Goal: Task Accomplishment & Management: Complete application form

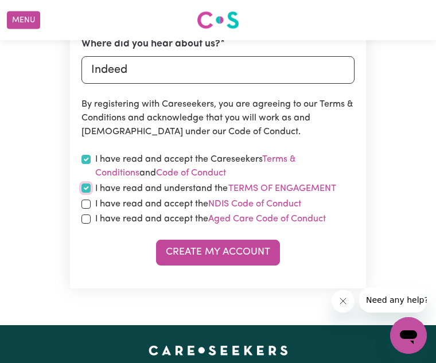
scroll to position [541, 0]
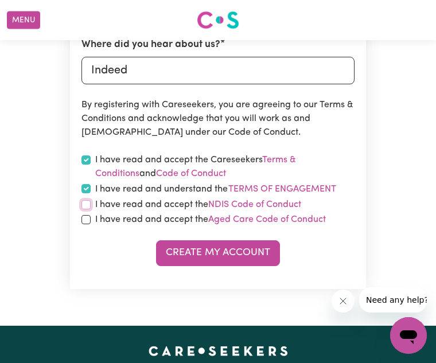
click at [87, 207] on input "checkbox" at bounding box center [85, 204] width 9 height 9
checkbox input "true"
click at [85, 220] on input "checkbox" at bounding box center [85, 219] width 9 height 9
checkbox input "true"
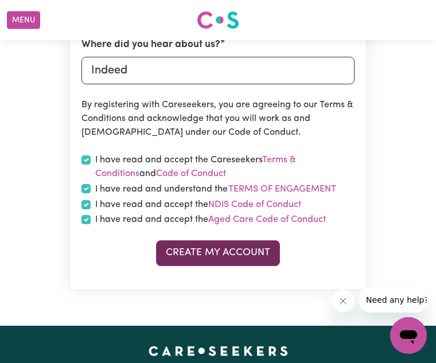
click at [173, 256] on button "Create My Account" at bounding box center [218, 252] width 124 height 25
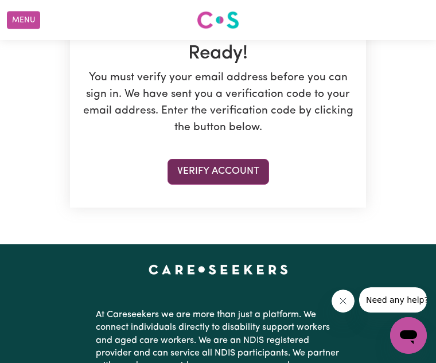
scroll to position [181, 0]
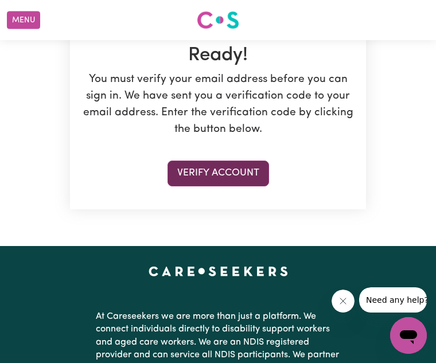
click at [213, 174] on button "Verify Account" at bounding box center [217, 172] width 101 height 25
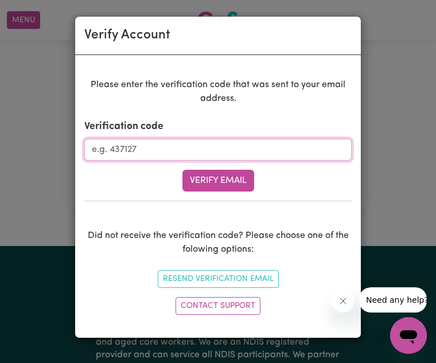
click at [178, 148] on input "Verification code" at bounding box center [217, 150] width 267 height 22
type input "452692"
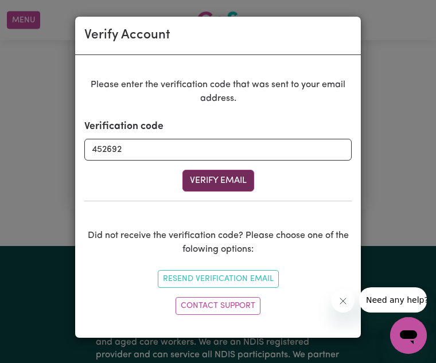
click at [206, 186] on button "Verify Email" at bounding box center [218, 181] width 72 height 22
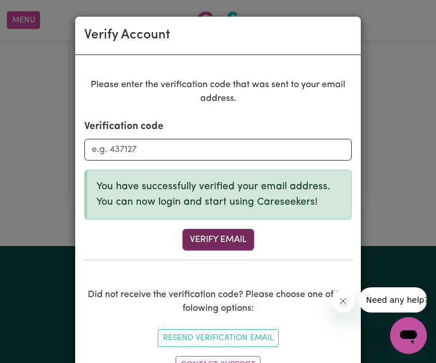
click at [229, 241] on button "Verify Email" at bounding box center [218, 240] width 72 height 22
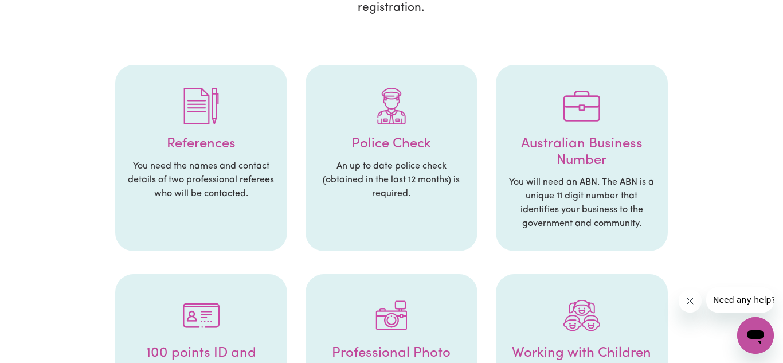
scroll to position [216, 0]
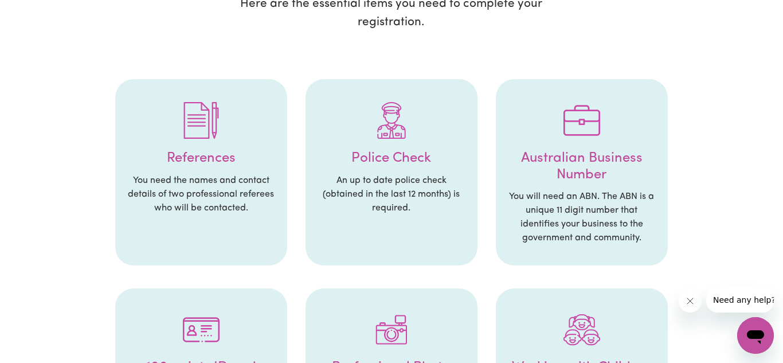
click at [202, 125] on div at bounding box center [201, 121] width 149 height 60
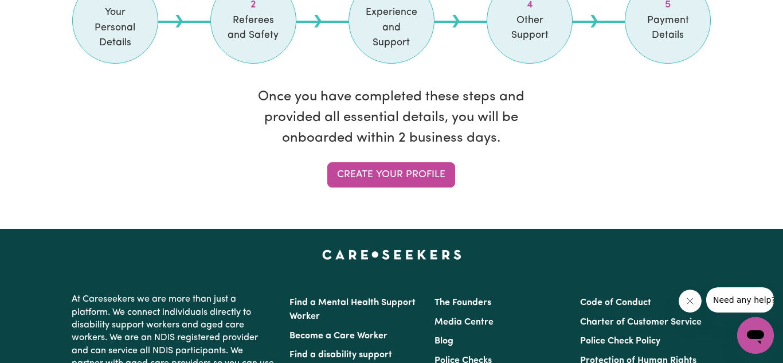
scroll to position [1067, 0]
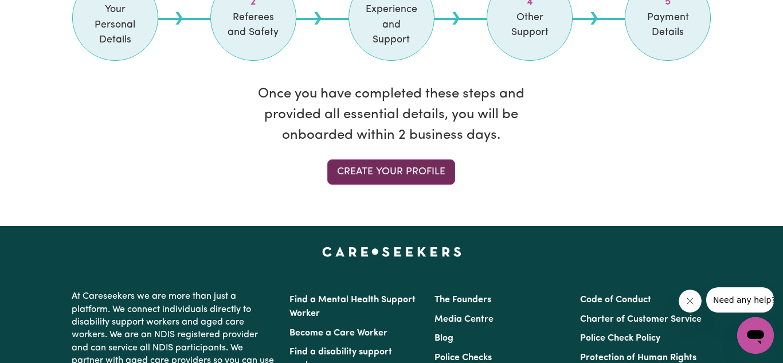
click at [386, 159] on link "Create your profile" at bounding box center [391, 171] width 128 height 25
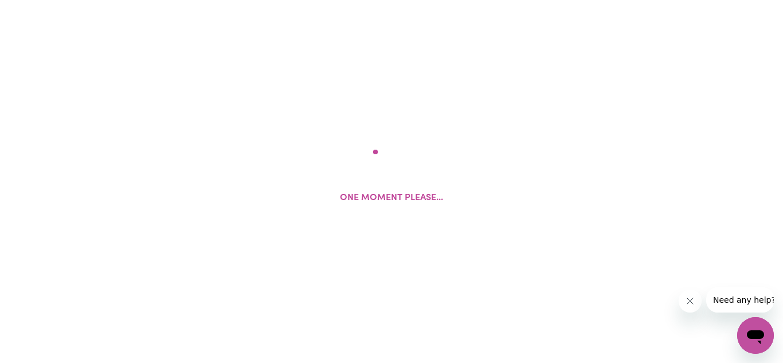
select select "Studying a healthcare related degree or qualification"
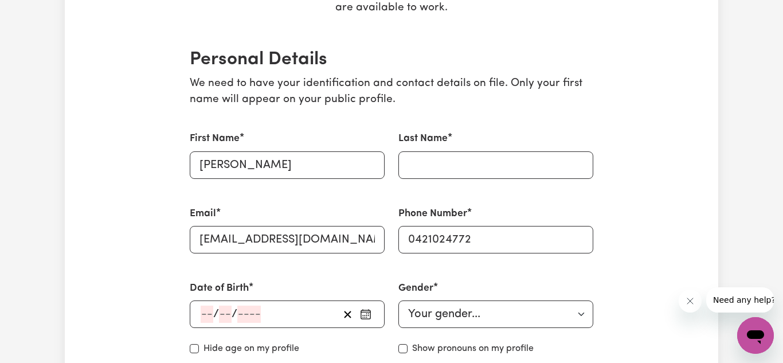
scroll to position [239, 0]
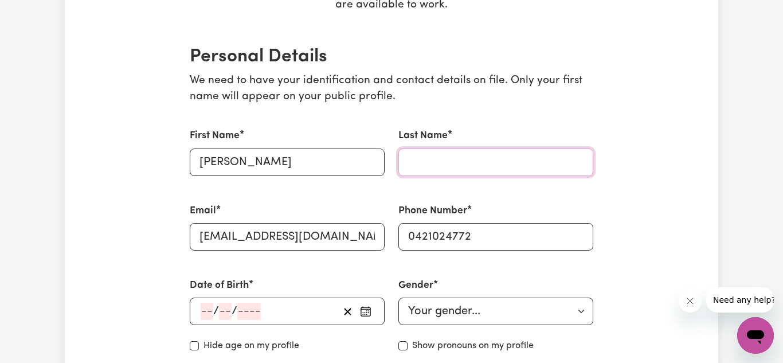
click at [435, 163] on input "Last Name" at bounding box center [495, 162] width 195 height 28
type input "wakur"
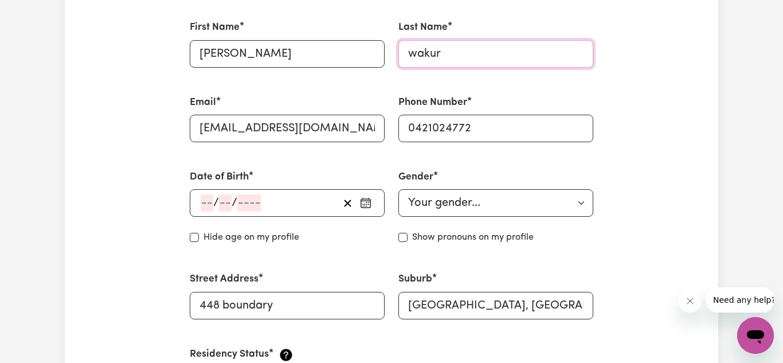
scroll to position [363, 0]
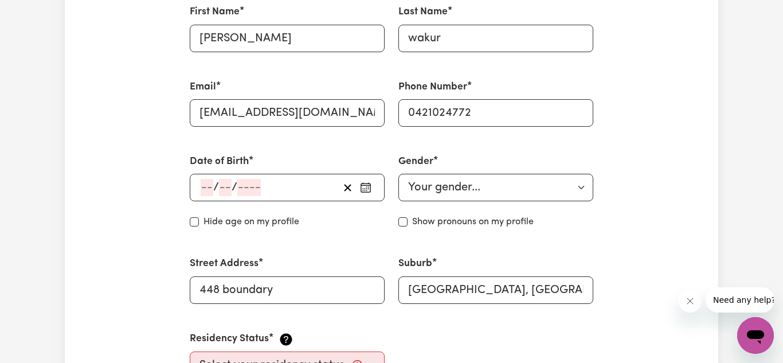
click at [314, 198] on div "/ /" at bounding box center [287, 188] width 195 height 28
click at [299, 180] on div "/ /" at bounding box center [268, 187] width 139 height 17
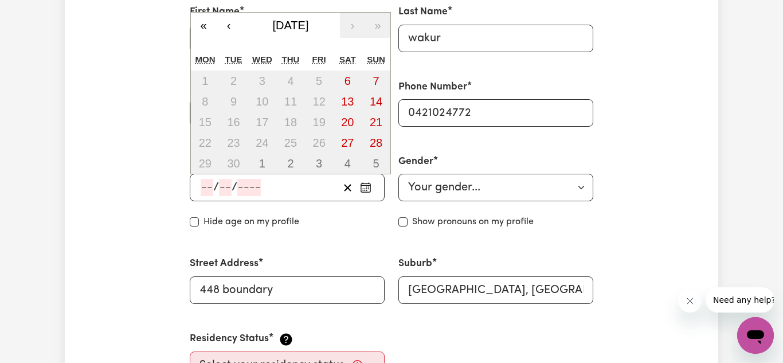
click at [232, 192] on span "/" at bounding box center [235, 187] width 6 height 13
click at [217, 191] on span "/" at bounding box center [216, 187] width 6 height 13
click at [248, 195] on input "number" at bounding box center [249, 187] width 24 height 17
click at [212, 183] on input "number" at bounding box center [207, 187] width 13 height 17
type input "13"
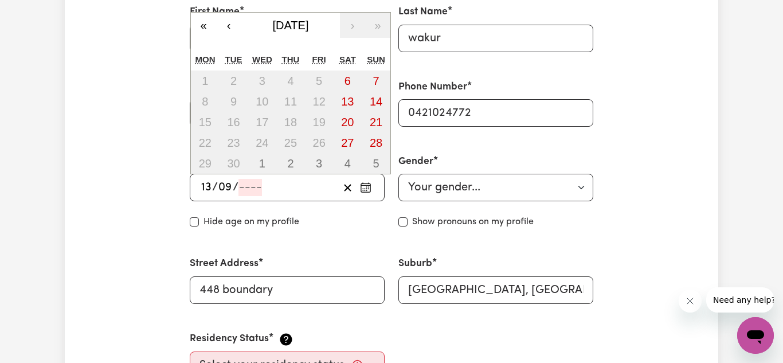
type input "09"
type input "199"
type input "[DATE]"
type input "9"
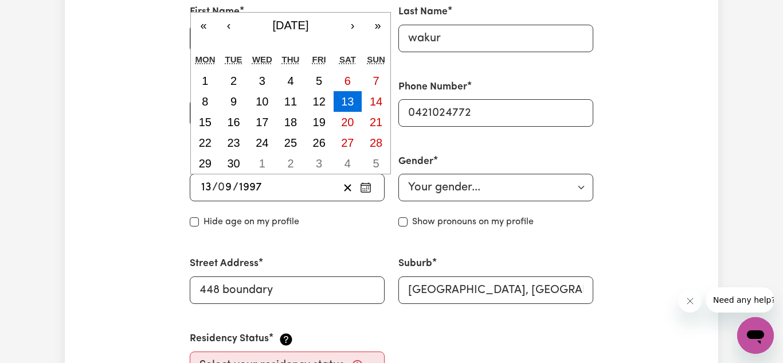
type input "1997"
click at [229, 231] on div "Date of Birth [DEMOGRAPHIC_DATA] 13 / 0 9 / [DEMOGRAPHIC_DATA] « ‹ [DATE] › » M…" at bounding box center [287, 191] width 209 height 102
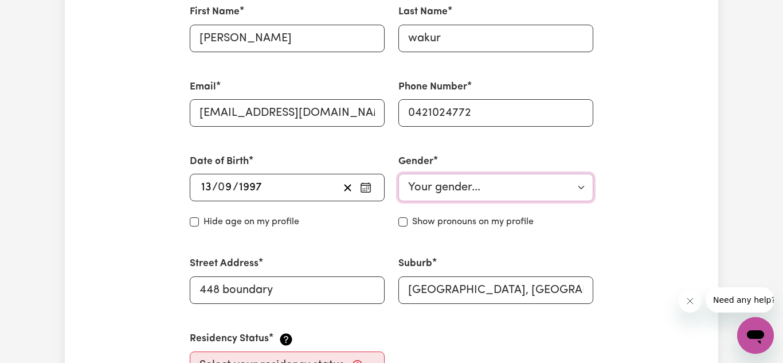
click at [435, 186] on select "Your gender... [DEMOGRAPHIC_DATA] [DEMOGRAPHIC_DATA] [DEMOGRAPHIC_DATA] Other P…" at bounding box center [495, 188] width 195 height 28
select select "[DEMOGRAPHIC_DATA]"
click at [398, 174] on select "Your gender... [DEMOGRAPHIC_DATA] [DEMOGRAPHIC_DATA] [DEMOGRAPHIC_DATA] Other P…" at bounding box center [495, 188] width 195 height 28
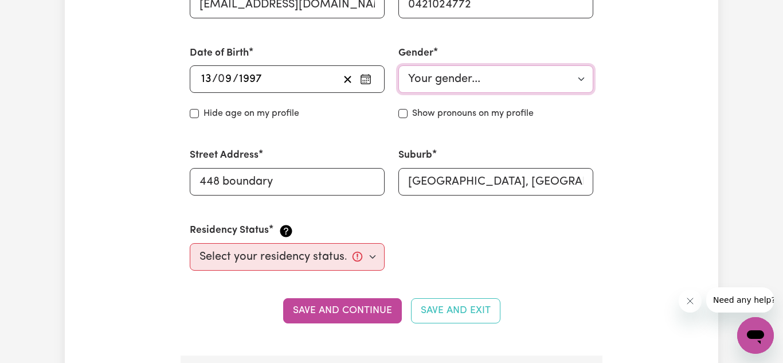
scroll to position [475, 0]
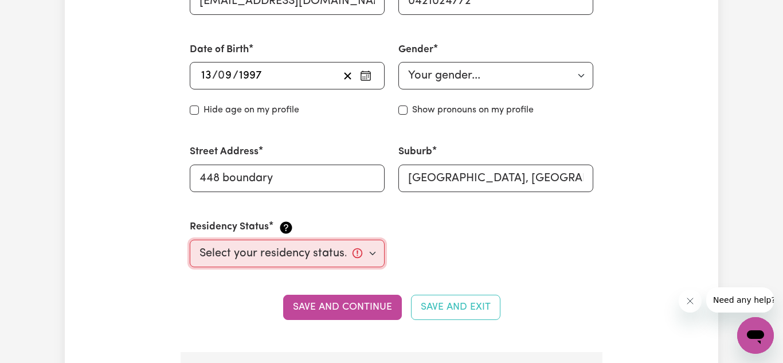
click at [369, 253] on select "Select your residency status... [DEMOGRAPHIC_DATA] citizen Australian PR [DEMOG…" at bounding box center [287, 254] width 195 height 28
select select "Student Visa"
click at [190, 240] on select "Select your residency status... [DEMOGRAPHIC_DATA] citizen Australian PR [DEMOG…" at bounding box center [287, 254] width 195 height 28
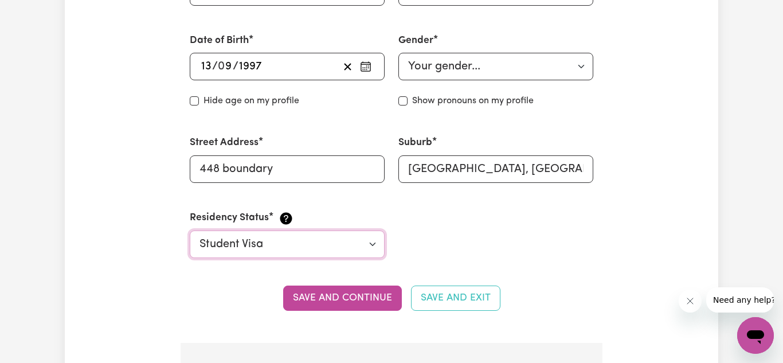
scroll to position [483, 0]
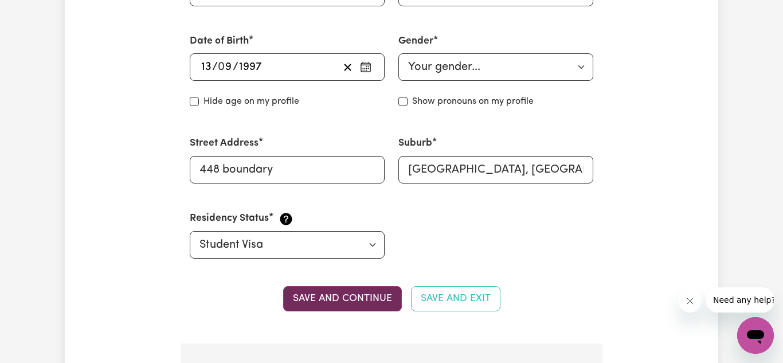
click at [389, 306] on button "Save and continue" at bounding box center [342, 298] width 119 height 25
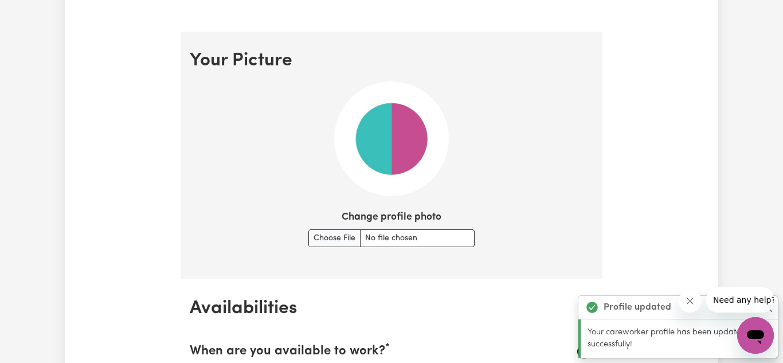
scroll to position [787, 0]
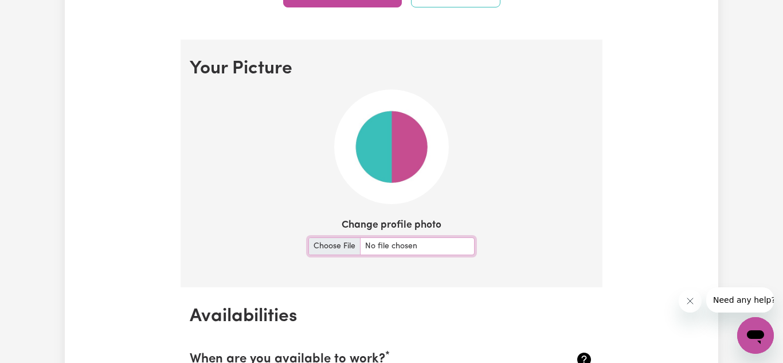
click at [343, 251] on input "Change profile photo" at bounding box center [391, 246] width 166 height 18
type input "C:\fakepath\25 [PERSON_NAME] - Photo.jpg"
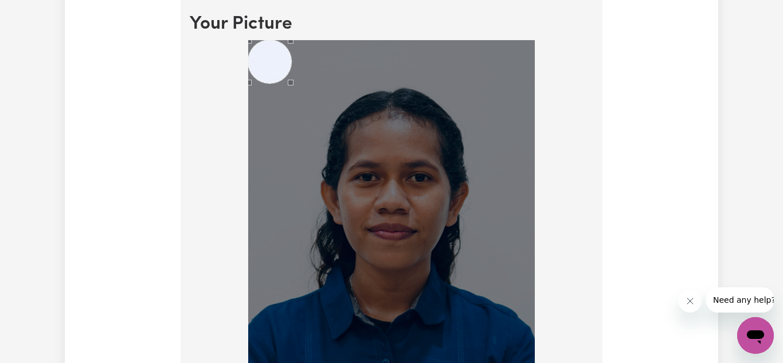
scroll to position [833, 0]
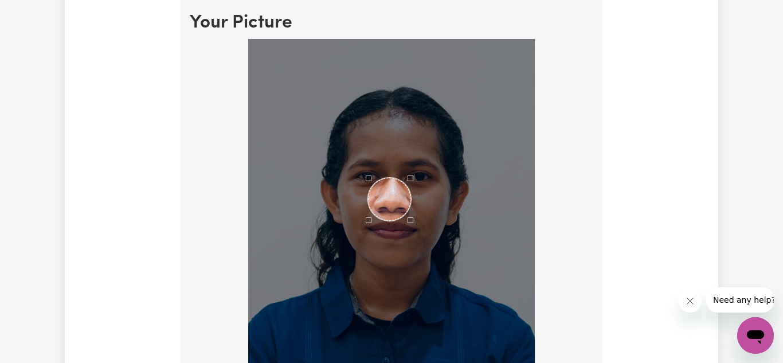
click at [381, 193] on div "Use the arrow keys to move the crop selection area" at bounding box center [389, 199] width 43 height 43
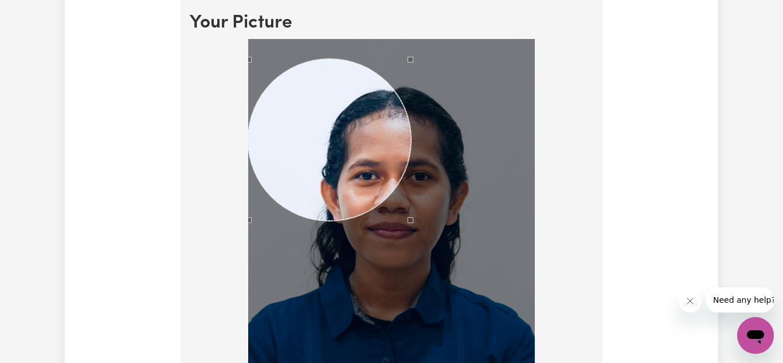
click at [240, 36] on section "Your Picture Change profile photo Upload" at bounding box center [392, 291] width 422 height 594
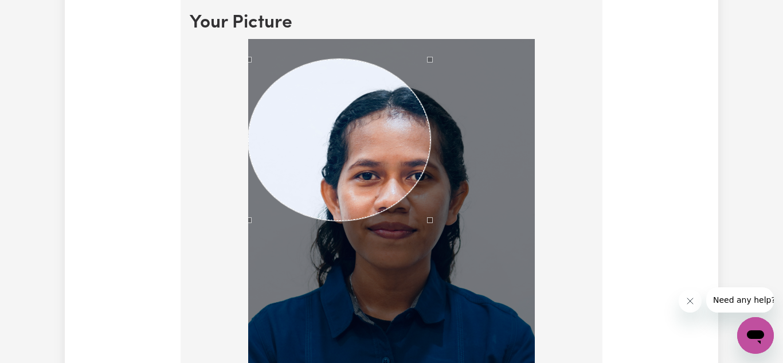
click at [435, 59] on div at bounding box center [391, 254] width 287 height 430
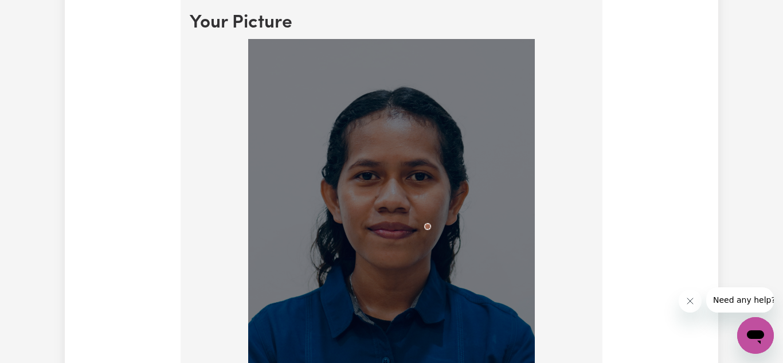
click at [424, 225] on div at bounding box center [391, 254] width 287 height 430
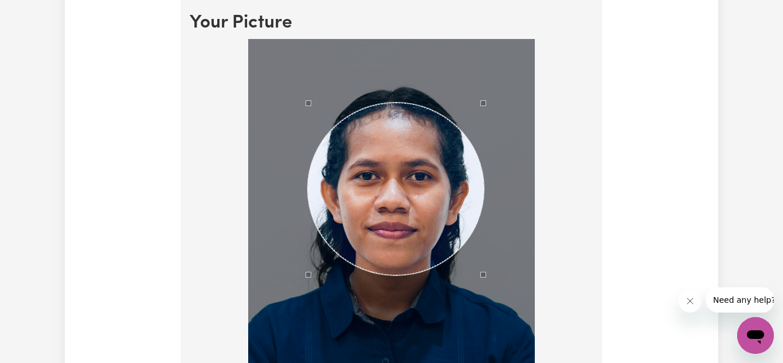
click at [385, 154] on div "Use the arrow keys to move the crop selection area" at bounding box center [396, 189] width 177 height 173
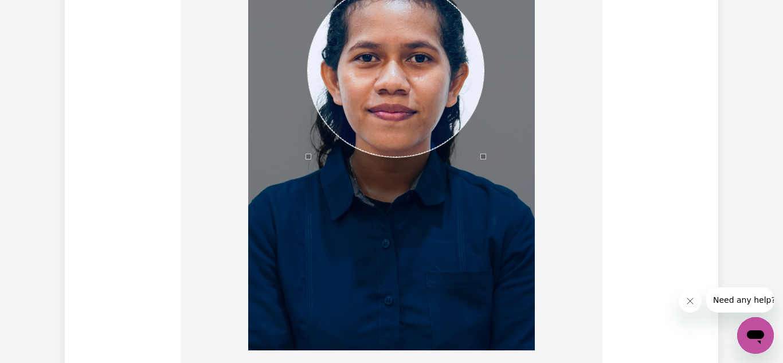
scroll to position [950, 0]
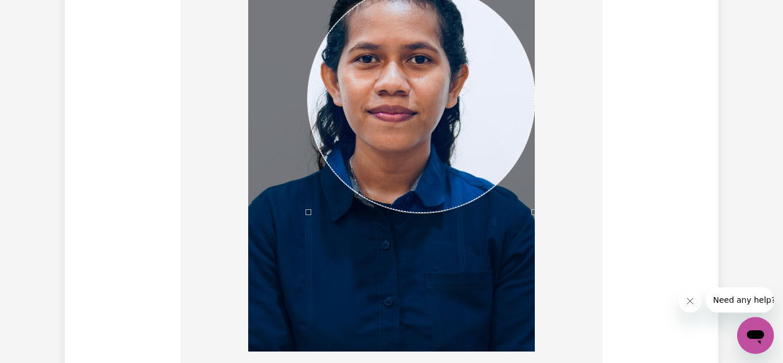
click at [435, 265] on div at bounding box center [392, 139] width 404 height 434
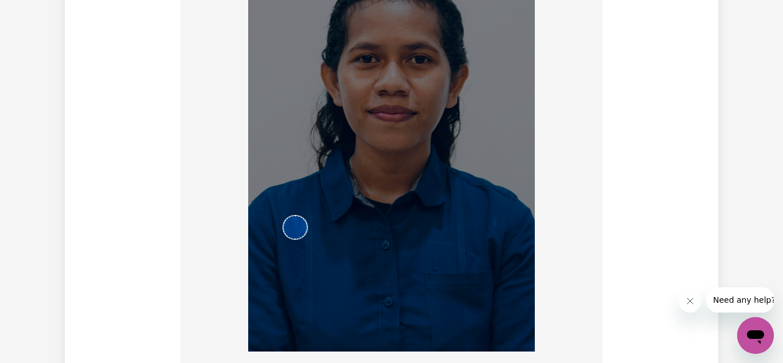
click at [283, 275] on img at bounding box center [391, 137] width 287 height 430
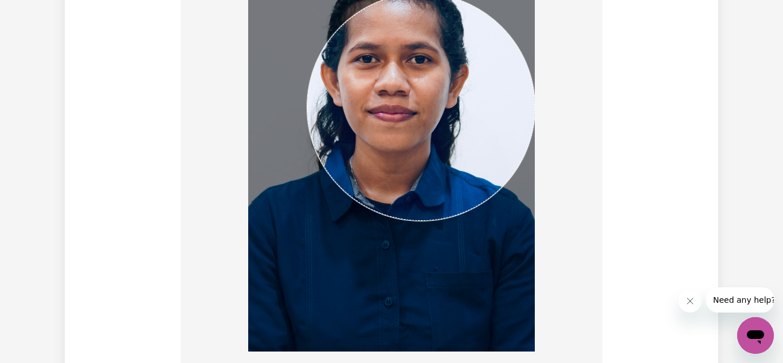
click at [435, 3] on div at bounding box center [392, 139] width 404 height 434
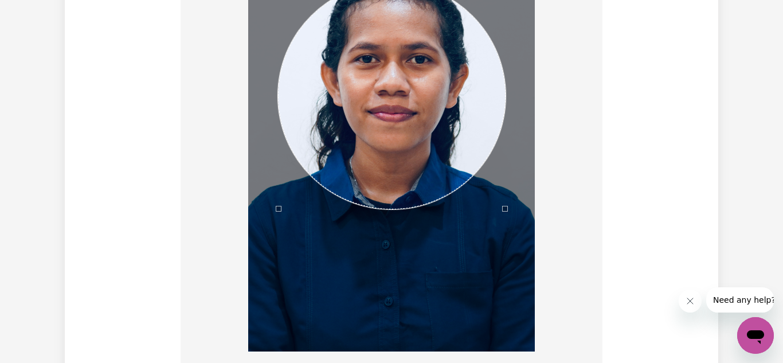
click at [407, 85] on div "Use the arrow keys to move the crop selection area" at bounding box center [392, 96] width 228 height 226
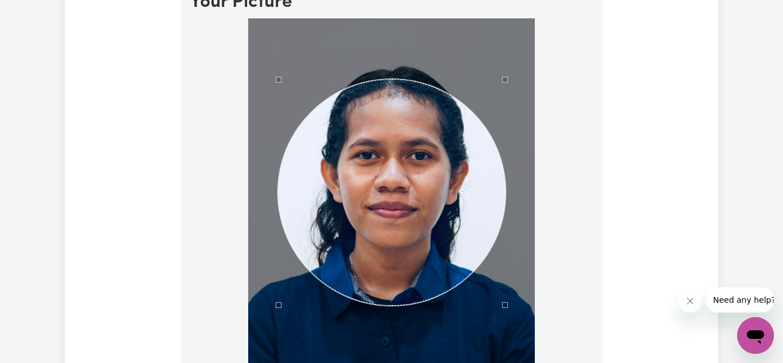
scroll to position [850, 0]
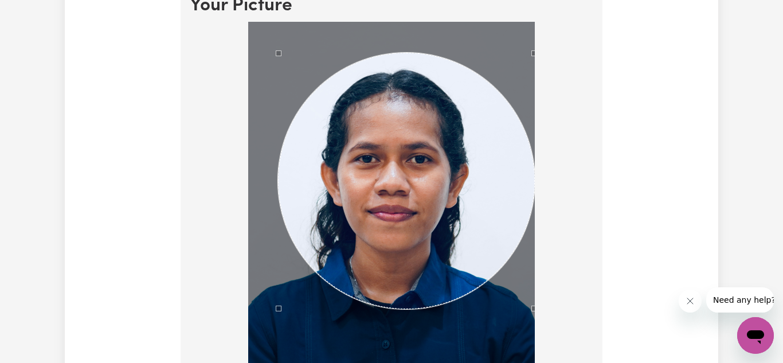
click at [435, 42] on div at bounding box center [392, 239] width 404 height 434
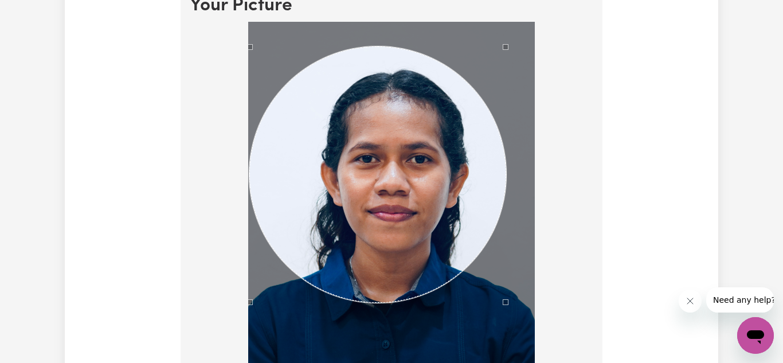
click at [340, 146] on div "Use the arrow keys to move the crop selection area" at bounding box center [377, 174] width 257 height 256
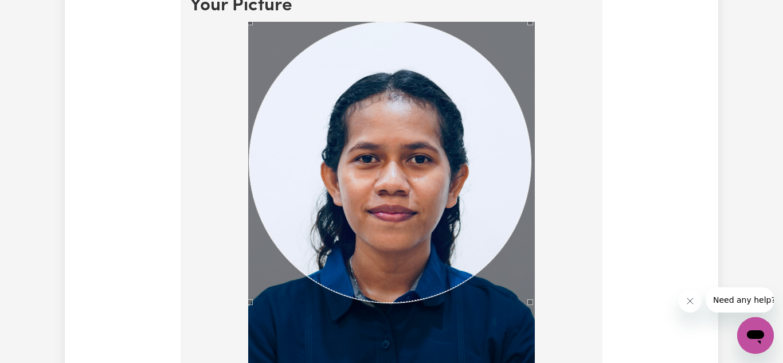
click at [435, 25] on div at bounding box center [392, 239] width 404 height 434
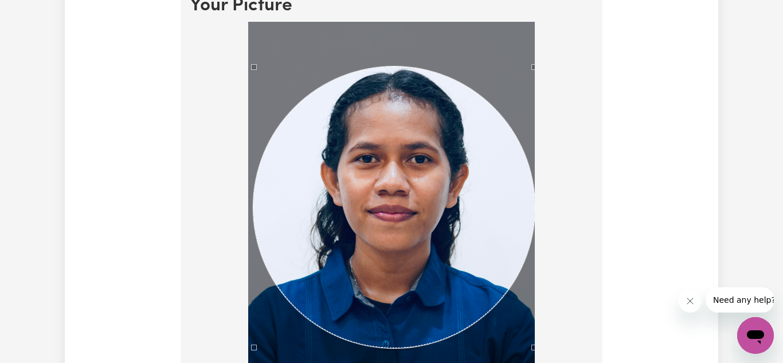
click at [433, 239] on div "Use the arrow keys to move the crop selection area" at bounding box center [393, 206] width 281 height 281
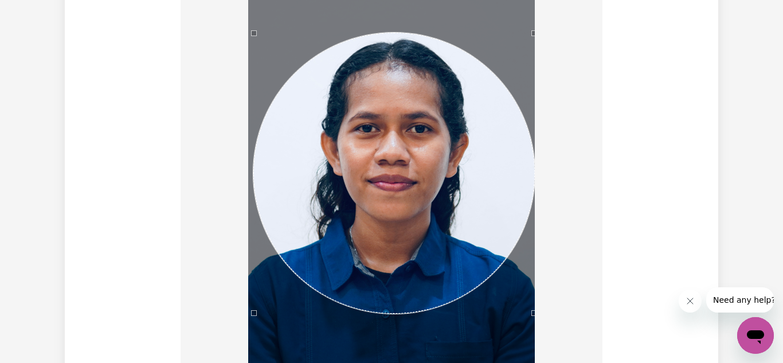
scroll to position [890, 0]
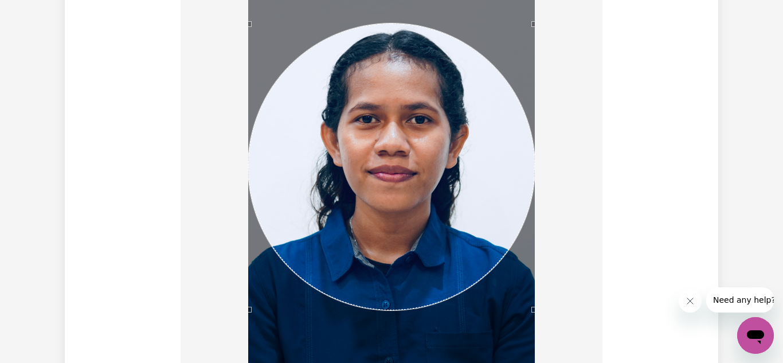
click at [239, 324] on div at bounding box center [392, 199] width 404 height 434
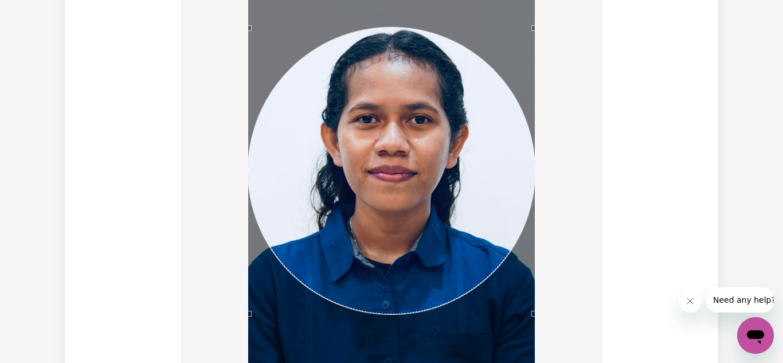
click at [435, 117] on div "Use the arrow keys to move the crop selection area" at bounding box center [391, 171] width 287 height 287
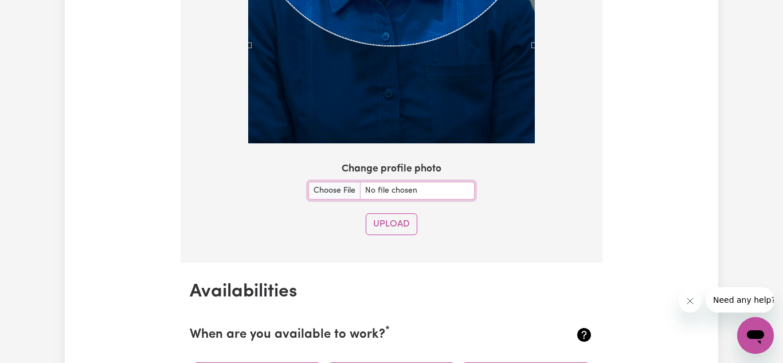
scroll to position [1160, 0]
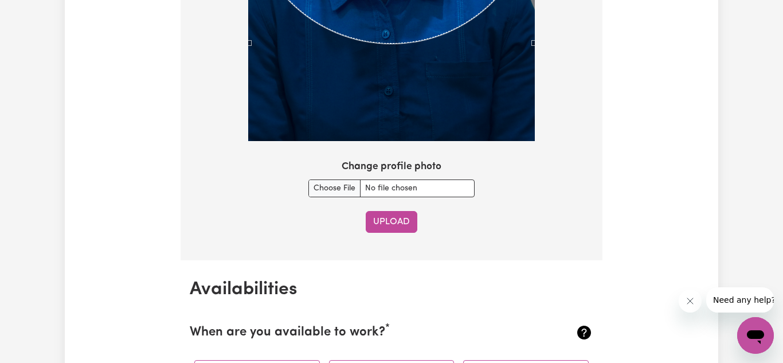
click at [405, 227] on button "Upload" at bounding box center [392, 222] width 52 height 22
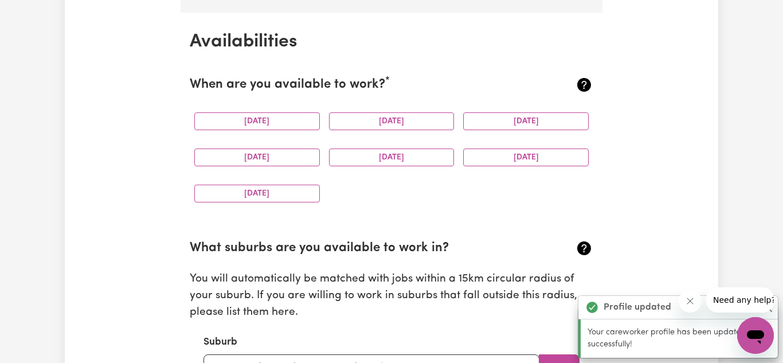
scroll to position [1074, 0]
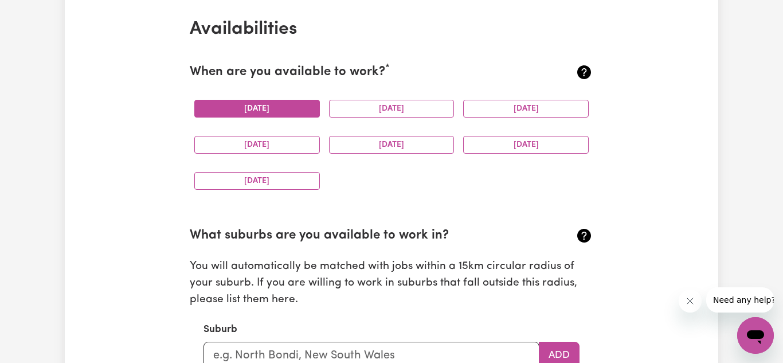
click at [254, 108] on button "[DATE]" at bounding box center [257, 109] width 126 height 18
click at [364, 103] on button "[DATE]" at bounding box center [392, 109] width 126 height 18
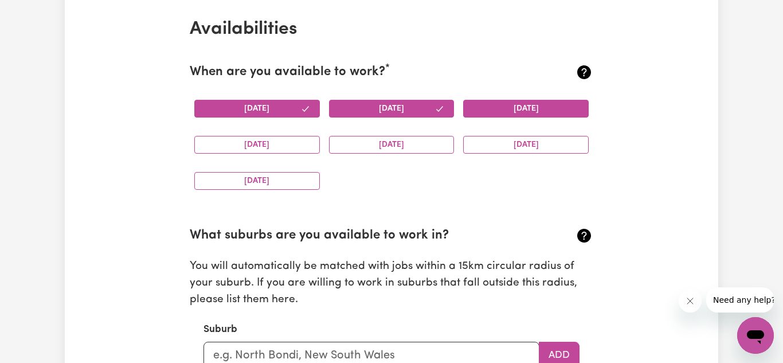
click at [435, 106] on button "[DATE]" at bounding box center [526, 109] width 126 height 18
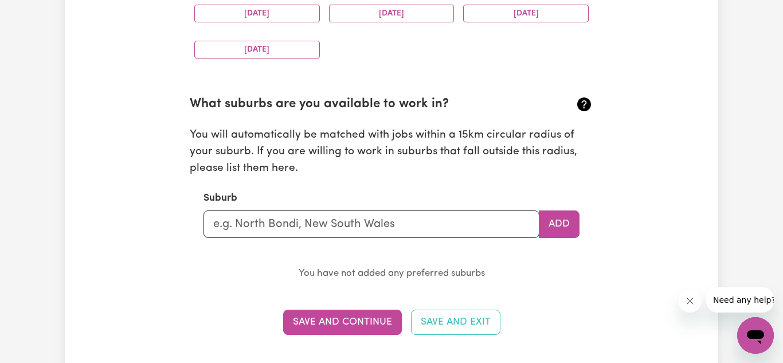
scroll to position [1208, 0]
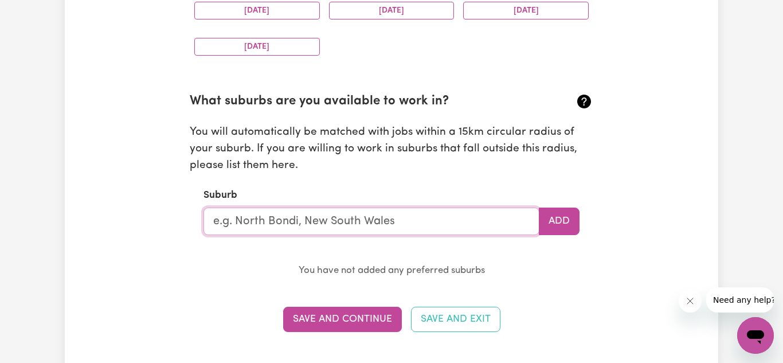
click at [435, 218] on input "text" at bounding box center [371, 221] width 336 height 28
type input "[GEOGRAPHIC_DATA]"
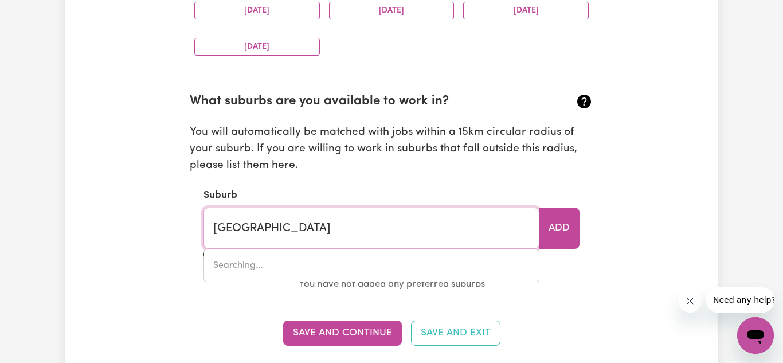
type input "[GEOGRAPHIC_DATA], [GEOGRAPHIC_DATA], 2500"
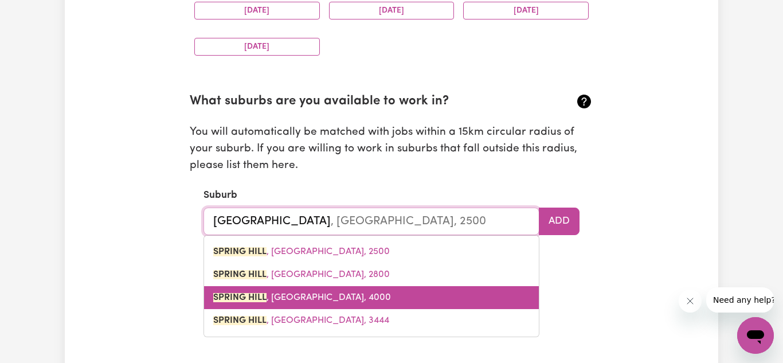
click at [334, 294] on span "[GEOGRAPHIC_DATA] , [GEOGRAPHIC_DATA], 4000" at bounding box center [302, 297] width 178 height 9
type input "[GEOGRAPHIC_DATA], [GEOGRAPHIC_DATA], 4000"
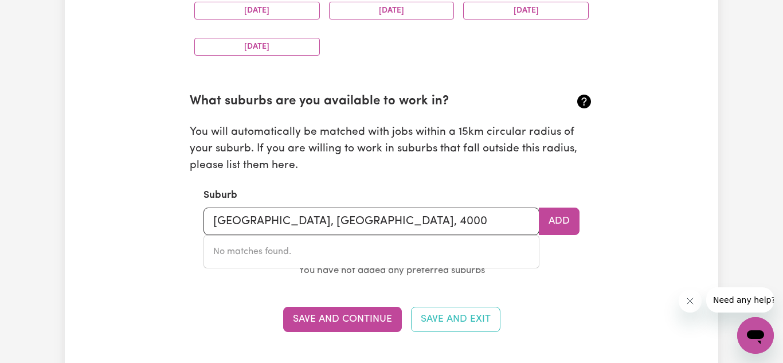
click at [435, 269] on section "What suburbs are you available to work in? You will automatically be matched wi…" at bounding box center [392, 176] width 404 height 205
drag, startPoint x: 385, startPoint y: 223, endPoint x: 211, endPoint y: 218, distance: 174.3
click at [211, 218] on input "[GEOGRAPHIC_DATA], [GEOGRAPHIC_DATA], 4000" at bounding box center [371, 221] width 336 height 28
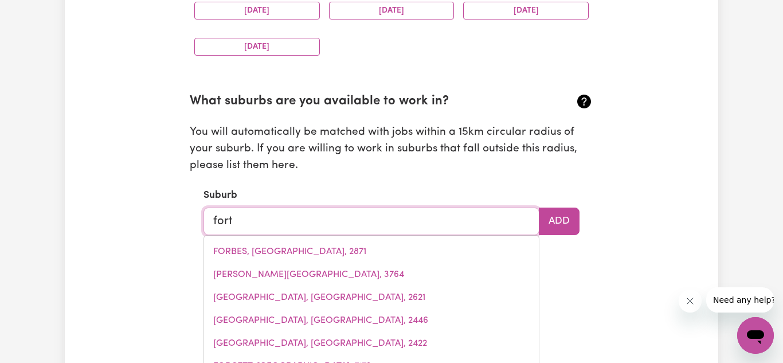
type input "forti"
type input "[GEOGRAPHIC_DATA], [GEOGRAPHIC_DATA], 2460"
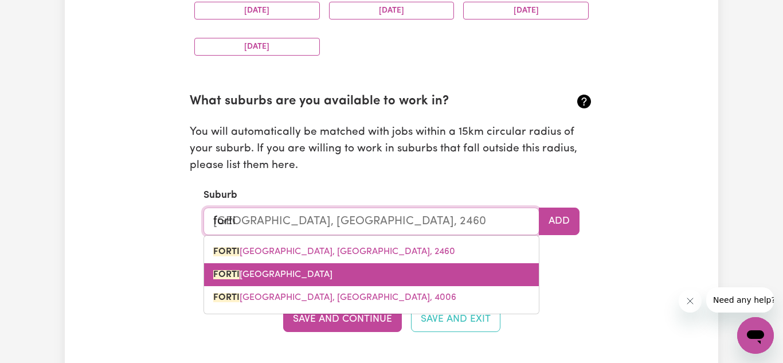
click at [272, 276] on span "FORTI [GEOGRAPHIC_DATA], [GEOGRAPHIC_DATA], 4006" at bounding box center [272, 274] width 119 height 9
type input "[GEOGRAPHIC_DATA], [GEOGRAPHIC_DATA], 4006"
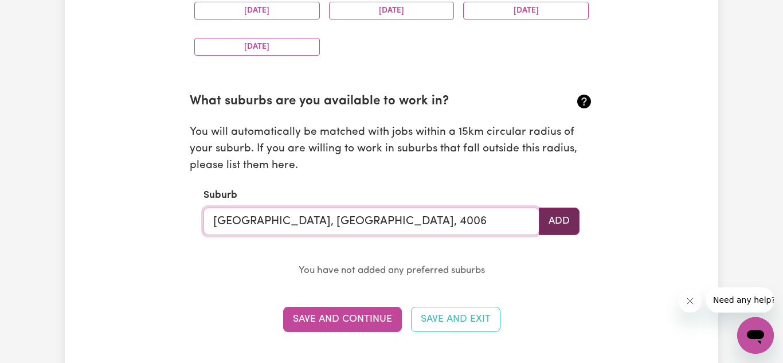
type input "[GEOGRAPHIC_DATA], [GEOGRAPHIC_DATA], 4006"
click at [435, 217] on button "Add" at bounding box center [559, 221] width 41 height 28
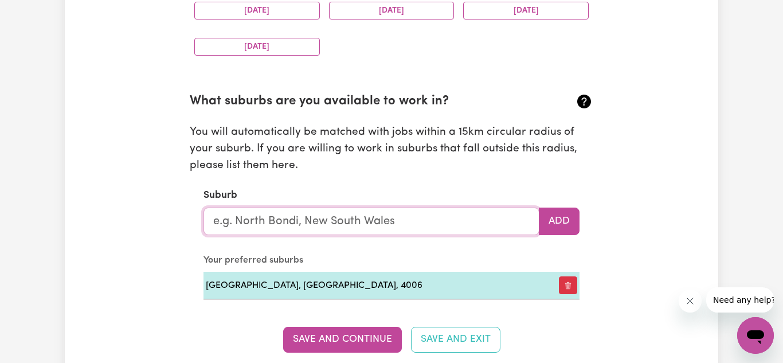
click at [435, 222] on input "text" at bounding box center [371, 221] width 336 height 28
type input "[GEOGRAPHIC_DATA]"
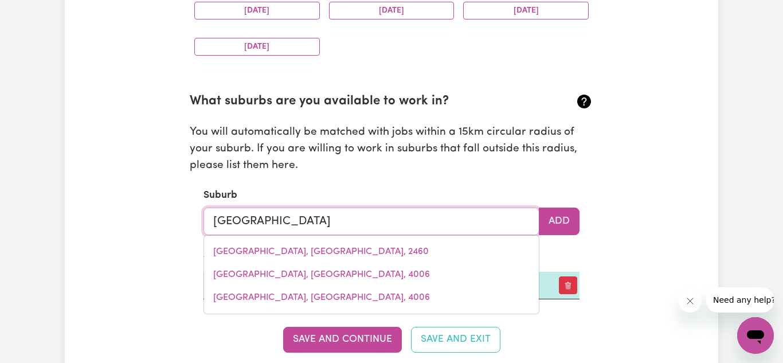
type input "[GEOGRAPHIC_DATA], [GEOGRAPHIC_DATA], 2500"
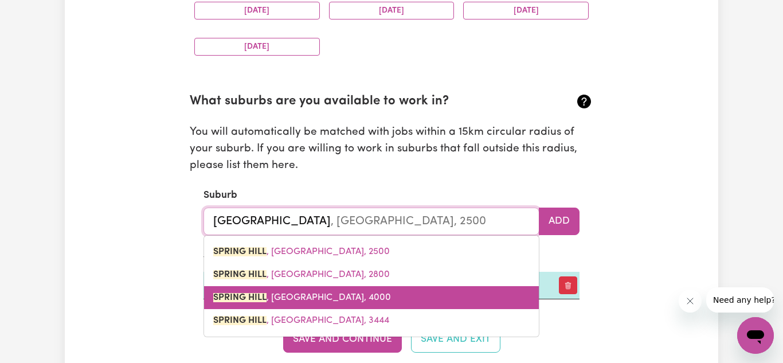
click at [351, 293] on link "[GEOGRAPHIC_DATA] , [GEOGRAPHIC_DATA], 4000" at bounding box center [371, 297] width 335 height 23
type input "[GEOGRAPHIC_DATA], [GEOGRAPHIC_DATA], 4000"
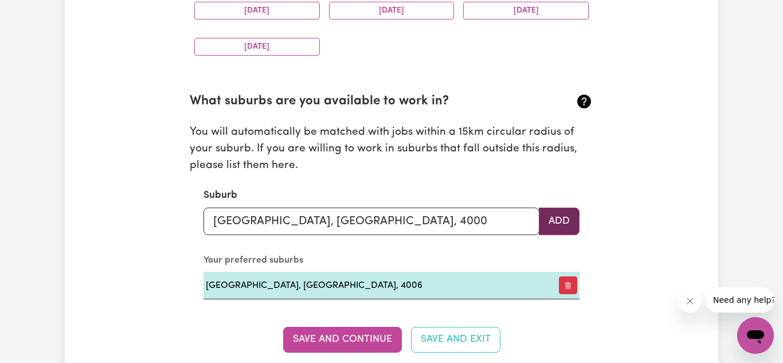
click at [435, 221] on button "Add" at bounding box center [559, 221] width 41 height 28
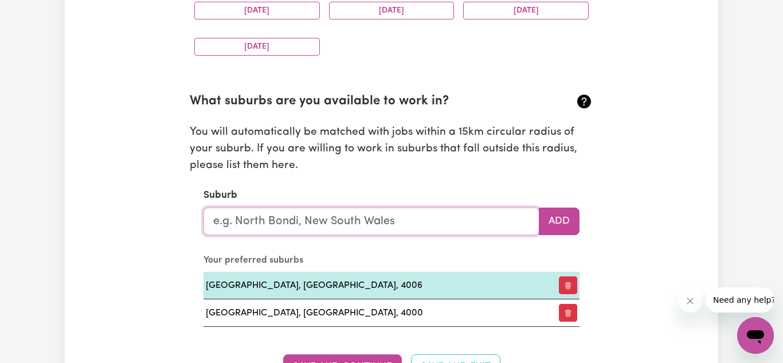
click at [435, 221] on input "text" at bounding box center [371, 221] width 336 height 28
type input "ind"
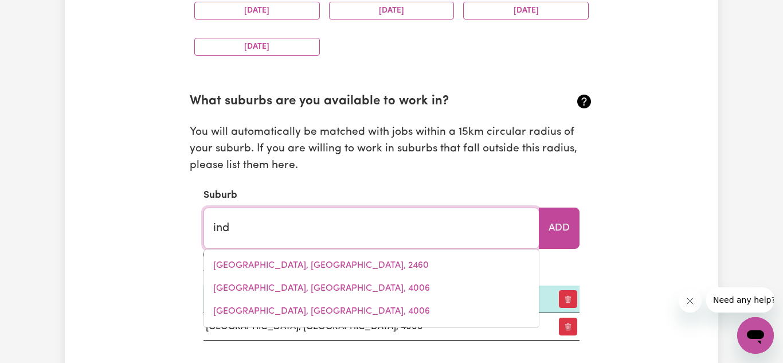
type input "indEE, [GEOGRAPHIC_DATA], 6721"
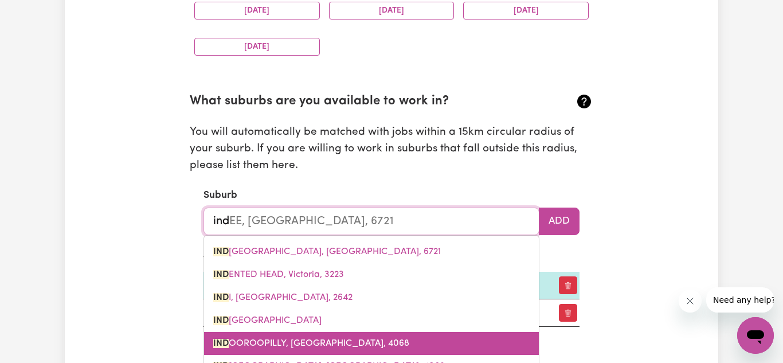
click at [375, 344] on link "IND OOROOPILLY, [GEOGRAPHIC_DATA], 4068" at bounding box center [371, 343] width 335 height 23
type input "INDOOROOPILLY, [GEOGRAPHIC_DATA], 4068"
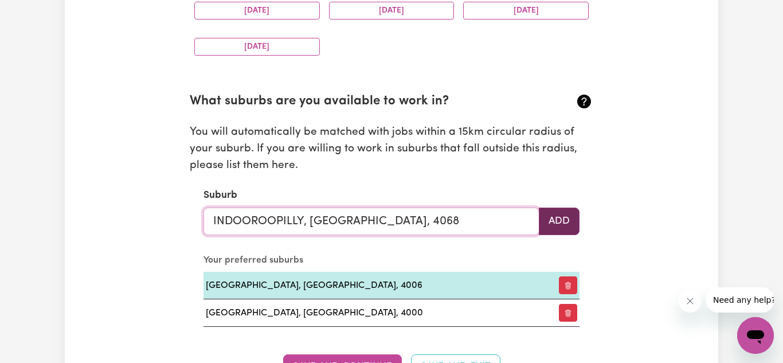
type input "INDOOROOPILLY, [GEOGRAPHIC_DATA], 4068"
click at [435, 223] on button "Add" at bounding box center [559, 221] width 41 height 28
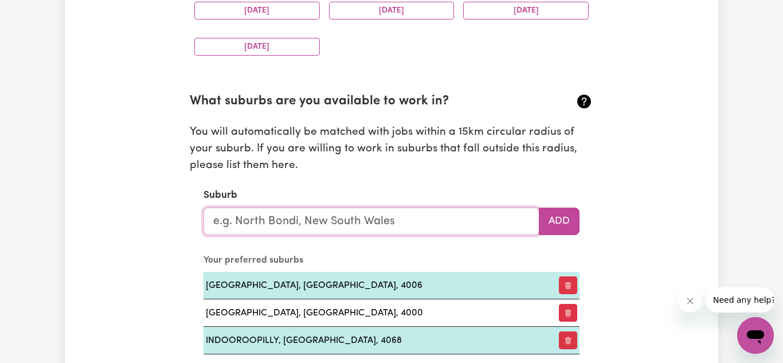
click at [435, 224] on input "text" at bounding box center [371, 221] width 336 height 28
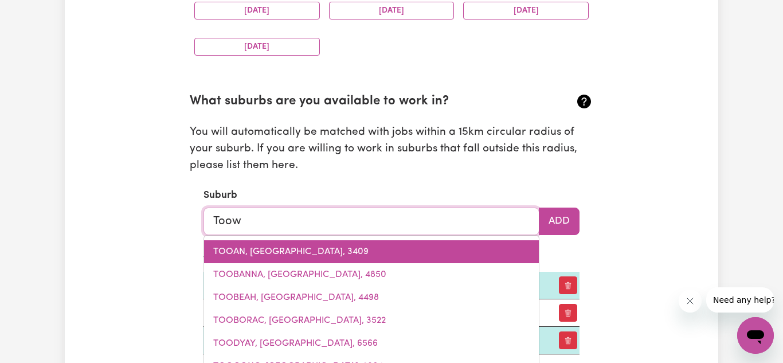
type input "Too"
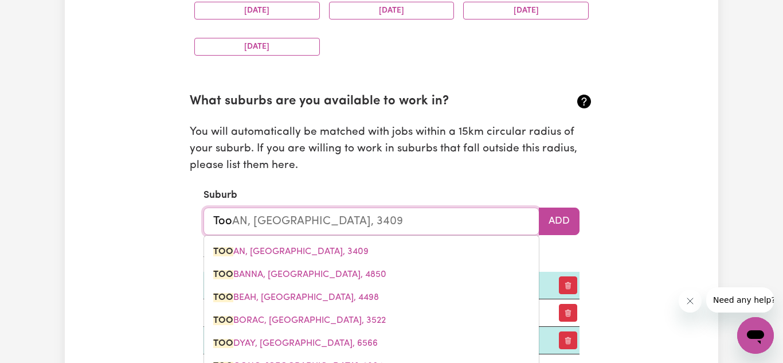
type input "TooWONG, [GEOGRAPHIC_DATA], 4066"
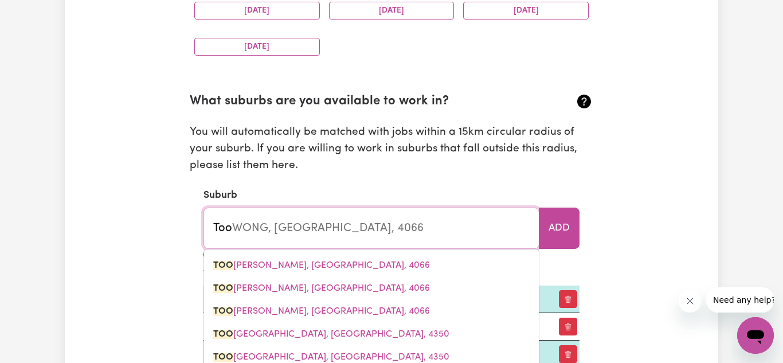
type input "To"
type input "T"
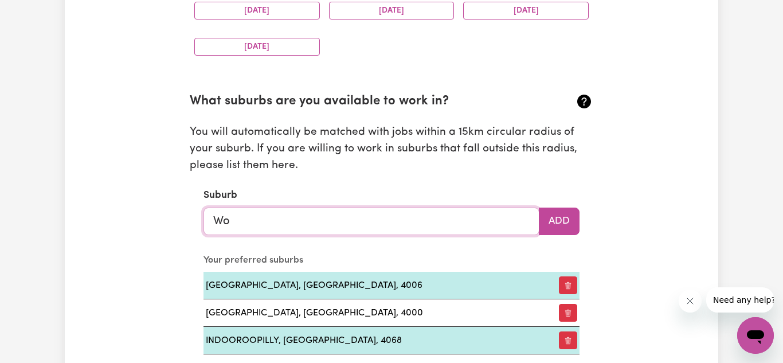
type input "W"
click at [224, 224] on input "eoolloonggabba" at bounding box center [371, 221] width 336 height 28
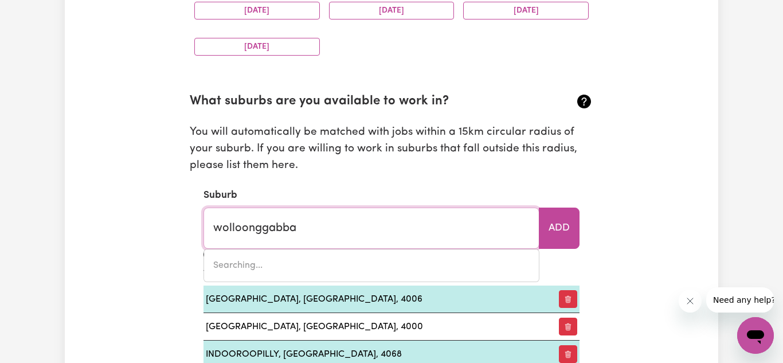
type input "woolloonggabba"
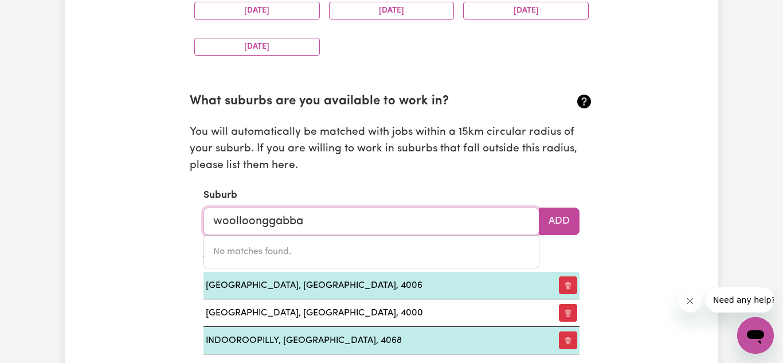
click at [291, 226] on input "woolloonggabba" at bounding box center [371, 221] width 336 height 28
click at [308, 219] on input "woolloonggabba" at bounding box center [371, 221] width 336 height 28
drag, startPoint x: 308, startPoint y: 219, endPoint x: 213, endPoint y: 225, distance: 95.4
click at [213, 225] on input "woolloonggabba" at bounding box center [371, 221] width 336 height 28
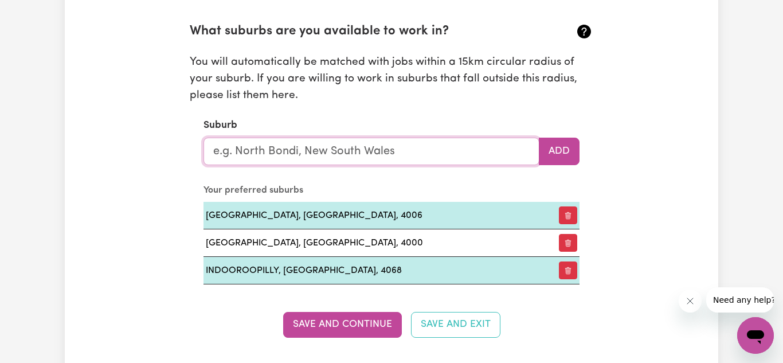
scroll to position [1276, 0]
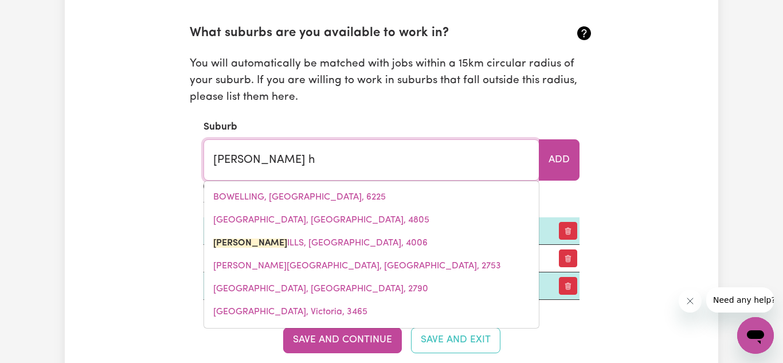
type input "[PERSON_NAME] hi"
type input "[PERSON_NAME] hiLLS, [GEOGRAPHIC_DATA], 4006"
type input "[PERSON_NAME] hil"
type input "[PERSON_NAME] hilLS, [GEOGRAPHIC_DATA], 4006"
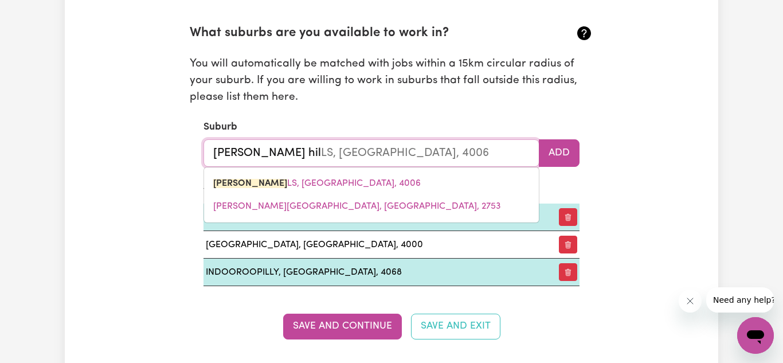
type input "[PERSON_NAME] [PERSON_NAME]"
type input "[PERSON_NAME] hillS, [GEOGRAPHIC_DATA], 4006"
type input "[PERSON_NAME][GEOGRAPHIC_DATA]"
type input "[PERSON_NAME][GEOGRAPHIC_DATA], [GEOGRAPHIC_DATA], 4006"
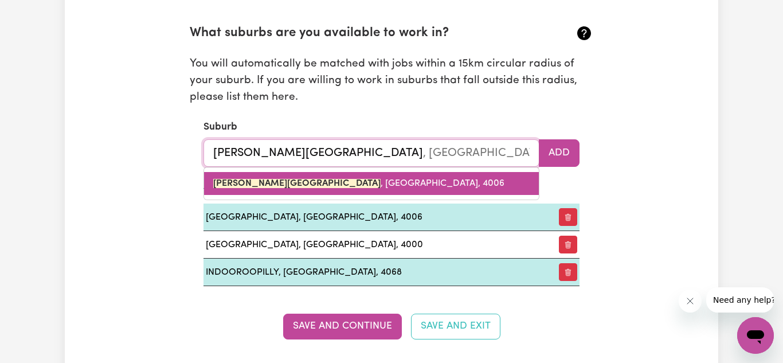
click at [249, 182] on mark "[PERSON_NAME][GEOGRAPHIC_DATA]" at bounding box center [296, 183] width 167 height 9
type input "[PERSON_NAME][GEOGRAPHIC_DATA], [GEOGRAPHIC_DATA], 4006"
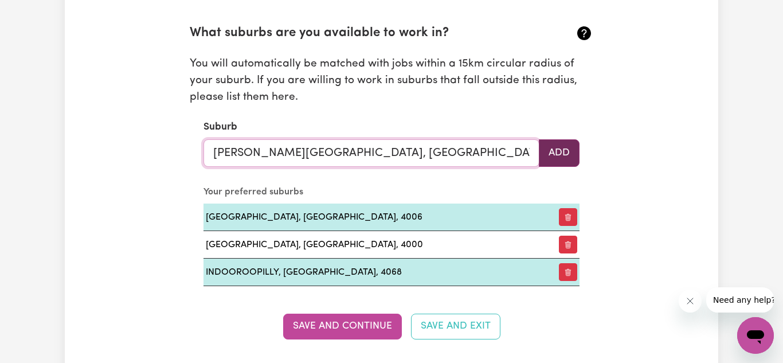
type input "[PERSON_NAME][GEOGRAPHIC_DATA], [GEOGRAPHIC_DATA], 4006"
click at [435, 159] on button "Add" at bounding box center [559, 153] width 41 height 28
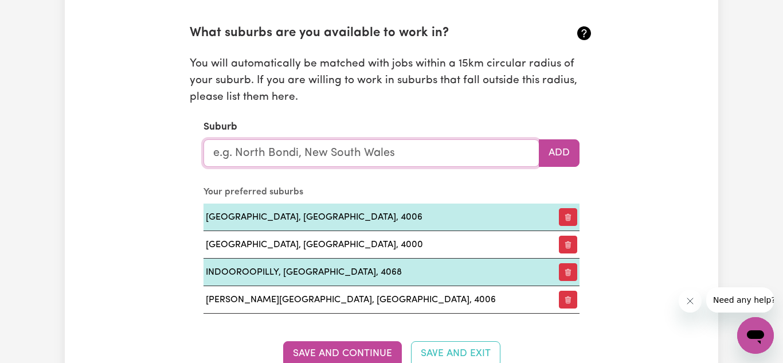
click at [430, 160] on input "text" at bounding box center [371, 153] width 336 height 28
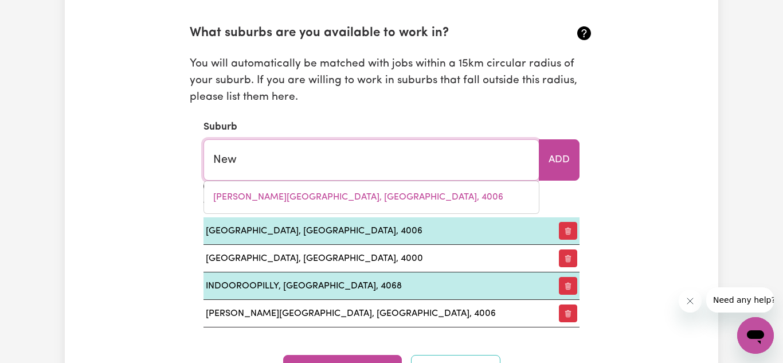
type input "New"
type input "[GEOGRAPHIC_DATA], [GEOGRAPHIC_DATA], 4680"
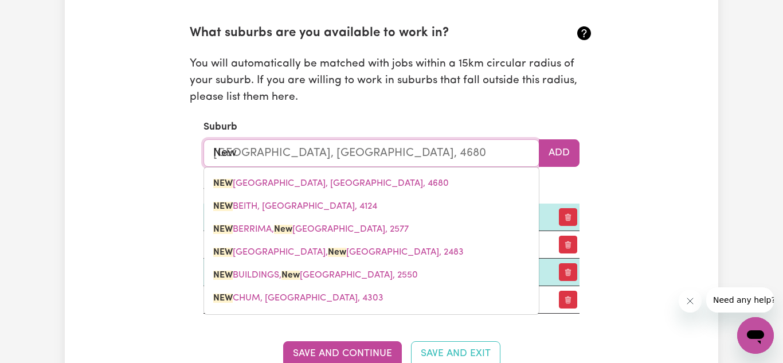
type input "New F"
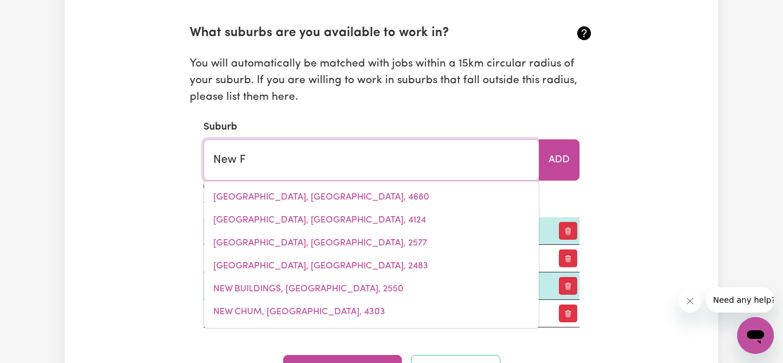
type input "New Fa"
type input "[GEOGRAPHIC_DATA], [GEOGRAPHIC_DATA], 4005"
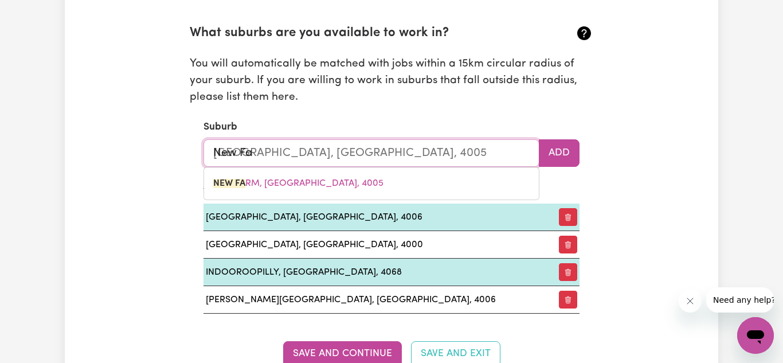
type input "New Far"
type input "[GEOGRAPHIC_DATA], [GEOGRAPHIC_DATA], 4005"
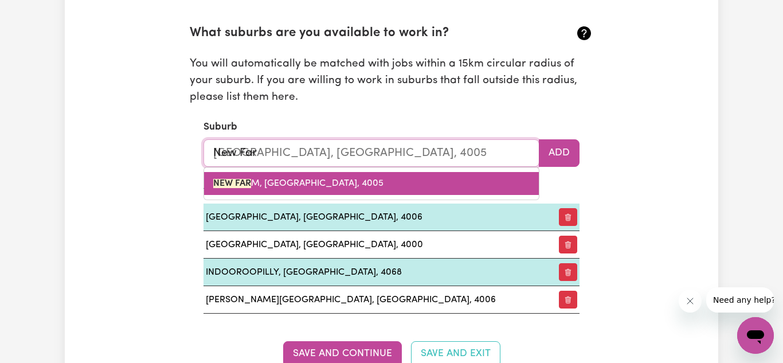
click at [425, 178] on link "NEW FAR M, [GEOGRAPHIC_DATA], 4005" at bounding box center [371, 183] width 335 height 23
type input "[GEOGRAPHIC_DATA], [GEOGRAPHIC_DATA], 4005"
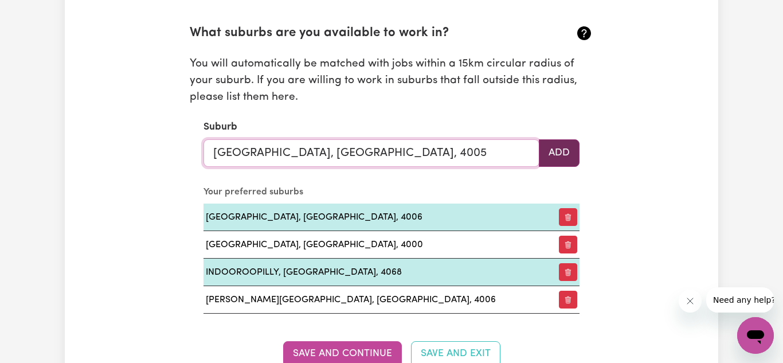
type input "[GEOGRAPHIC_DATA], [GEOGRAPHIC_DATA], 4005"
click at [435, 150] on button "Add" at bounding box center [559, 153] width 41 height 28
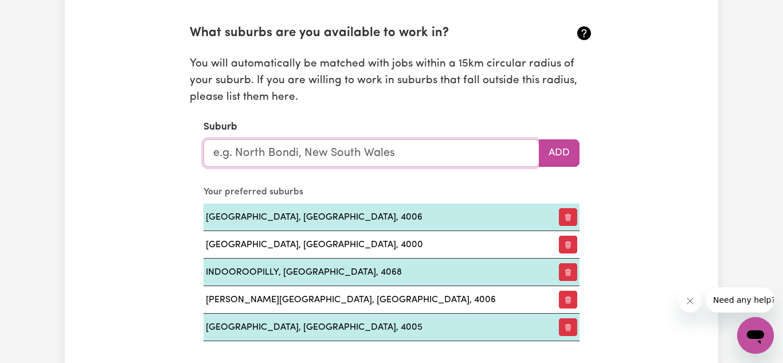
click at [435, 158] on input "text" at bounding box center [371, 153] width 336 height 28
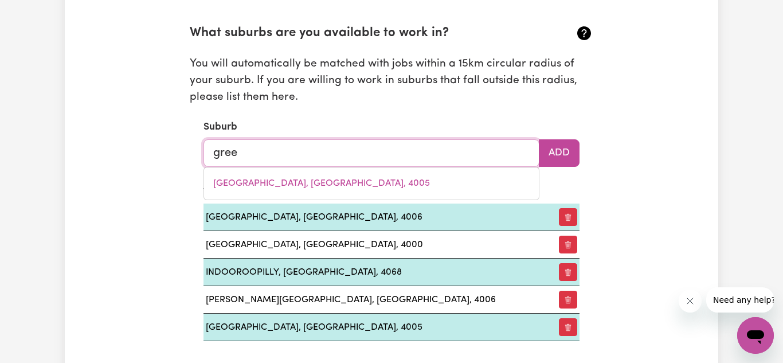
type input "green"
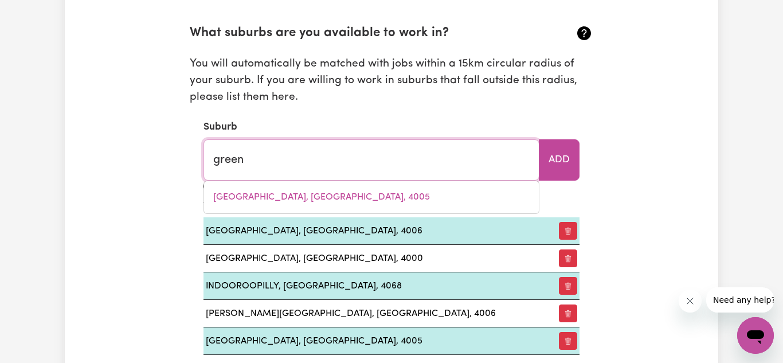
type input "[GEOGRAPHIC_DATA], [GEOGRAPHIC_DATA], 2551"
type input "greens"
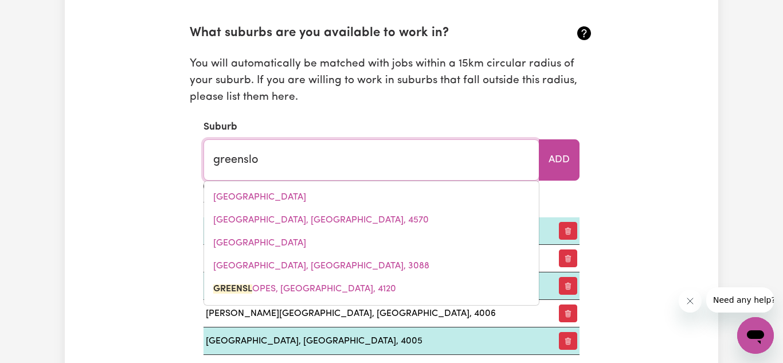
type input "greenslop"
type input "greenslopES, [GEOGRAPHIC_DATA], 4120"
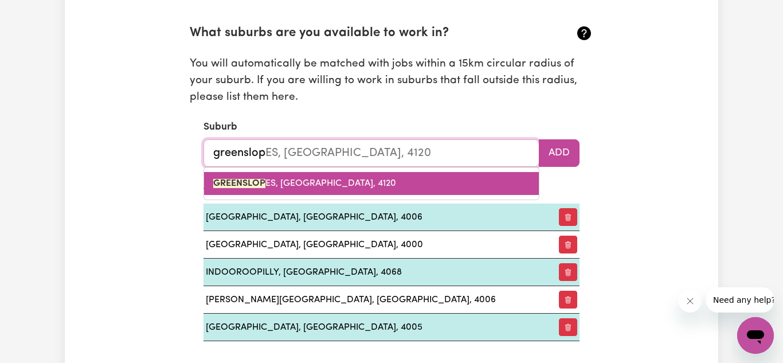
click at [429, 190] on link "GREENSLOP ES, [GEOGRAPHIC_DATA], 4120" at bounding box center [371, 183] width 335 height 23
type input "GREENSLOPES, [GEOGRAPHIC_DATA], 4120"
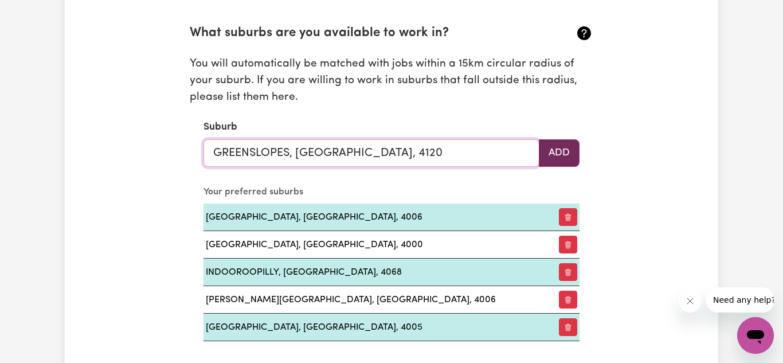
type input "GREENSLOPES, [GEOGRAPHIC_DATA], 4120"
click at [435, 143] on button "Add" at bounding box center [559, 153] width 41 height 28
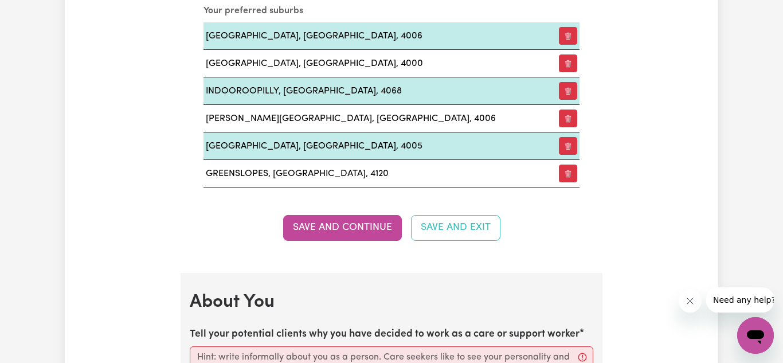
scroll to position [1462, 0]
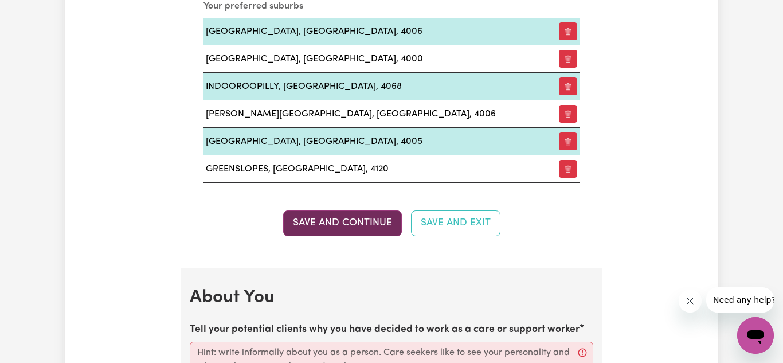
click at [358, 219] on button "Save and Continue" at bounding box center [342, 222] width 119 height 25
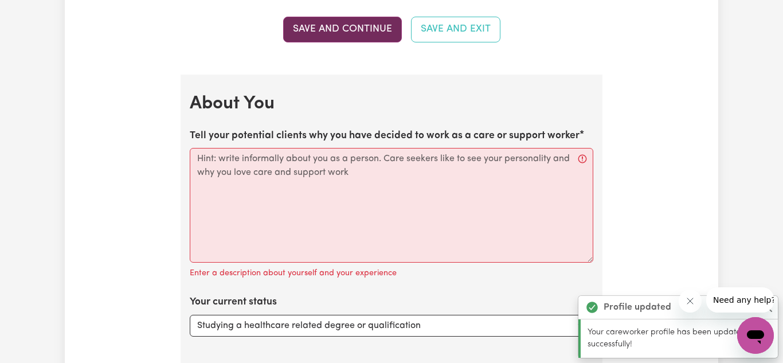
scroll to position [1730, 0]
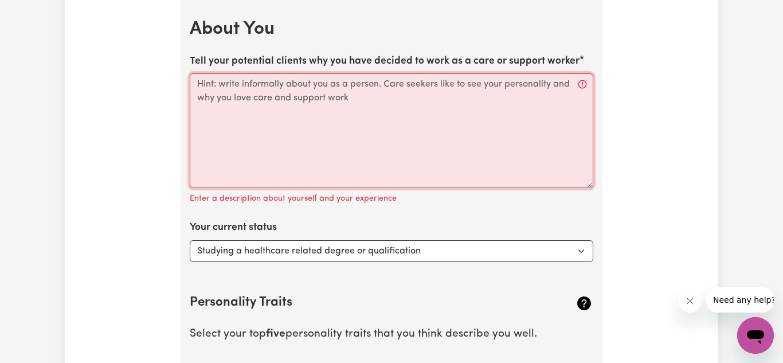
click at [381, 115] on textarea "Tell your potential clients why you have decided to work as a care or support w…" at bounding box center [392, 130] width 404 height 115
paste textarea "have done Certificate III, Now doing Certificate IV. I had almost 6 months of e…"
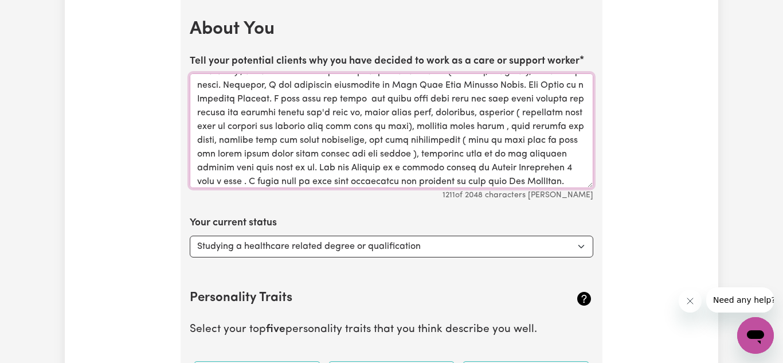
scroll to position [100, 0]
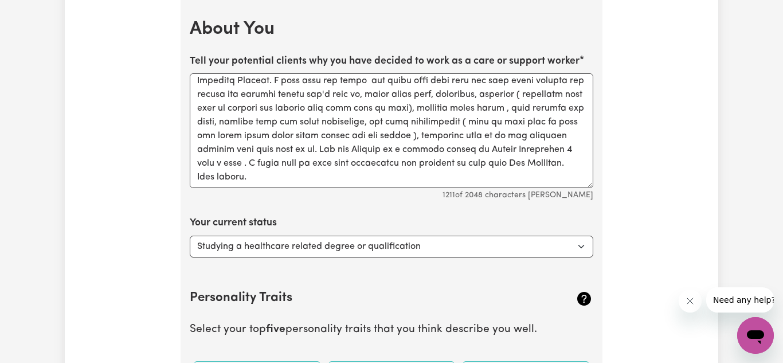
click at [435, 36] on h2 "About You" at bounding box center [392, 29] width 404 height 22
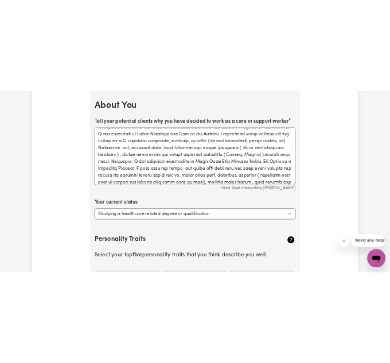
scroll to position [0, 0]
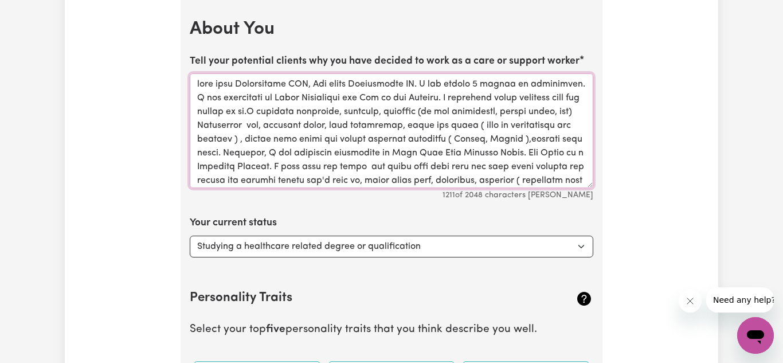
click at [435, 104] on textarea "Tell your potential clients why you have decided to work as a care or support w…" at bounding box center [392, 130] width 404 height 115
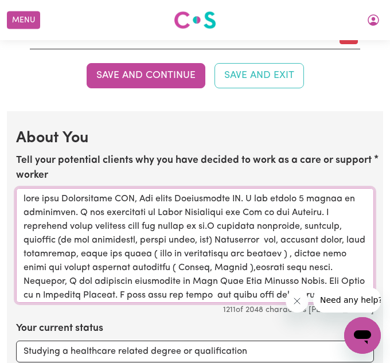
click at [303, 239] on textarea "Tell your potential clients why you have decided to work as a care or support w…" at bounding box center [195, 245] width 358 height 115
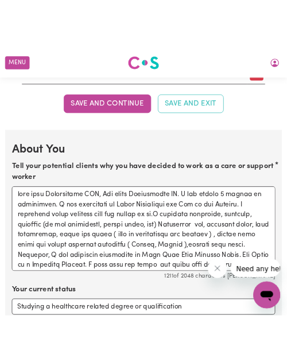
scroll to position [1787, 0]
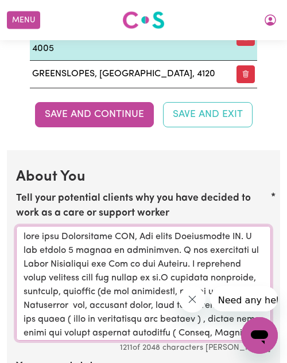
click at [221, 240] on textarea "Tell your potential clients why you have decided to work as a care or support w…" at bounding box center [143, 283] width 254 height 115
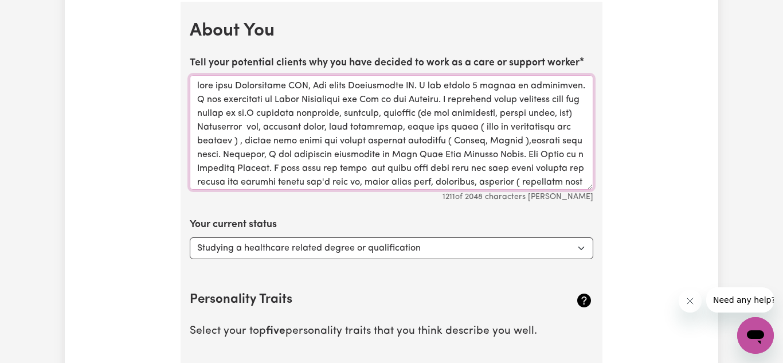
scroll to position [1740, 0]
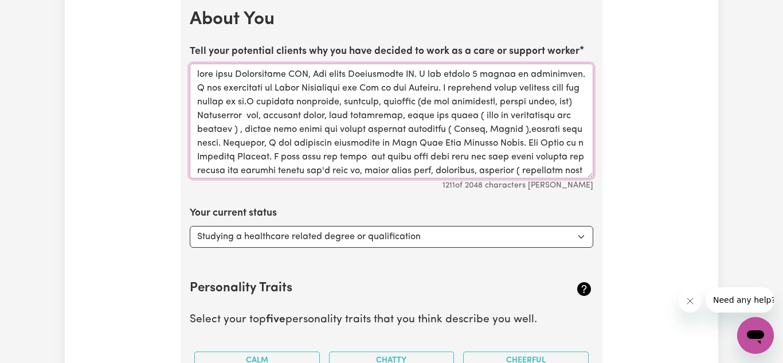
click at [406, 158] on textarea "Tell your potential clients why you have decided to work as a care or support w…" at bounding box center [392, 121] width 404 height 115
paste textarea "My Name is [PERSON_NAME], you can call me [PERSON_NAME],I come from [DEMOGRAPHI…"
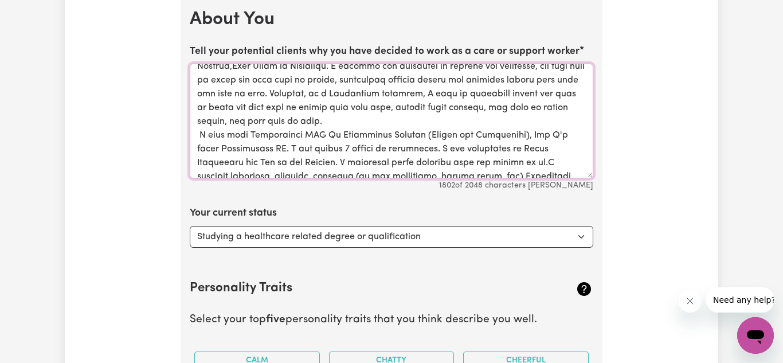
scroll to position [0, 0]
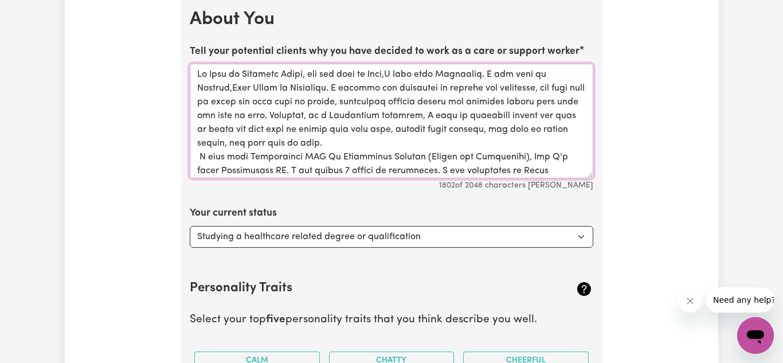
click at [435, 118] on textarea "Tell your potential clients why you have decided to work as a care or support w…" at bounding box center [392, 121] width 404 height 115
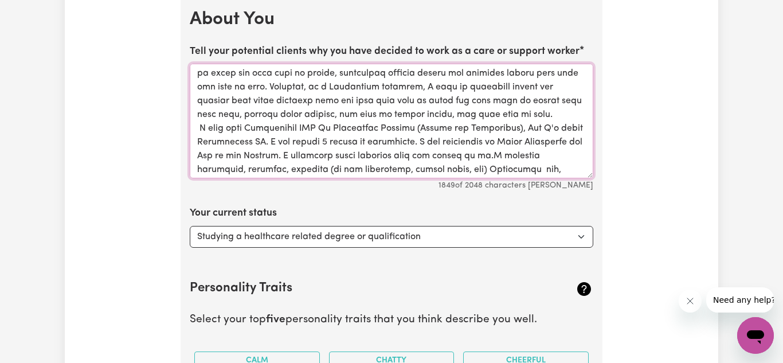
scroll to position [22, 0]
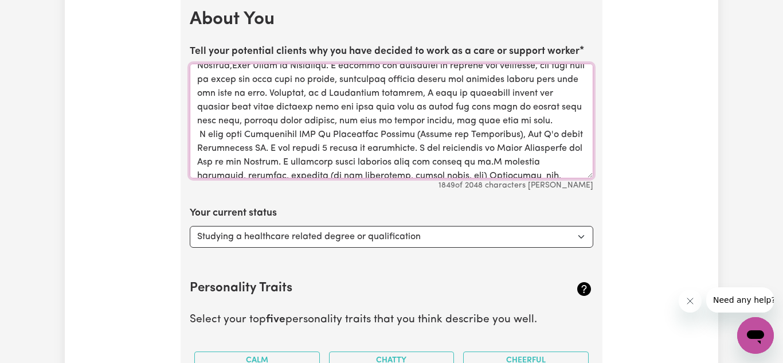
click at [435, 122] on textarea "Tell your potential clients why you have decided to work as a care or support w…" at bounding box center [392, 121] width 404 height 115
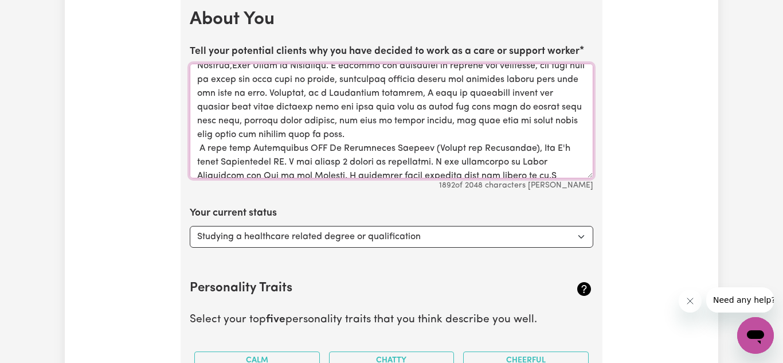
click at [313, 136] on textarea "Tell your potential clients why you have decided to work as a care or support w…" at bounding box center [392, 121] width 404 height 115
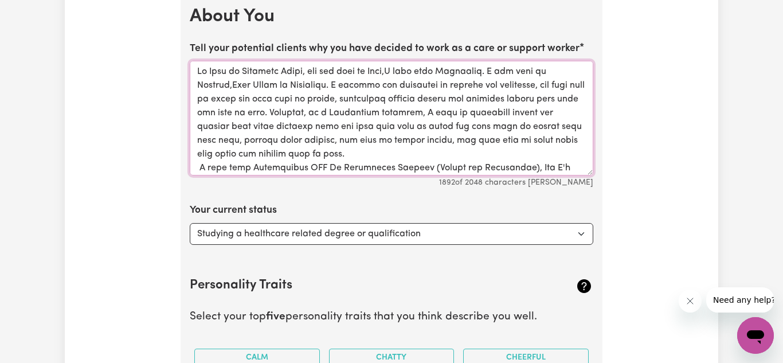
scroll to position [1744, 0]
click at [315, 128] on textarea "Tell your potential clients why you have decided to work as a care or support w…" at bounding box center [392, 117] width 404 height 115
click at [383, 127] on textarea "Tell your potential clients why you have decided to work as a care or support w…" at bounding box center [392, 117] width 404 height 115
click at [340, 127] on textarea "Tell your potential clients why you have decided to work as a care or support w…" at bounding box center [392, 117] width 404 height 115
click at [321, 130] on textarea "Tell your potential clients why you have decided to work as a care or support w…" at bounding box center [392, 117] width 404 height 115
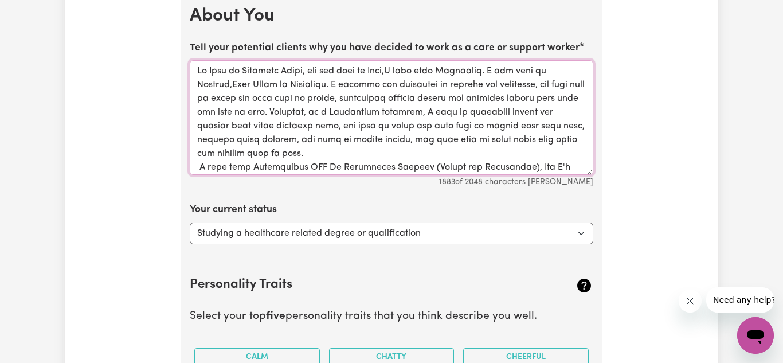
click at [318, 130] on textarea "Tell your potential clients why you have decided to work as a care or support w…" at bounding box center [392, 117] width 404 height 115
click at [435, 115] on textarea "Tell your potential clients why you have decided to work as a care or support w…" at bounding box center [392, 117] width 404 height 115
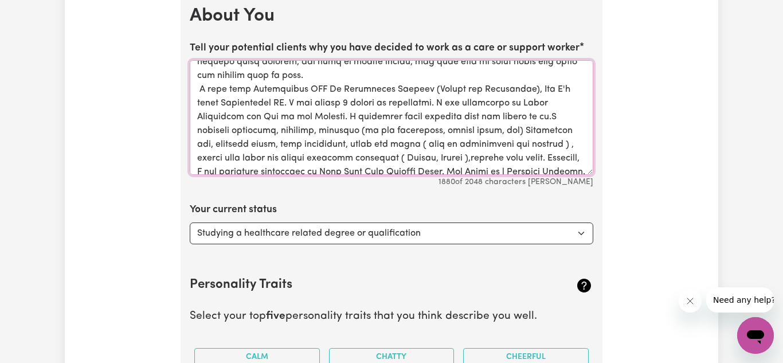
scroll to position [80, 0]
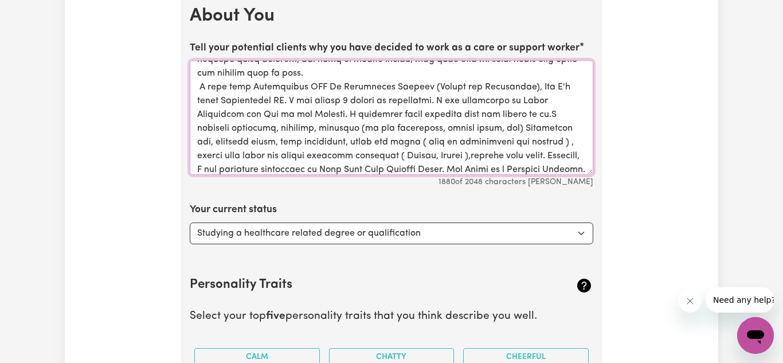
click at [200, 86] on textarea "Tell your potential clients why you have decided to work as a care or support w…" at bounding box center [392, 117] width 404 height 115
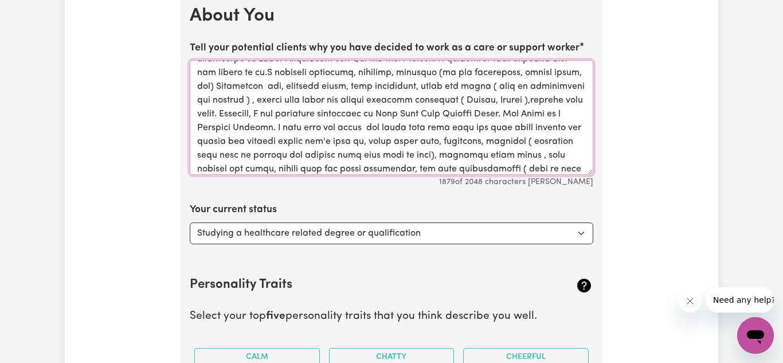
scroll to position [123, 0]
click at [292, 117] on textarea "Tell your potential clients why you have decided to work as a care or support w…" at bounding box center [392, 117] width 404 height 115
click at [330, 127] on textarea "Tell your potential clients why you have decided to work as a care or support w…" at bounding box center [392, 117] width 404 height 115
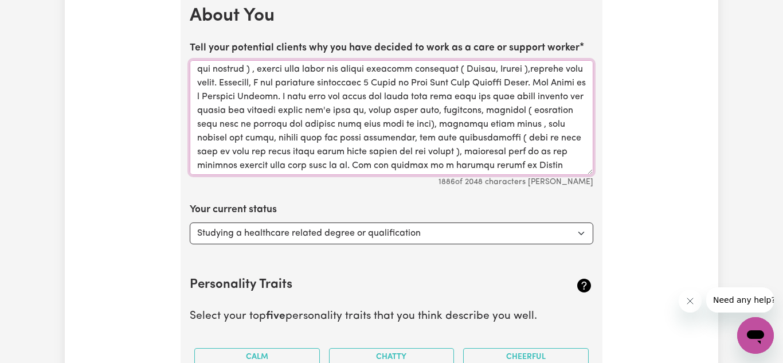
scroll to position [145, 0]
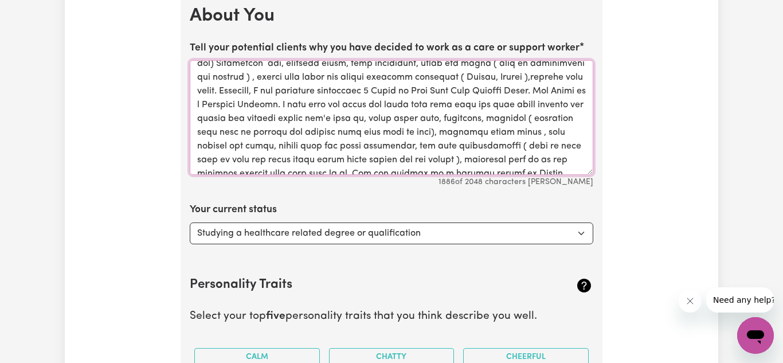
drag, startPoint x: 312, startPoint y: 136, endPoint x: 528, endPoint y: 82, distance: 223.3
click at [435, 82] on textarea "Tell your potential clients why you have decided to work as a care or support w…" at bounding box center [392, 117] width 404 height 115
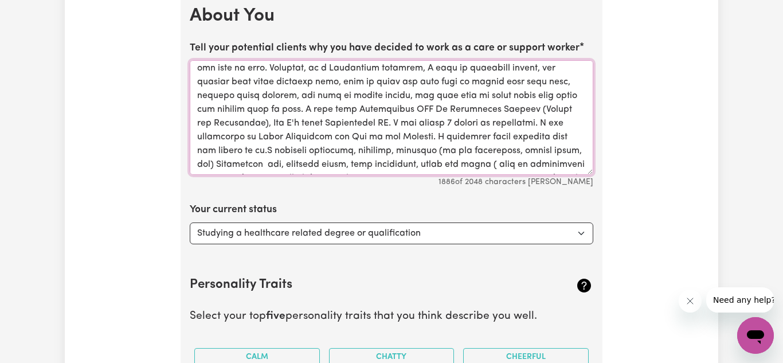
scroll to position [45, 0]
click at [412, 120] on textarea "Tell your potential clients why you have decided to work as a care or support w…" at bounding box center [392, 117] width 404 height 115
paste textarea "placement experience 1 Month in Rite Home Care [GEOGRAPHIC_DATA]. [PERSON_NAME]…"
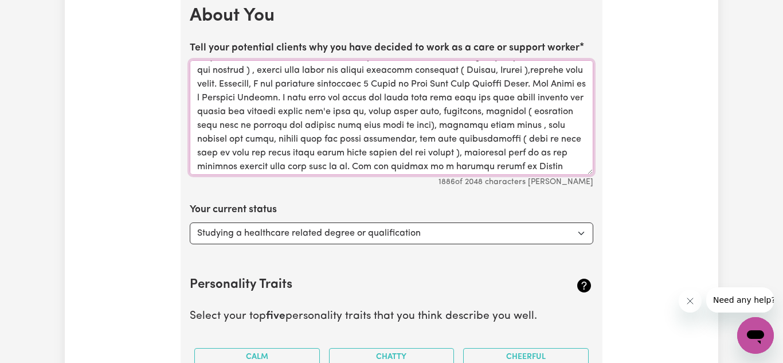
scroll to position [134, 0]
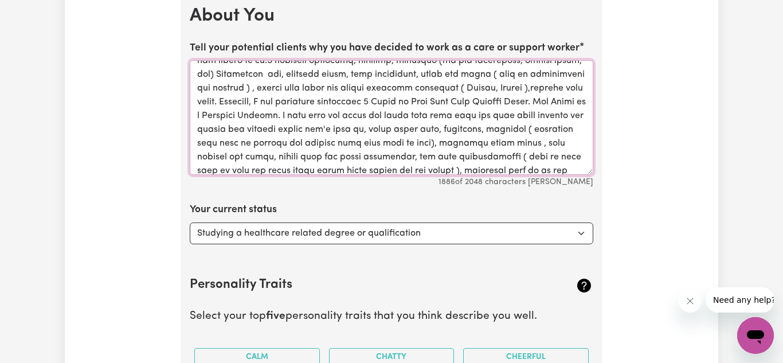
drag, startPoint x: 311, startPoint y: 136, endPoint x: 526, endPoint y: 85, distance: 220.9
click at [435, 85] on textarea "Tell your potential clients why you have decided to work as a care or support w…" at bounding box center [392, 117] width 404 height 115
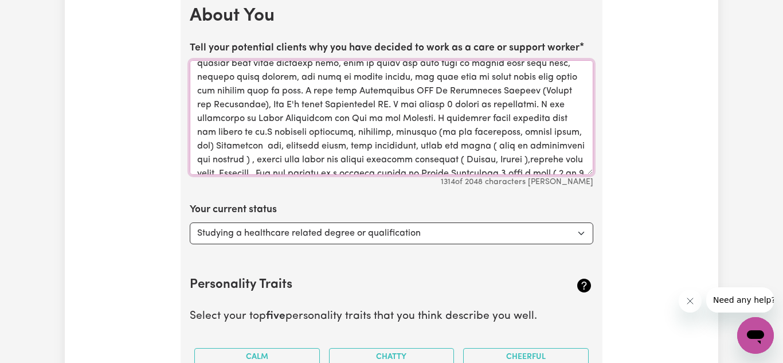
scroll to position [57, 0]
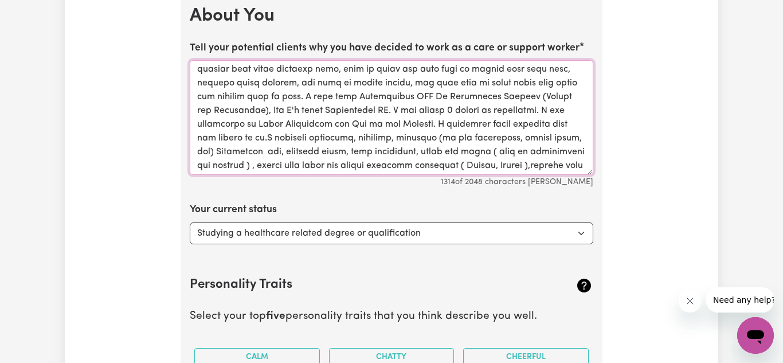
click at [413, 111] on textarea "Tell your potential clients why you have decided to work as a care or support w…" at bounding box center [392, 117] width 404 height 115
paste textarea "I had placement experience 1 Month in Rite Home Care [GEOGRAPHIC_DATA]. [PERSON…"
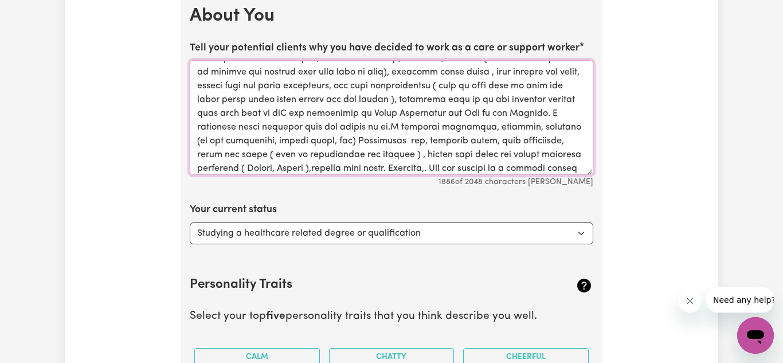
scroll to position [151, 0]
drag, startPoint x: 544, startPoint y: 97, endPoint x: 546, endPoint y: 123, distance: 25.3
click at [435, 123] on textarea "Tell your potential clients why you have decided to work as a care or support w…" at bounding box center [392, 117] width 404 height 115
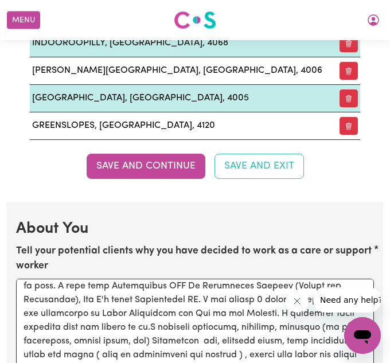
scroll to position [127, 0]
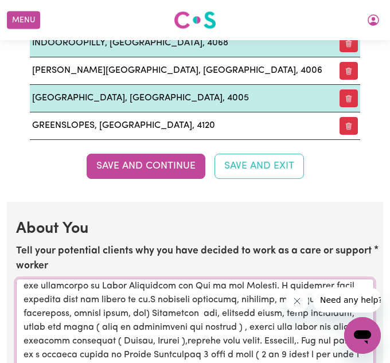
click at [179, 312] on textarea "Tell your potential clients why you have decided to work as a care or support w…" at bounding box center [195, 336] width 358 height 115
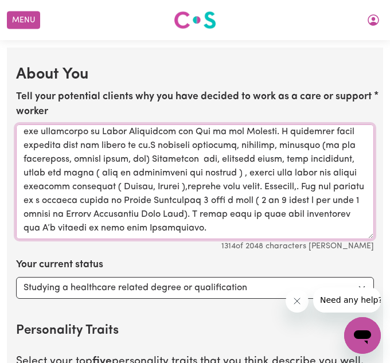
click at [182, 196] on textarea "Tell your potential clients why you have decided to work as a care or support w…" at bounding box center [195, 181] width 358 height 115
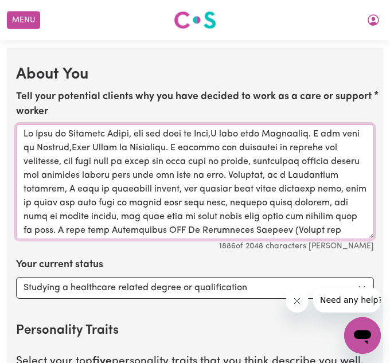
scroll to position [0, 0]
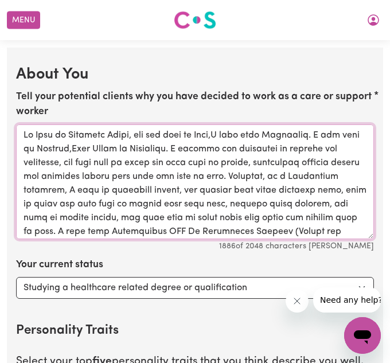
click at [182, 196] on textarea "Tell your potential clients why you have decided to work as a care or support w…" at bounding box center [195, 181] width 358 height 115
type textarea "My Name is [PERSON_NAME], you can call me [PERSON_NAME],I come from [DEMOGRAPHI…"
click at [314, 195] on textarea "Tell your potential clients why you have decided to work as a care or support w…" at bounding box center [195, 181] width 358 height 115
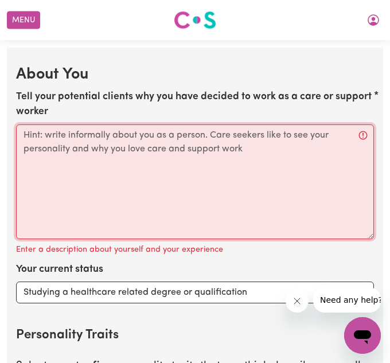
click at [101, 152] on textarea "Tell your potential clients why you have decided to work as a care or support w…" at bounding box center [195, 181] width 358 height 115
paste textarea "My Name is [PERSON_NAME], you can call me [PERSON_NAME],I come from [DEMOGRAPHI…"
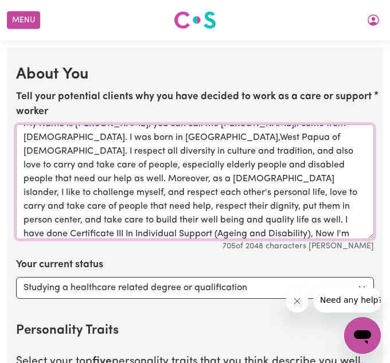
scroll to position [17, 0]
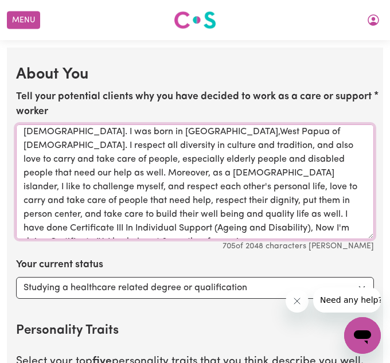
click at [304, 224] on textarea "My Name is [PERSON_NAME], you can call me [PERSON_NAME],I come from [DEMOGRAPHI…" at bounding box center [195, 181] width 358 height 115
paste textarea "I had placement experience for 1 Month in Rite Home Care [GEOGRAPHIC_DATA]. [PE…"
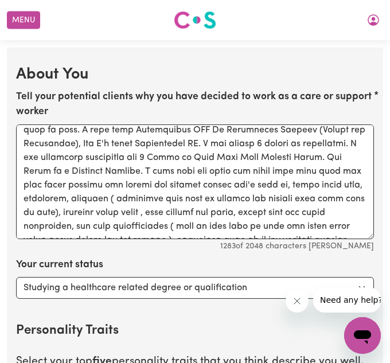
scroll to position [127, 0]
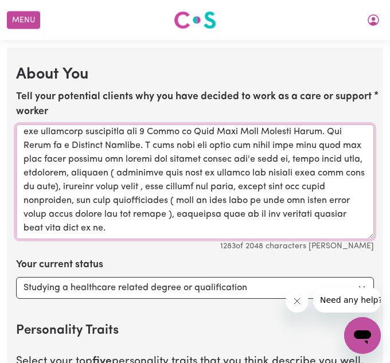
click at [144, 226] on textarea "Tell your potential clients why you have decided to work as a care or support w…" at bounding box center [195, 181] width 358 height 115
click at [120, 232] on textarea "Tell your potential clients why you have decided to work as a care or support w…" at bounding box center [195, 181] width 358 height 115
paste textarea "I had experience in [PERSON_NAME] Disability and [PERSON_NAME] is the Manager. …"
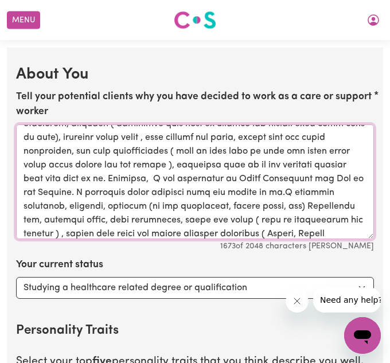
scroll to position [182, 0]
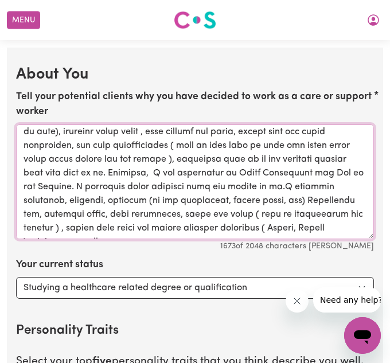
type textarea "My Name is [PERSON_NAME], you can call me [PERSON_NAME],I come from [DEMOGRAPHI…"
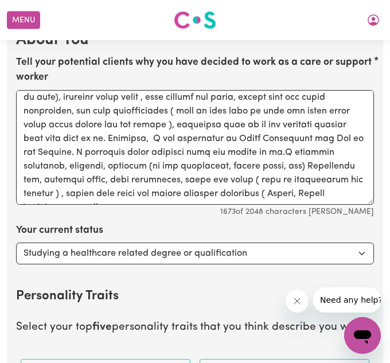
scroll to position [1843, 0]
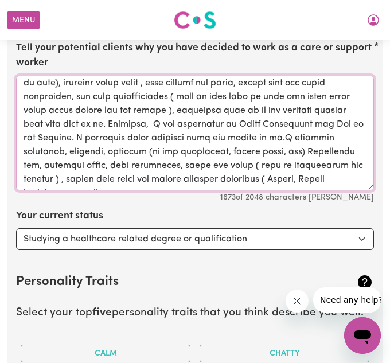
click at [312, 179] on textarea "Tell your potential clients why you have decided to work as a care or support w…" at bounding box center [195, 133] width 358 height 115
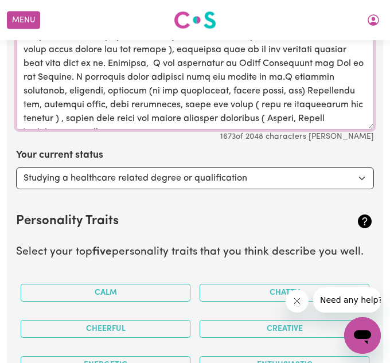
scroll to position [181, 0]
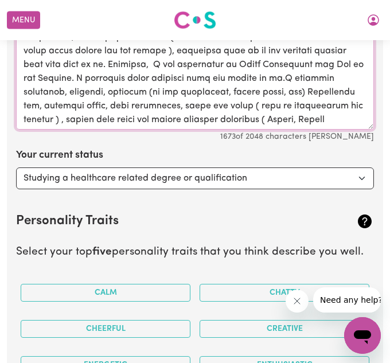
click at [360, 120] on textarea "Tell your potential clients why you have decided to work as a care or support w…" at bounding box center [195, 72] width 358 height 115
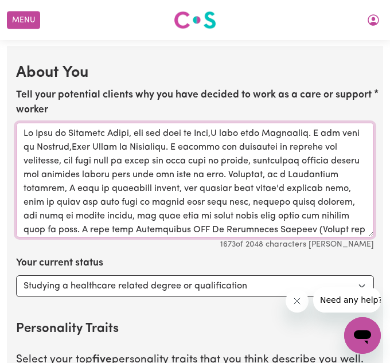
scroll to position [1795, 0]
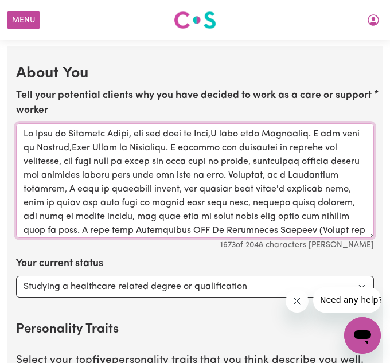
click at [329, 162] on textarea "Tell your potential clients why you have decided to work as a care or support w…" at bounding box center [195, 180] width 358 height 115
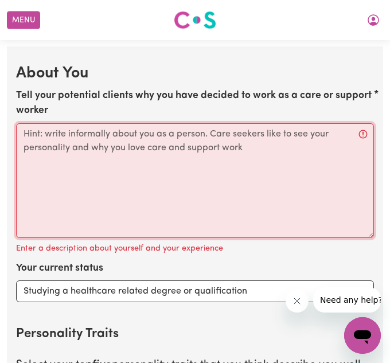
click at [205, 163] on textarea "Tell your potential clients why you have decided to work as a care or support w…" at bounding box center [195, 180] width 358 height 115
paste textarea "My Name is [PERSON_NAME], you can call me [PERSON_NAME],I come from [DEMOGRAPHI…"
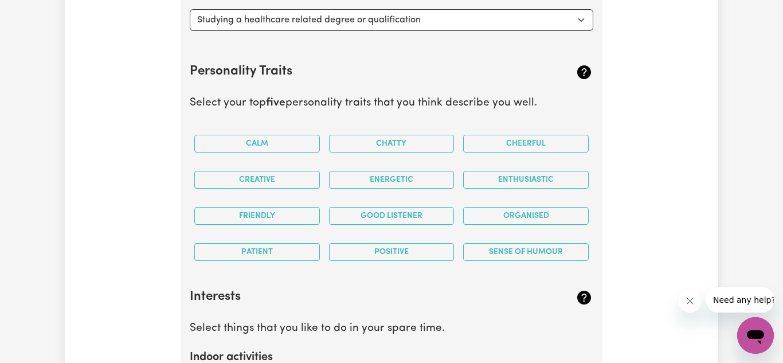
scroll to position [1958, 0]
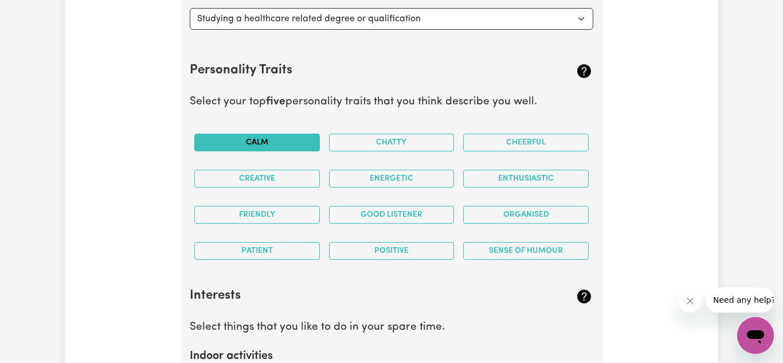
type textarea "My Name is [PERSON_NAME], you can call me [PERSON_NAME],I come from [DEMOGRAPHI…"
click at [302, 142] on button "Calm" at bounding box center [257, 143] width 126 height 18
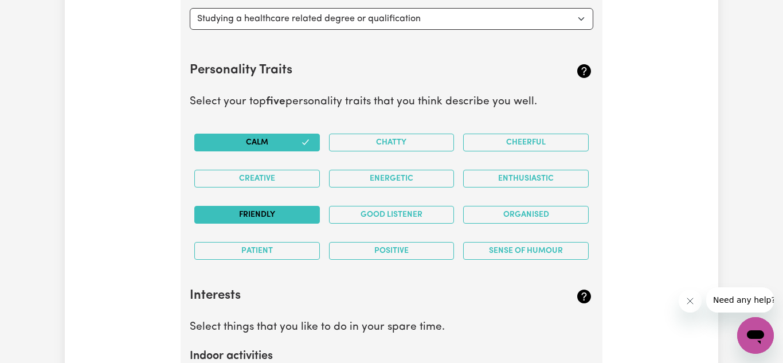
click at [293, 213] on button "Friendly" at bounding box center [257, 215] width 126 height 18
click at [306, 181] on button "Creative" at bounding box center [257, 179] width 126 height 18
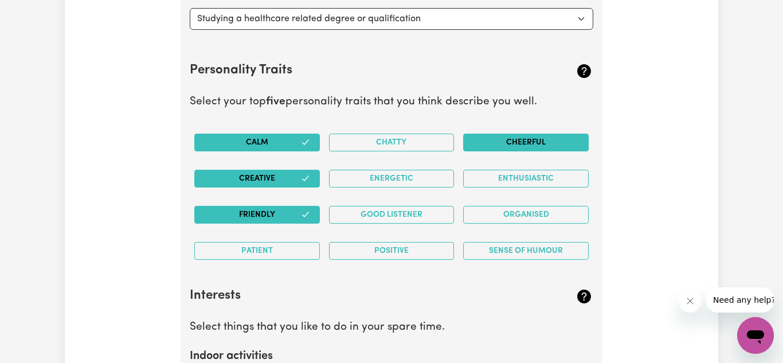
click at [435, 140] on button "Cheerful" at bounding box center [526, 143] width 126 height 18
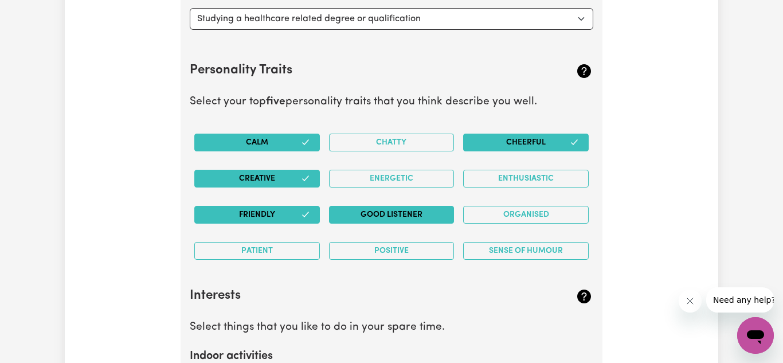
click at [435, 215] on button "Good Listener" at bounding box center [392, 215] width 126 height 18
click at [424, 252] on button "Positive" at bounding box center [392, 251] width 126 height 18
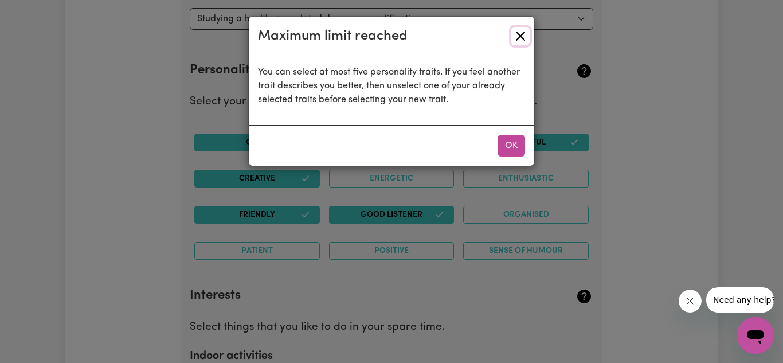
click at [435, 40] on button "Close" at bounding box center [520, 36] width 18 height 18
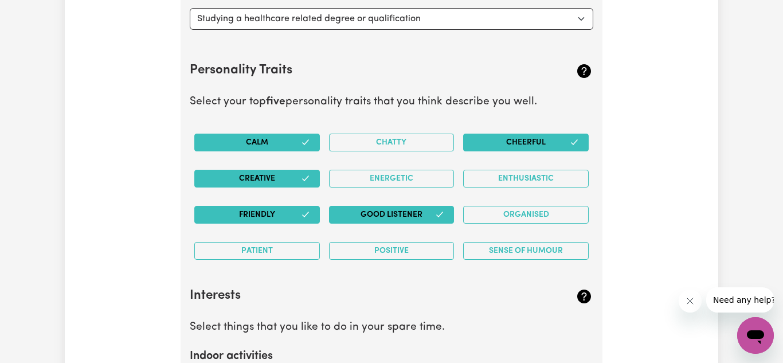
click at [306, 215] on icon "button" at bounding box center [305, 214] width 9 height 9
click at [283, 248] on button "Patient" at bounding box center [257, 251] width 126 height 18
click at [297, 216] on button "Friendly" at bounding box center [257, 215] width 126 height 18
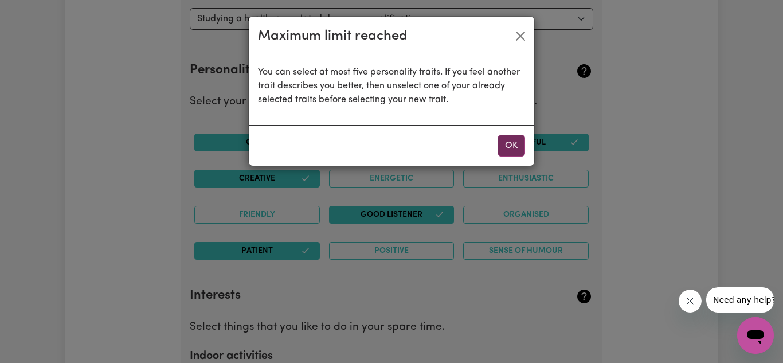
click at [435, 140] on button "OK" at bounding box center [512, 146] width 28 height 22
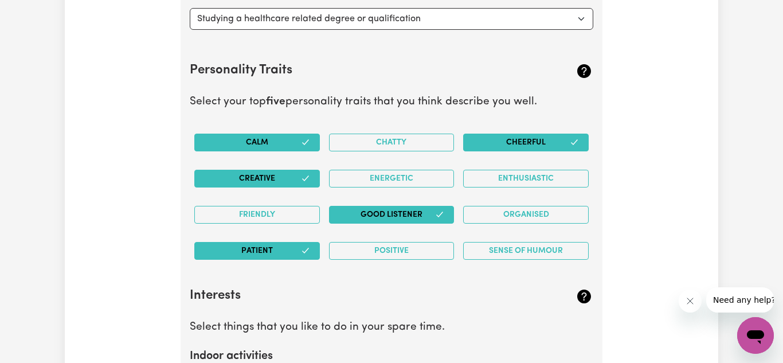
click at [435, 143] on button "Cheerful" at bounding box center [526, 143] width 126 height 18
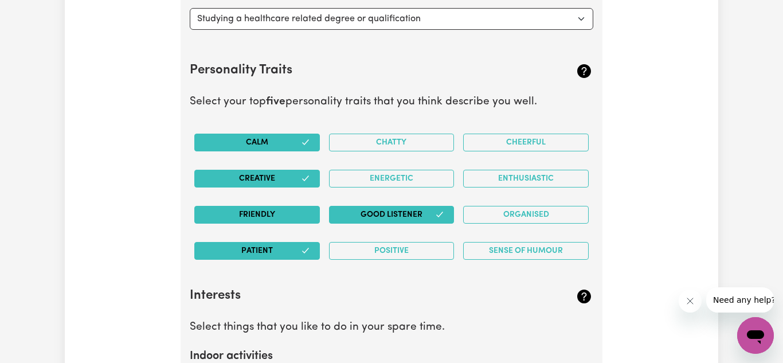
click at [277, 216] on button "Friendly" at bounding box center [257, 215] width 126 height 18
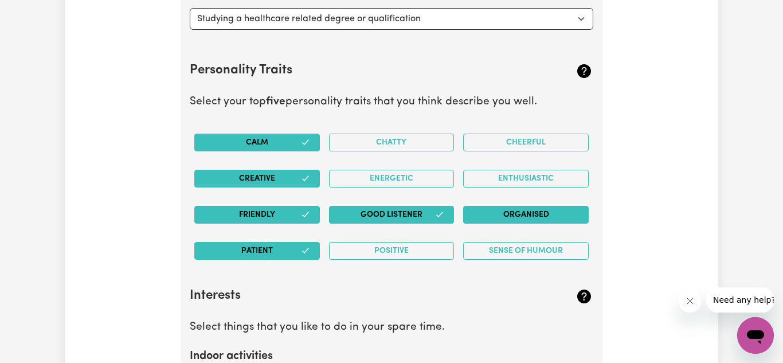
click at [435, 219] on button "Organised" at bounding box center [526, 215] width 126 height 18
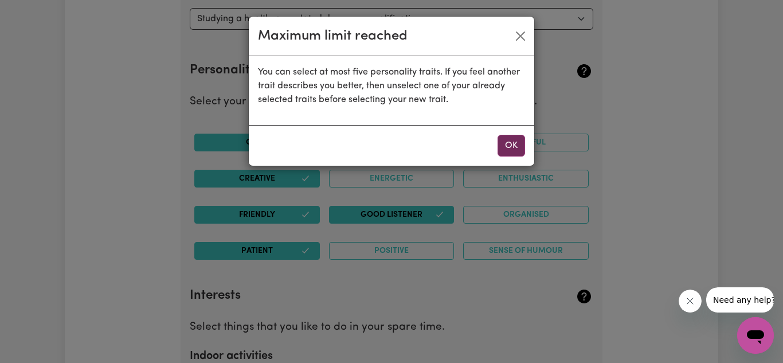
click at [435, 143] on button "OK" at bounding box center [512, 146] width 28 height 22
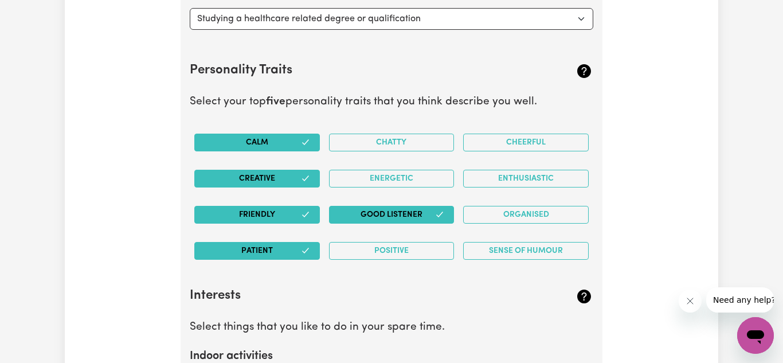
click at [297, 142] on button "Calm" at bounding box center [257, 143] width 126 height 18
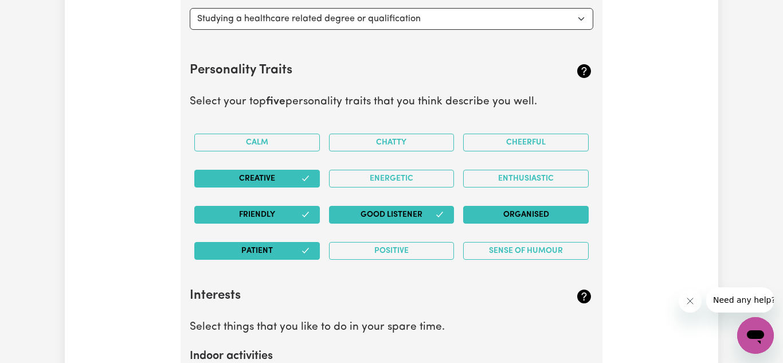
click at [435, 220] on button "Organised" at bounding box center [526, 215] width 126 height 18
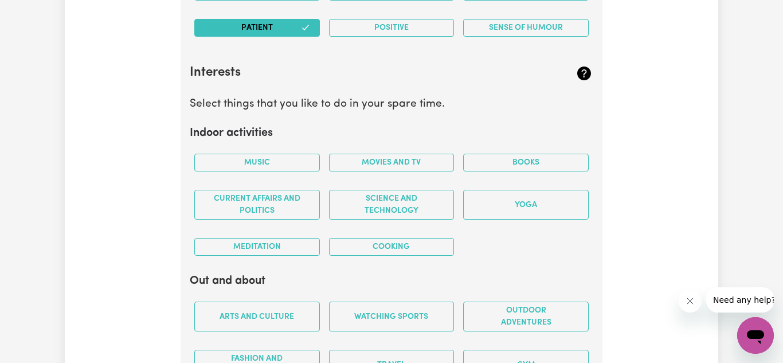
scroll to position [2182, 0]
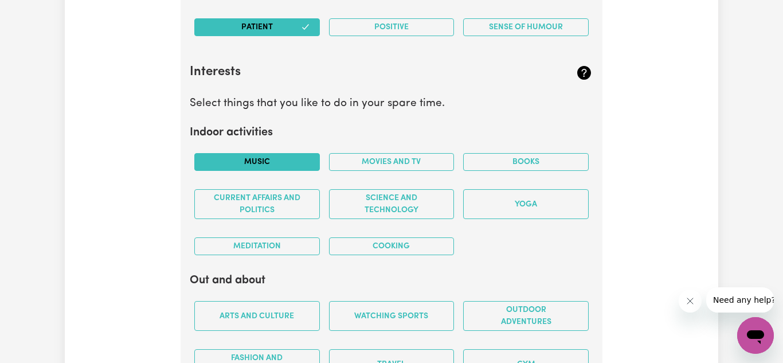
click at [307, 170] on button "Music" at bounding box center [257, 162] width 126 height 18
click at [358, 176] on div "Movies and TV" at bounding box center [391, 162] width 135 height 36
click at [360, 166] on button "Movies and TV" at bounding box center [392, 162] width 126 height 18
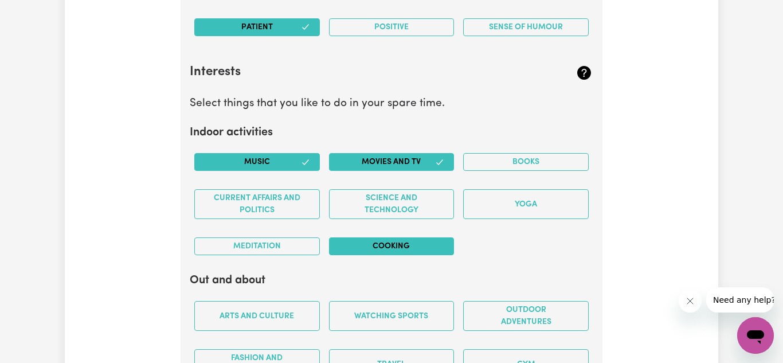
click at [431, 250] on button "Cooking" at bounding box center [392, 246] width 126 height 18
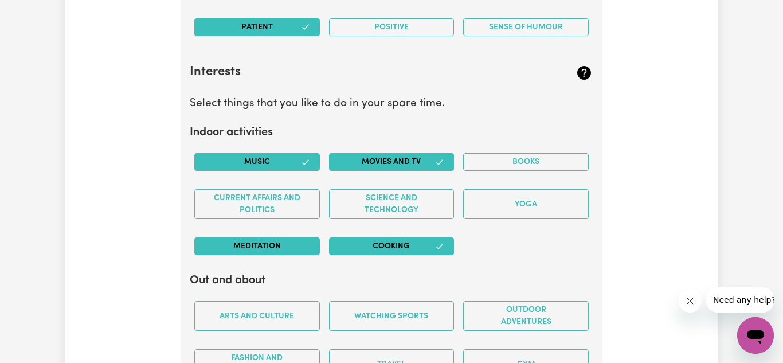
click at [311, 250] on button "Meditation" at bounding box center [257, 246] width 126 height 18
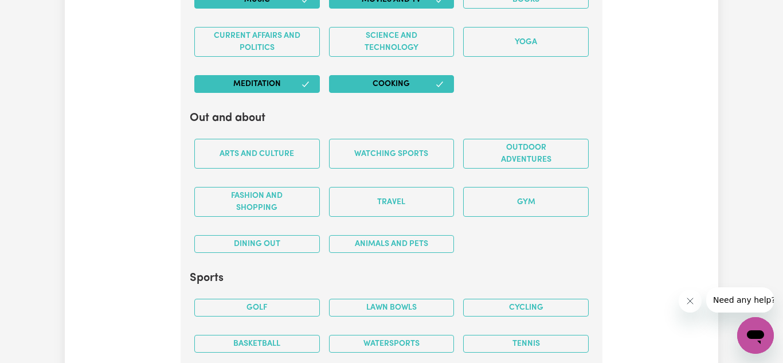
scroll to position [2346, 0]
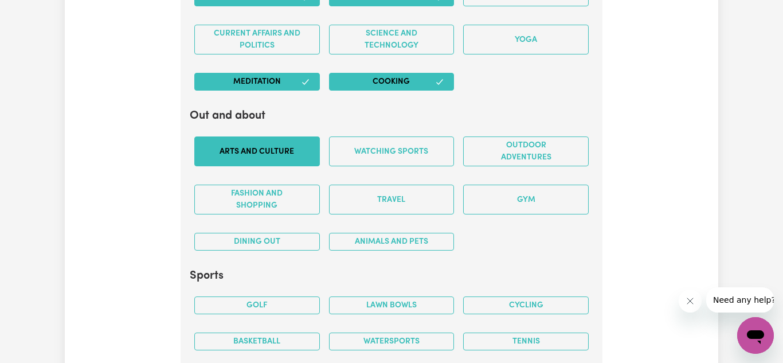
click at [290, 154] on button "Arts and Culture" at bounding box center [257, 151] width 126 height 30
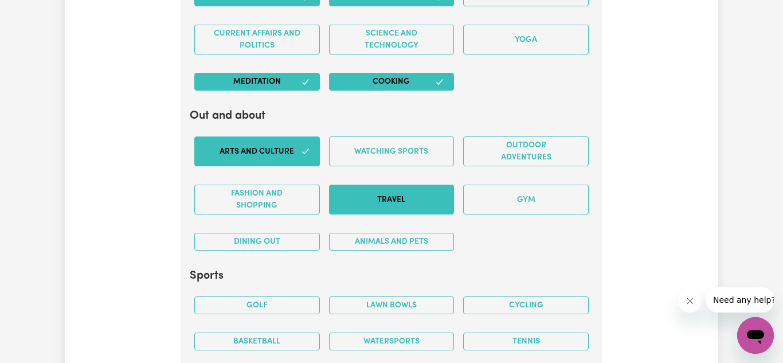
click at [417, 202] on button "Travel" at bounding box center [392, 200] width 126 height 30
click at [433, 249] on button "Animals and pets" at bounding box center [392, 242] width 126 height 18
click at [435, 242] on icon "button" at bounding box center [440, 242] width 6 height 5
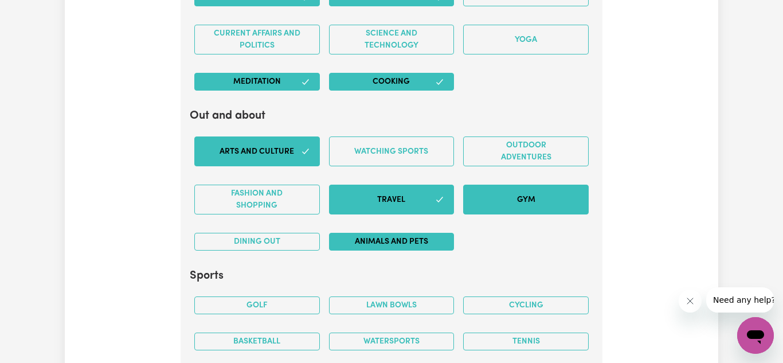
click at [435, 214] on button "Gym" at bounding box center [526, 200] width 126 height 30
click at [435, 204] on button "Gym" at bounding box center [526, 200] width 126 height 30
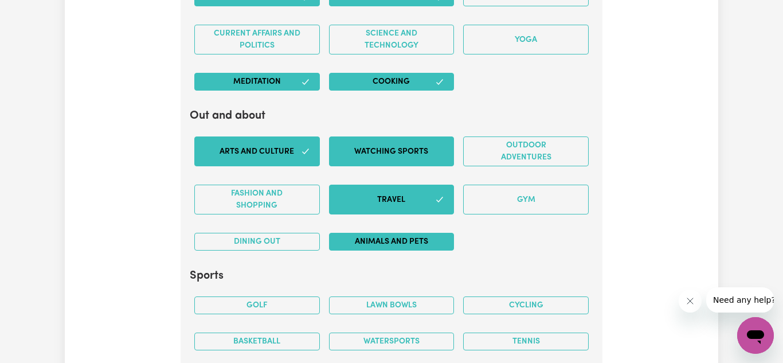
click at [435, 159] on button "Watching sports" at bounding box center [392, 151] width 126 height 30
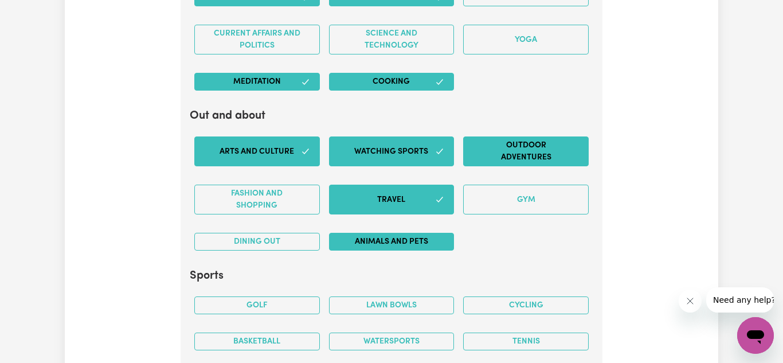
click at [435, 164] on button "Outdoor adventures" at bounding box center [526, 151] width 126 height 30
click at [423, 239] on button "Animals and pets" at bounding box center [392, 242] width 126 height 18
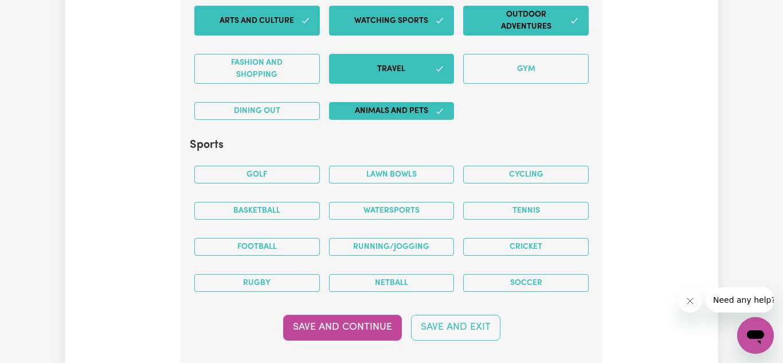
scroll to position [2464, 0]
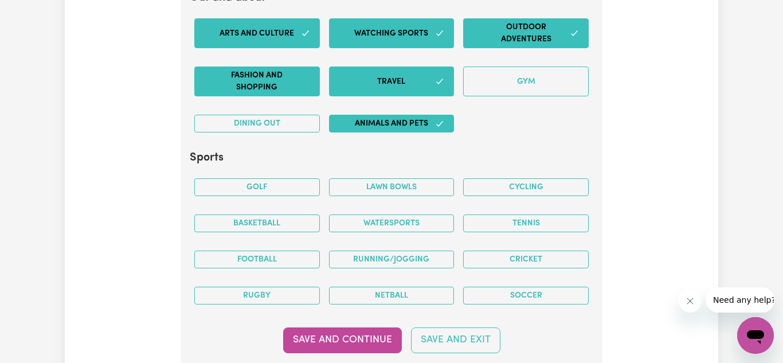
click at [287, 89] on button "Fashion and shopping" at bounding box center [257, 81] width 126 height 30
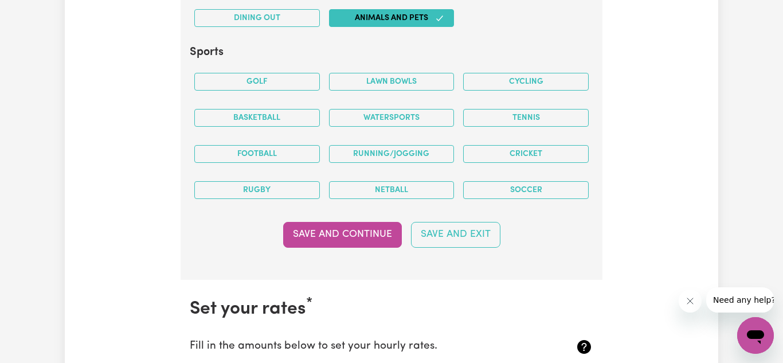
scroll to position [2578, 0]
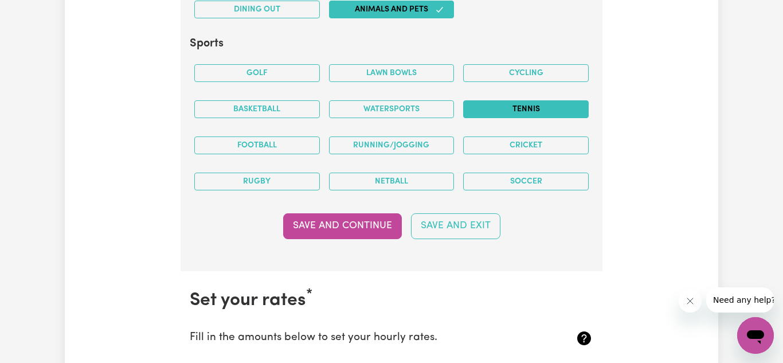
click at [435, 113] on button "Tennis" at bounding box center [526, 109] width 126 height 18
click at [435, 144] on button "Cricket" at bounding box center [526, 145] width 126 height 18
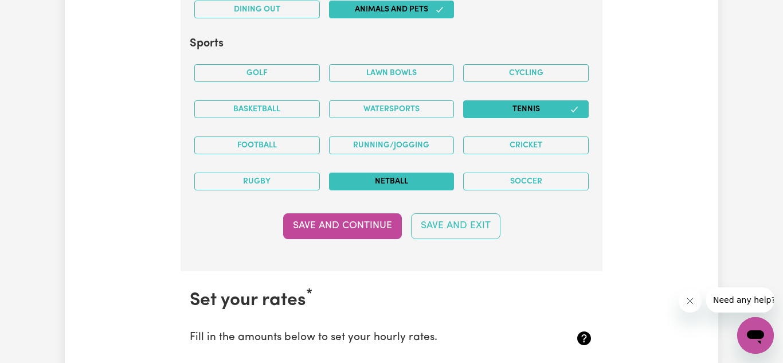
click at [432, 183] on button "Netball" at bounding box center [392, 182] width 126 height 18
click at [347, 222] on button "Save and Continue" at bounding box center [342, 225] width 119 height 25
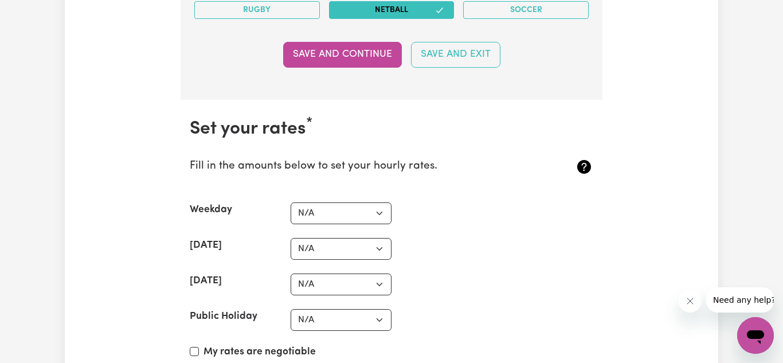
scroll to position [2744, 0]
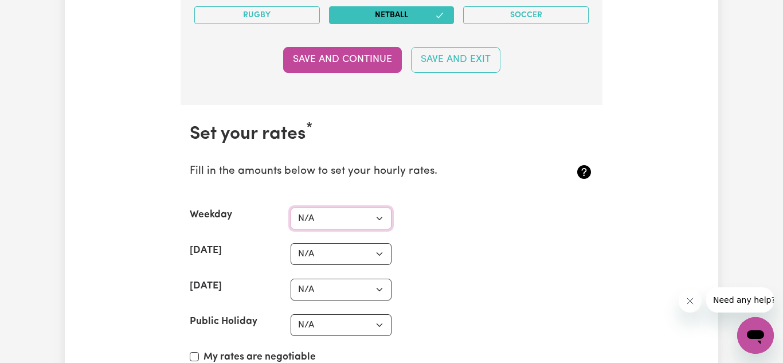
click at [358, 224] on select "N/A $37 $38 $39 $40 $41 $42 $43 $44 $45 $46 $47 $48 $49 $50 $51 $52 $53 $54 $55…" at bounding box center [341, 218] width 101 height 22
click at [356, 222] on select "N/A $37 $38 $39 $40 $41 $42 $43 $44 $45 $46 $47 $48 $49 $50 $51 $52 $53 $54 $55…" at bounding box center [341, 218] width 101 height 22
click at [377, 221] on select "N/A $37 $38 $39 $40 $41 $42 $43 $44 $45 $46 $47 $48 $49 $50 $51 $52 $53 $54 $55…" at bounding box center [341, 218] width 101 height 22
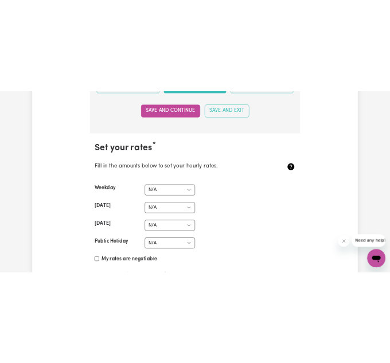
scroll to position [2763, 0]
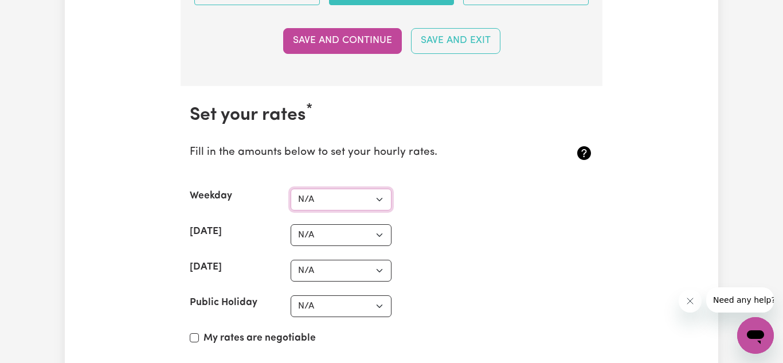
click at [384, 199] on select "N/A $37 $38 $39 $40 $41 $42 $43 $44 $45 $46 $47 $48 $49 $50 $51 $52 $53 $54 $55…" at bounding box center [341, 200] width 101 height 22
select select "38"
click at [291, 189] on select "N/A $37 $38 $39 $40 $41 $42 $43 $44 $45 $46 $47 $48 $49 $50 $51 $52 $53 $54 $55…" at bounding box center [341, 200] width 101 height 22
click at [381, 236] on select "N/A $37 $38 $39 $40 $41 $42 $43 $44 $45 $46 $47 $48 $49 $50 $51 $52 $53 $54 $55…" at bounding box center [341, 235] width 101 height 22
select select "44"
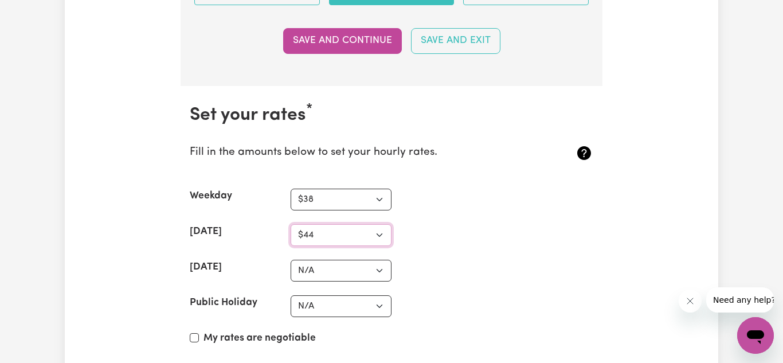
click at [291, 224] on select "N/A $37 $38 $39 $40 $41 $42 $43 $44 $45 $46 $47 $48 $49 $50 $51 $52 $53 $54 $55…" at bounding box center [341, 235] width 101 height 22
click at [379, 273] on select "N/A $37 $38 $39 $40 $41 $42 $43 $44 $45 $46 $47 $48 $49 $50 $51 $52 $53 $54 $55…" at bounding box center [341, 271] width 101 height 22
select select "55"
click at [291, 260] on select "N/A $37 $38 $39 $40 $41 $42 $43 $44 $45 $46 $47 $48 $49 $50 $51 $52 $53 $54 $55…" at bounding box center [341, 271] width 101 height 22
click at [382, 231] on select "N/A $37 $38 $39 $40 $41 $42 $43 $44 $45 $46 $47 $48 $49 $50 $51 $52 $53 $54 $55…" at bounding box center [341, 235] width 101 height 22
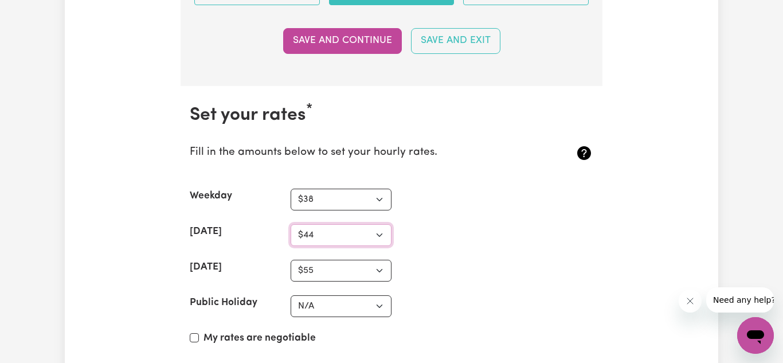
select select "45"
click at [291, 224] on select "N/A $37 $38 $39 $40 $41 $42 $43 $44 $45 $46 $47 $48 $49 $50 $51 $52 $53 $54 $55…" at bounding box center [341, 235] width 101 height 22
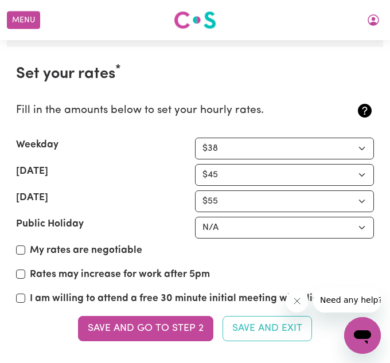
scroll to position [3067, 0]
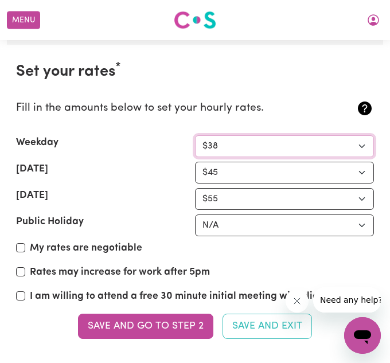
click at [307, 145] on select "N/A $37 $38 $39 $40 $41 $42 $43 $44 $45 $46 $47 $48 $49 $50 $51 $52 $53 $54 $55…" at bounding box center [284, 146] width 179 height 22
click at [350, 148] on select "N/A $37 $38 $39 $40 $41 $42 $43 $44 $45 $46 $47 $48 $49 $50 $51 $52 $53 $54 $55…" at bounding box center [284, 146] width 179 height 22
click at [195, 135] on select "N/A $37 $38 $39 $40 $41 $42 $43 $44 $45 $46 $47 $48 $49 $50 $51 $52 $53 $54 $55…" at bounding box center [284, 146] width 179 height 22
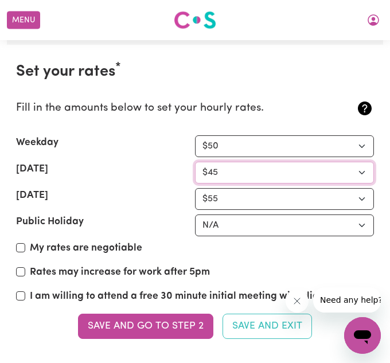
click at [360, 174] on select "N/A $37 $38 $39 $40 $41 $42 $43 $44 $45 $46 $47 $48 $49 $50 $51 $52 $53 $54 $55…" at bounding box center [284, 173] width 179 height 22
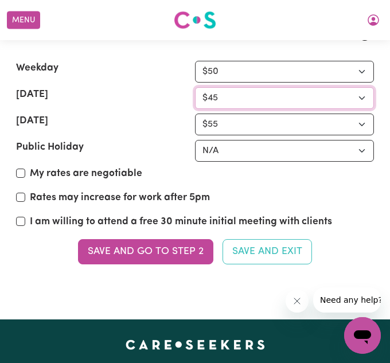
scroll to position [3140, 0]
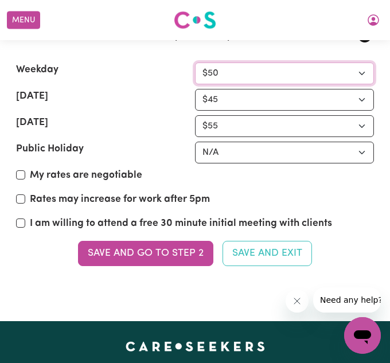
click at [362, 75] on select "N/A $37 $38 $39 $40 $41 $42 $43 $44 $45 $46 $47 $48 $49 $50 $51 $52 $53 $54 $55…" at bounding box center [284, 73] width 179 height 22
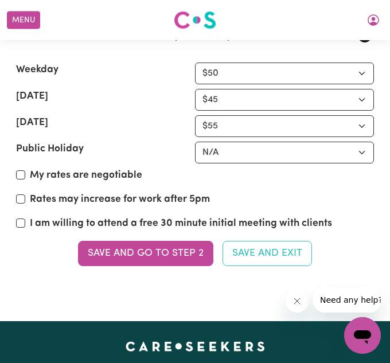
click at [307, 54] on div "Fill in the amounts below to set your hourly rates." at bounding box center [165, 36] width 298 height 44
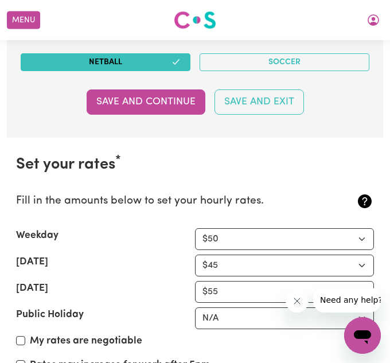
scroll to position [2975, 0]
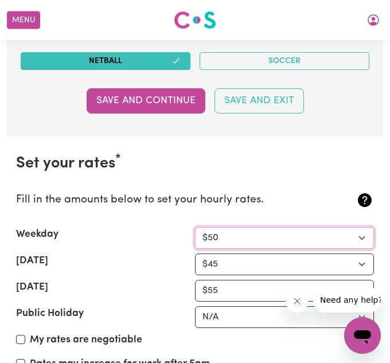
click at [273, 238] on select "N/A $37 $38 $39 $40 $41 $42 $43 $44 $45 $46 $47 $48 $49 $50 $51 $52 $53 $54 $55…" at bounding box center [284, 238] width 179 height 22
select select "40"
click at [195, 227] on select "N/A $37 $38 $39 $40 $41 $42 $43 $44 $45 $46 $47 $48 $49 $50 $51 $52 $53 $54 $55…" at bounding box center [284, 238] width 179 height 22
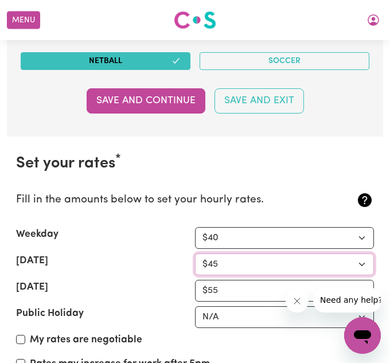
click at [364, 266] on select "N/A $37 $38 $39 $40 $41 $42 $43 $44 $45 $46 $47 $48 $49 $50 $51 $52 $53 $54 $55…" at bounding box center [284, 264] width 179 height 22
select select "55"
click at [195, 253] on select "N/A $37 $38 $39 $40 $41 $42 $43 $44 $45 $46 $47 $48 $49 $50 $51 $52 $53 $54 $55…" at bounding box center [284, 264] width 179 height 22
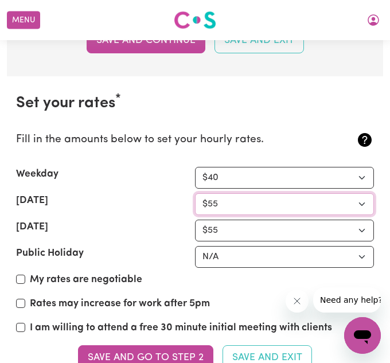
scroll to position [3038, 0]
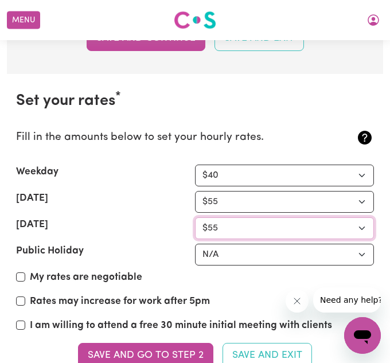
click at [361, 229] on select "N/A $37 $38 $39 $40 $41 $42 $43 $44 $45 $46 $47 $48 $49 $50 $51 $52 $53 $54 $55…" at bounding box center [284, 228] width 179 height 22
select select "65"
click at [195, 217] on select "N/A $37 $38 $39 $40 $41 $42 $43 $44 $45 $46 $47 $48 $49 $50 $51 $52 $53 $54 $55…" at bounding box center [284, 228] width 179 height 22
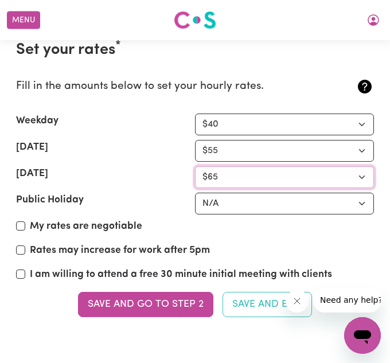
scroll to position [3094, 0]
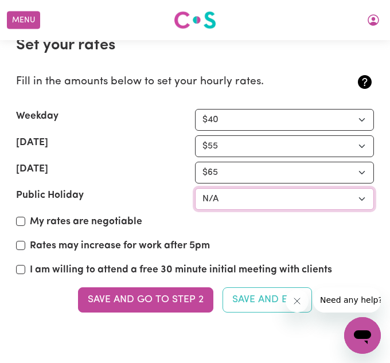
click at [361, 197] on select "N/A $37 $38 $39 $40 $41 $42 $43 $44 $45 $46 $47 $48 $49 $50 $51 $52 $53 $54 $55…" at bounding box center [284, 199] width 179 height 22
select select "80"
click at [195, 188] on select "N/A $37 $38 $39 $40 $41 $42 $43 $44 $45 $46 $47 $48 $49 $50 $51 $52 $53 $54 $55…" at bounding box center [284, 199] width 179 height 22
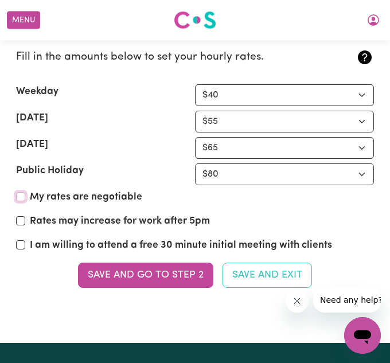
click at [24, 198] on input "My rates are negotiable" at bounding box center [20, 196] width 9 height 9
checkbox input "true"
click at [167, 220] on label "Rates may increase for work after 5pm" at bounding box center [120, 221] width 180 height 15
click at [25, 220] on input "Rates may increase for work after 5pm" at bounding box center [20, 220] width 9 height 9
checkbox input "true"
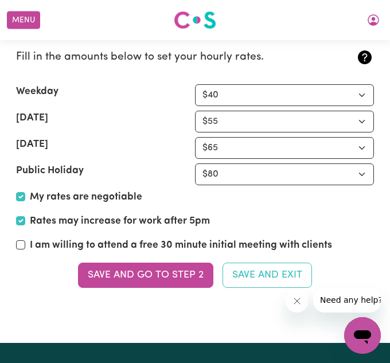
click at [169, 246] on label "I am willing to attend a free 30 minute initial meeting with clients" at bounding box center [181, 245] width 302 height 15
click at [25, 246] on input "I am willing to attend a free 30 minute initial meeting with clients" at bounding box center [20, 244] width 9 height 9
checkbox input "true"
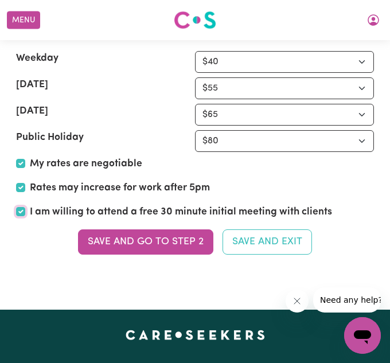
scroll to position [3150, 0]
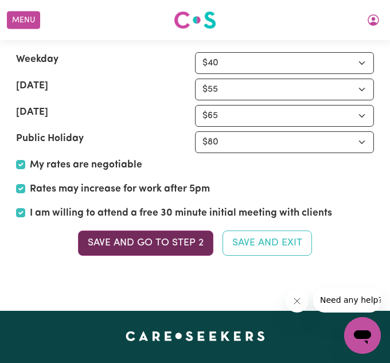
click at [187, 249] on button "Save and go to Step 2" at bounding box center [145, 242] width 135 height 25
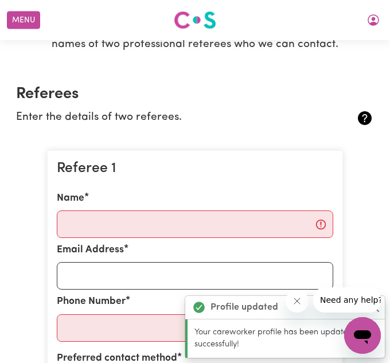
scroll to position [185, 0]
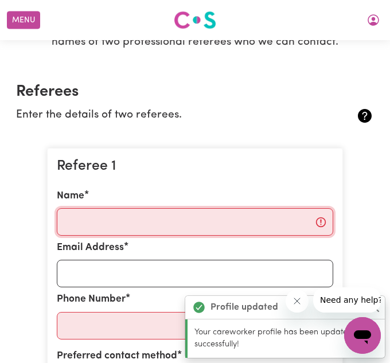
click at [200, 216] on input "Name" at bounding box center [195, 222] width 276 height 28
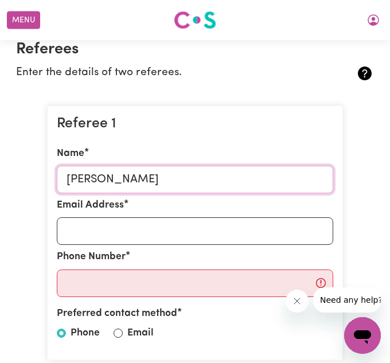
scroll to position [238, 0]
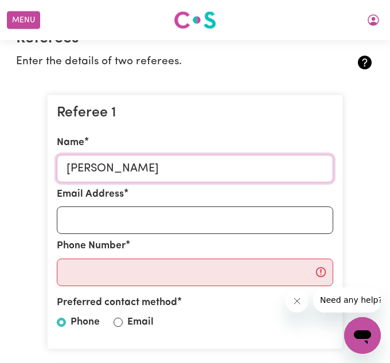
type input "[PERSON_NAME]"
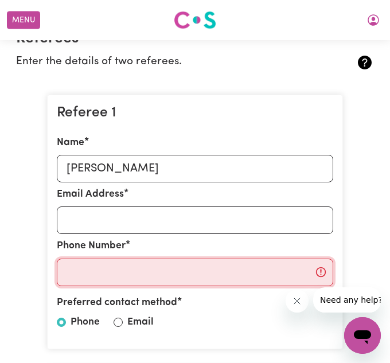
click at [177, 271] on input "Phone Number" at bounding box center [195, 273] width 276 height 28
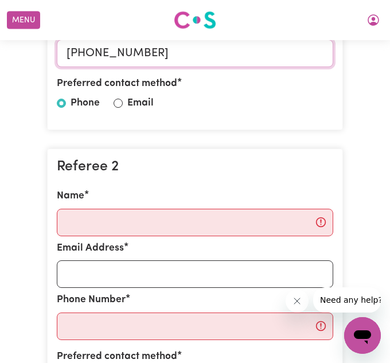
scroll to position [460, 0]
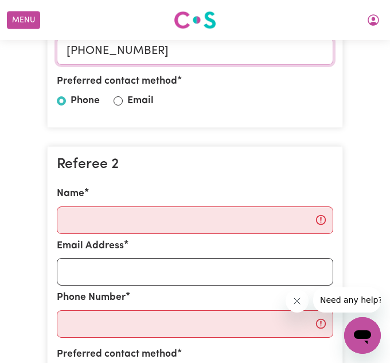
type input "[PHONE_NUMBER]"
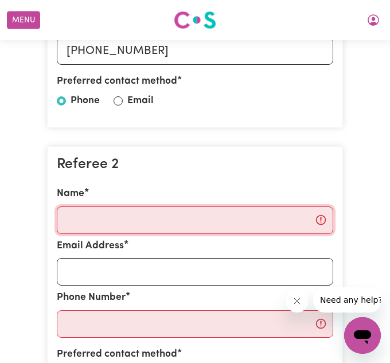
click at [155, 222] on input "Name" at bounding box center [195, 220] width 276 height 28
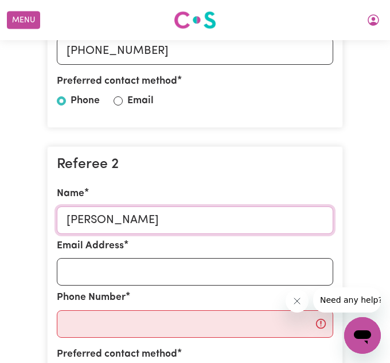
type input "[PERSON_NAME]"
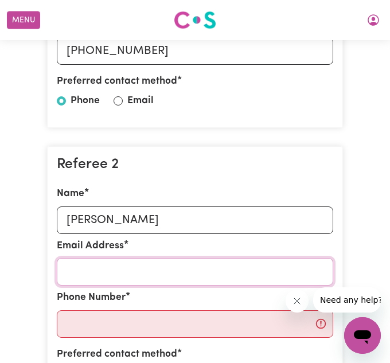
click at [152, 261] on input "Email Address" at bounding box center [195, 272] width 276 height 28
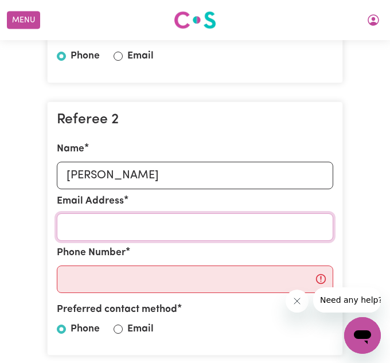
scroll to position [510, 0]
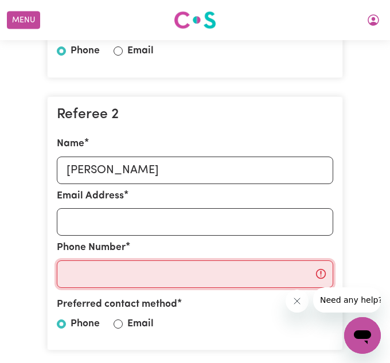
click at [126, 284] on input "Phone Number" at bounding box center [195, 274] width 276 height 28
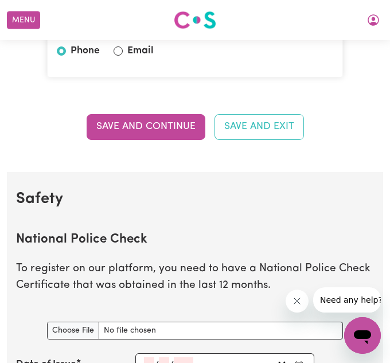
scroll to position [783, 0]
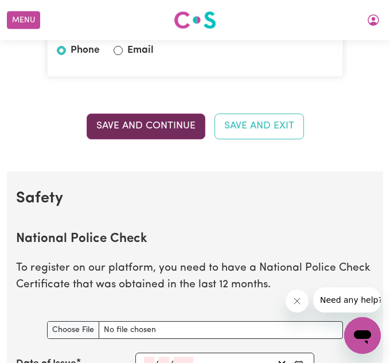
type input "0732573488"
click at [139, 128] on button "Save and Continue" at bounding box center [146, 125] width 119 height 25
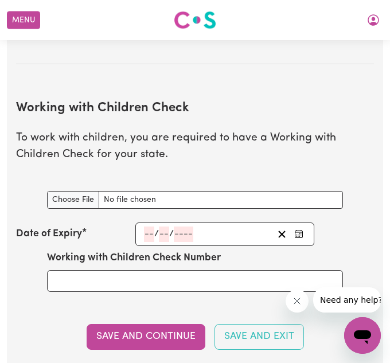
scroll to position [1177, 0]
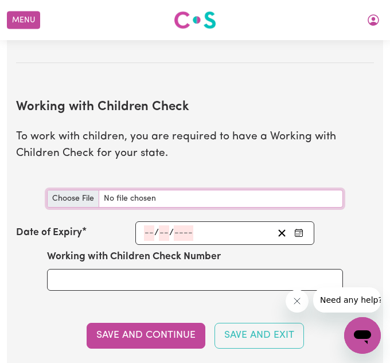
click at [160, 197] on input "Working with Children Check document" at bounding box center [195, 199] width 296 height 18
type input "C:\fakepath\[PERSON_NAME] Card.jpeg"
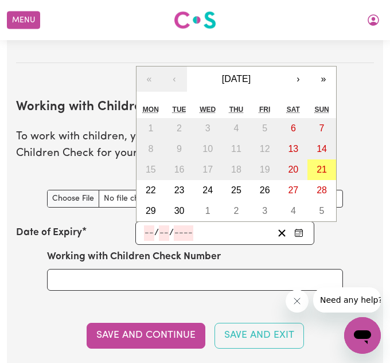
click at [147, 232] on input "number" at bounding box center [149, 232] width 10 height 15
type input "5"
type input "7"
type input "202"
type input "[DATE]"
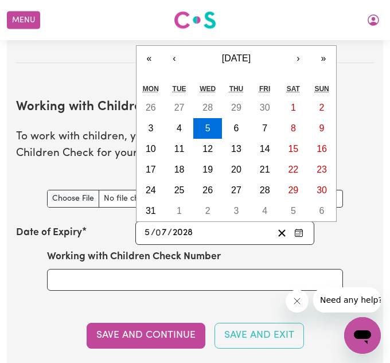
type input "2028"
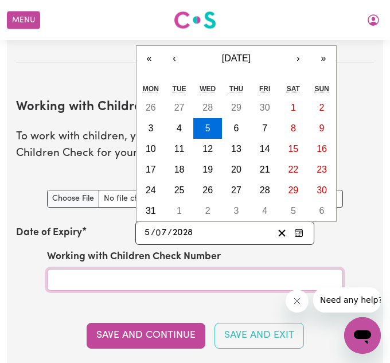
click at [159, 281] on input "Working with Children Check Number" at bounding box center [195, 280] width 296 height 22
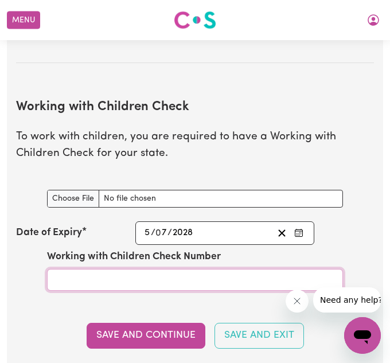
click at [159, 281] on input "Working with Children Check Number" at bounding box center [195, 280] width 296 height 22
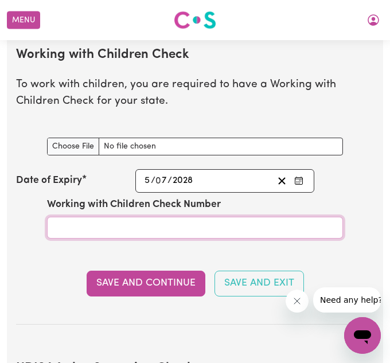
scroll to position [1231, 0]
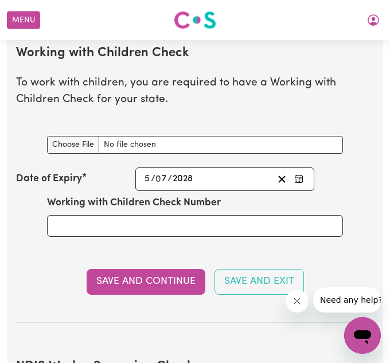
click at [329, 257] on section "Working with Children Check To work with children, you are required to have a W…" at bounding box center [195, 175] width 358 height 295
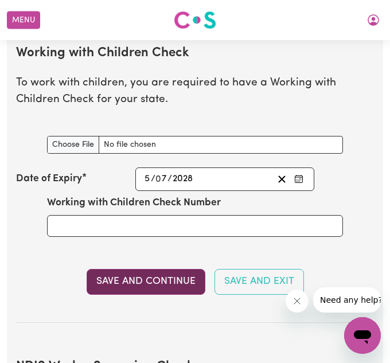
click at [182, 277] on button "Save and Continue" at bounding box center [146, 281] width 119 height 25
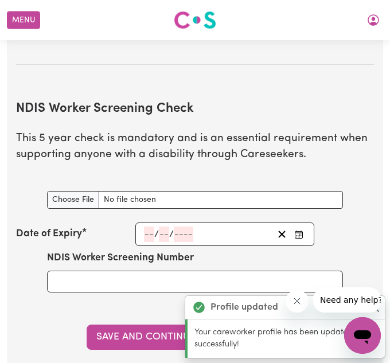
scroll to position [1572, 0]
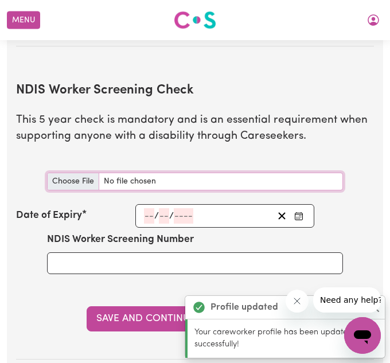
click at [202, 176] on input "NDIS Worker Screening Check document" at bounding box center [195, 182] width 296 height 18
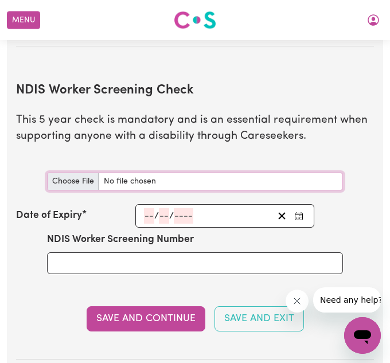
type input "C:\fakepath\[PERSON_NAME] Card (I Havn't receive the phisical card).jpeg"
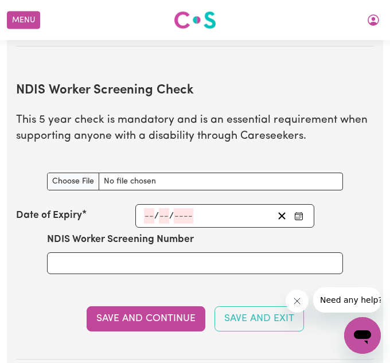
click at [147, 215] on input "number" at bounding box center [149, 215] width 10 height 15
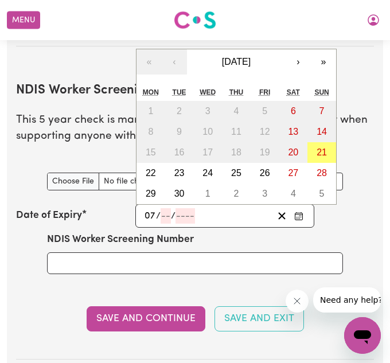
type input "07"
type input "203"
type input "[DATE]"
type input "7"
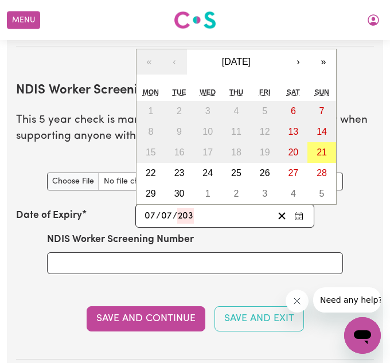
type input "7"
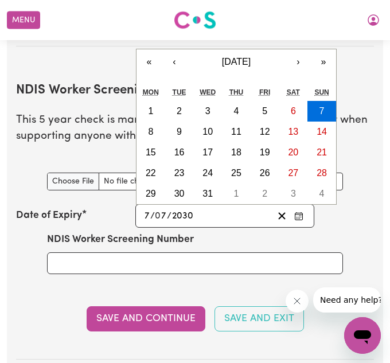
type input "2030"
click at [265, 249] on div "NDIS Worker Screening Number" at bounding box center [195, 252] width 296 height 41
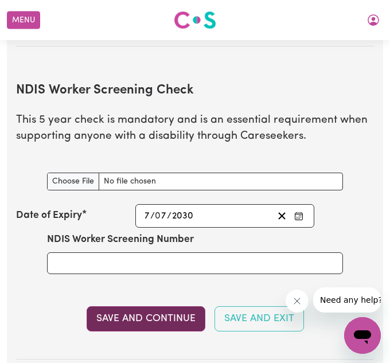
click at [173, 318] on button "Save and Continue" at bounding box center [146, 318] width 119 height 25
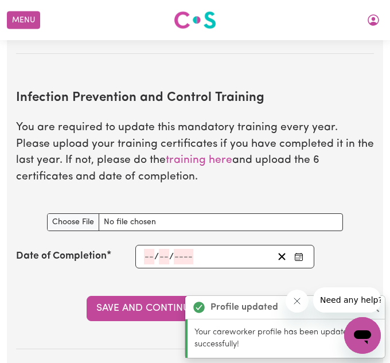
scroll to position [1949, 0]
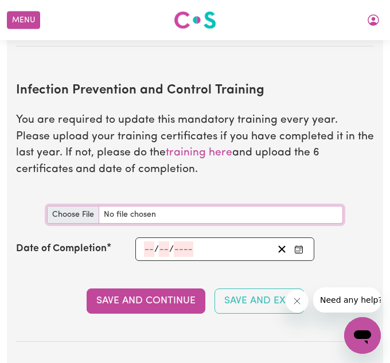
click at [87, 210] on input "Infection Prevention and Control Training document" at bounding box center [195, 215] width 296 height 18
type input "C:\fakepath\Hand Hygine Certificate - [PERSON_NAME].pdf"
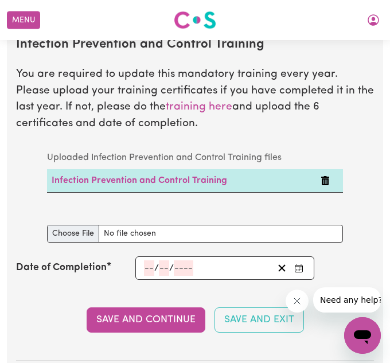
scroll to position [1996, 0]
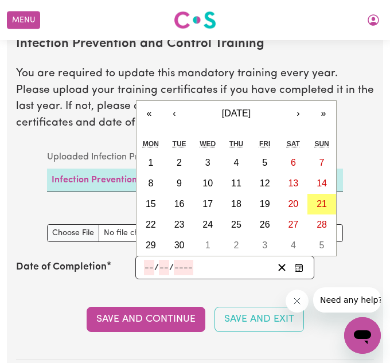
click at [150, 265] on input "number" at bounding box center [149, 267] width 10 height 15
type input "01"
type input "11"
type input "0002-11-01"
type input "1"
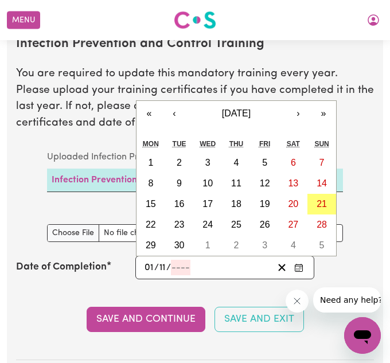
type input "2"
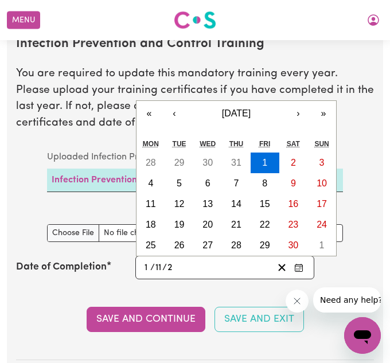
type input "0020-11-01"
type input "20"
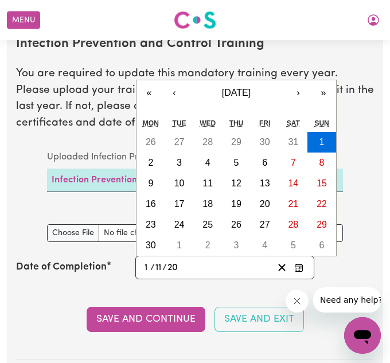
type input "0202-11-01"
type input "202"
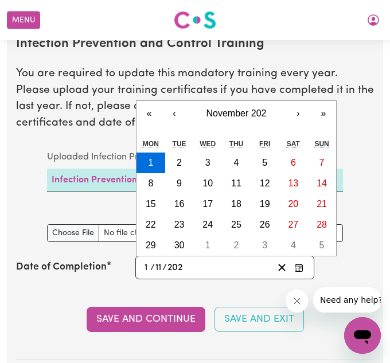
type input "[DATE]"
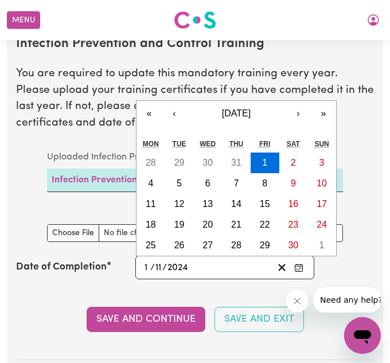
type input "2024"
click at [261, 291] on section "Infection Prevention and Control Training You are required to update this manda…" at bounding box center [195, 189] width 358 height 342
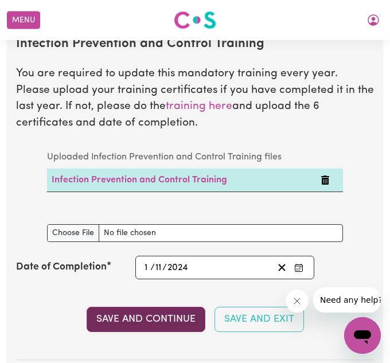
click at [179, 322] on button "Save and Continue" at bounding box center [146, 319] width 119 height 25
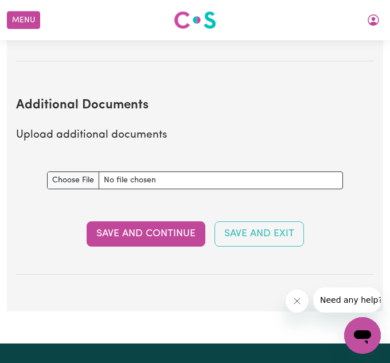
scroll to position [2294, 0]
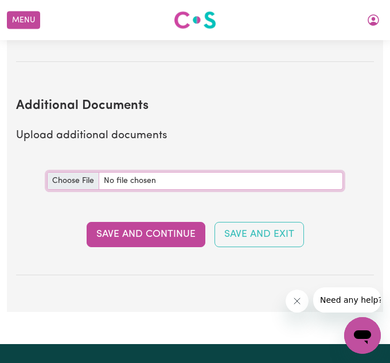
click at [79, 183] on input "Additional Documents document" at bounding box center [195, 181] width 296 height 18
type input "C:\fakepath\[PERSON_NAME] (1).pdf"
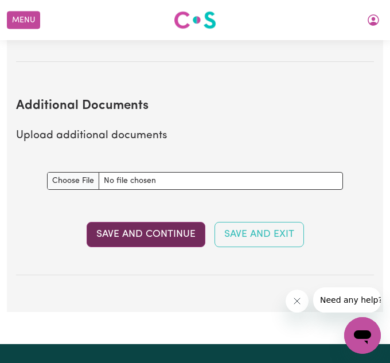
click at [160, 234] on button "Save and Continue" at bounding box center [146, 234] width 119 height 25
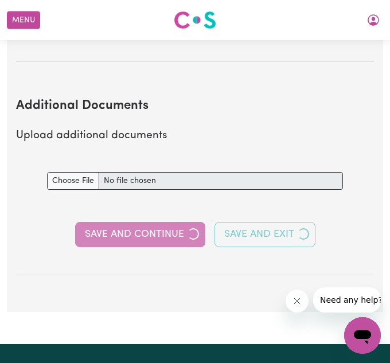
select select "Certificate III (Individual Support)"
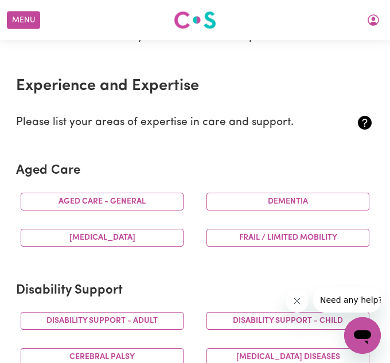
scroll to position [191, 0]
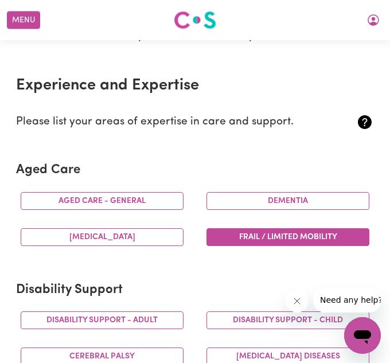
click at [317, 241] on button "Frail / limited mobility" at bounding box center [287, 237] width 163 height 18
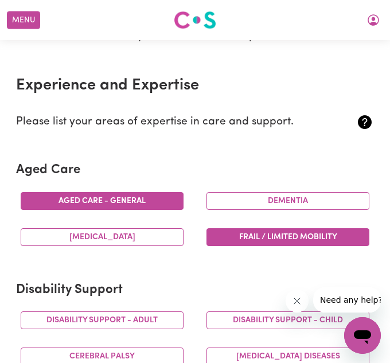
click at [163, 201] on button "Aged care - General" at bounding box center [102, 201] width 163 height 18
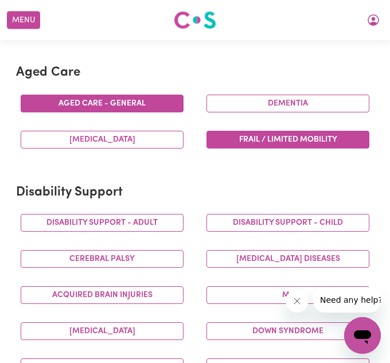
scroll to position [290, 0]
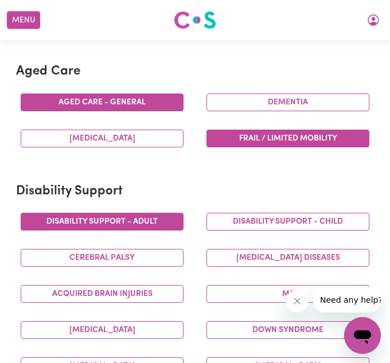
click at [166, 221] on button "Disability support - Adult" at bounding box center [102, 222] width 163 height 18
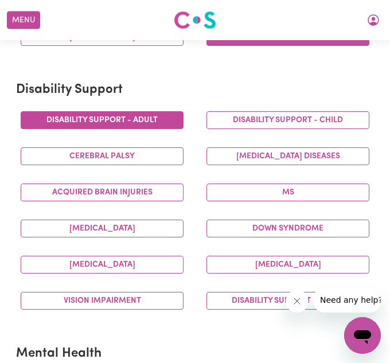
scroll to position [401, 0]
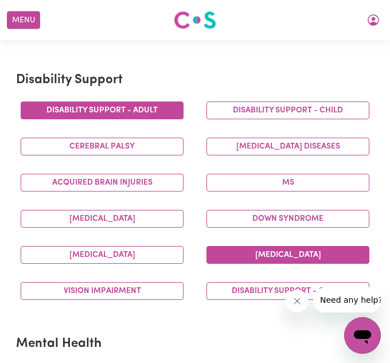
click at [221, 257] on button "[MEDICAL_DATA]" at bounding box center [287, 255] width 163 height 18
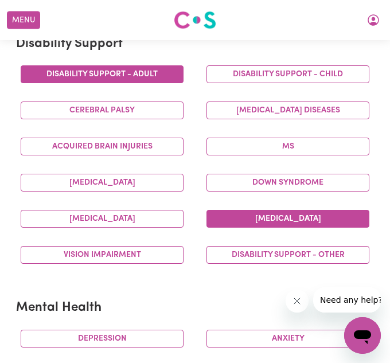
scroll to position [436, 0]
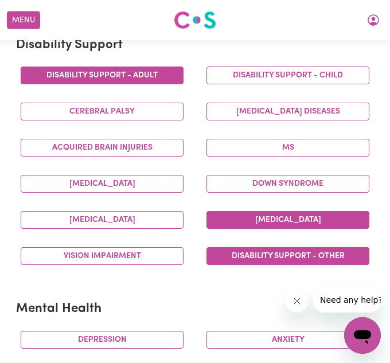
click at [221, 261] on button "Disability support - Other" at bounding box center [287, 256] width 163 height 18
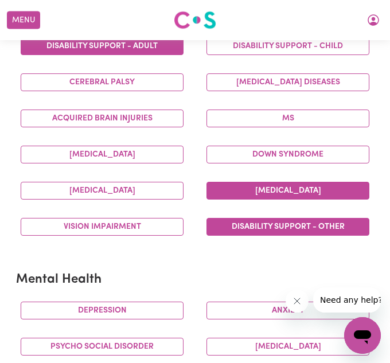
scroll to position [459, 0]
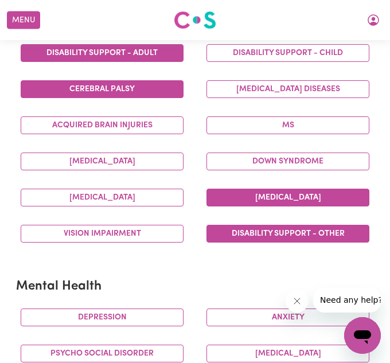
click at [111, 95] on button "Cerebral Palsy" at bounding box center [102, 89] width 163 height 18
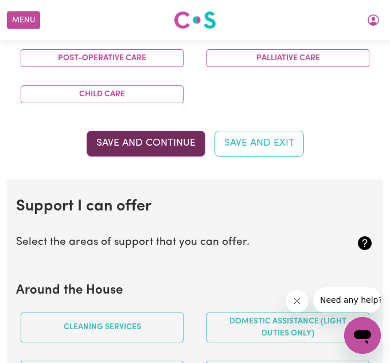
scroll to position [912, 0]
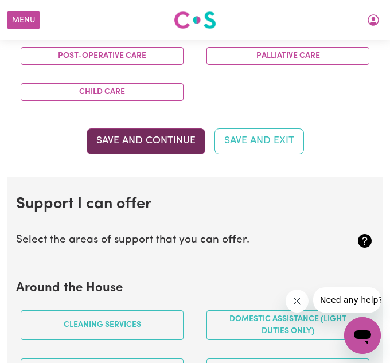
click at [177, 136] on button "Save and Continue" at bounding box center [146, 140] width 119 height 25
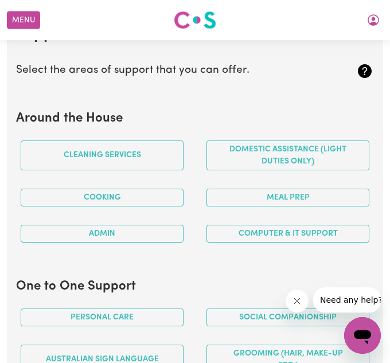
scroll to position [1084, 0]
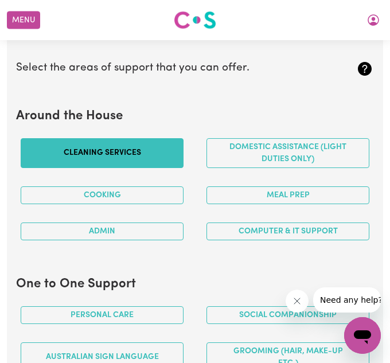
click at [162, 156] on button "Cleaning services" at bounding box center [102, 153] width 163 height 30
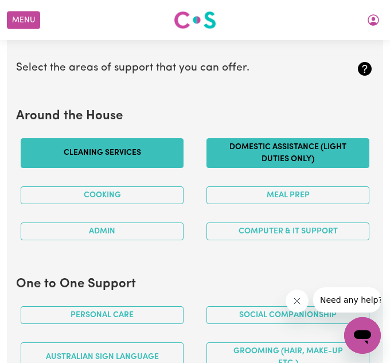
click at [209, 155] on button "Domestic assistance (light duties only)" at bounding box center [287, 153] width 163 height 30
click at [184, 195] on div "Cooking" at bounding box center [102, 195] width 186 height 36
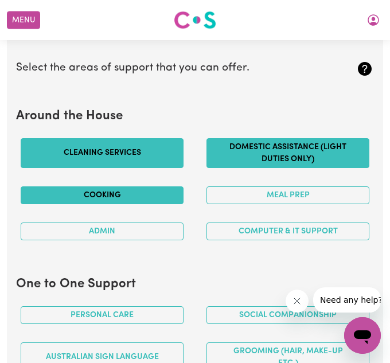
click at [173, 195] on button "Cooking" at bounding box center [102, 195] width 163 height 18
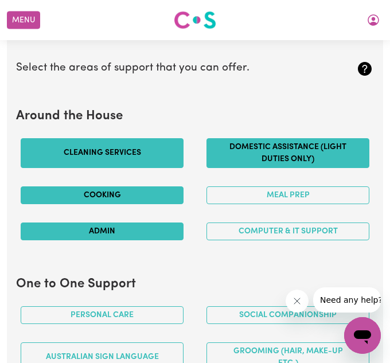
click at [181, 234] on button "Admin" at bounding box center [102, 231] width 163 height 18
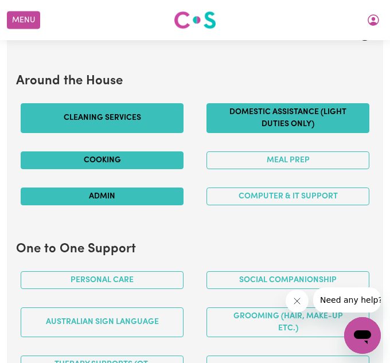
scroll to position [1119, 0]
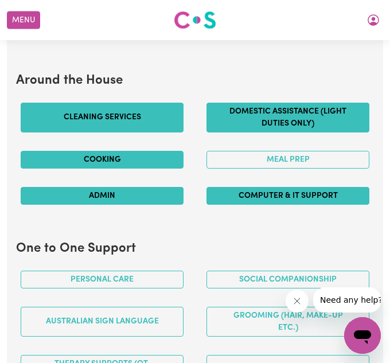
click at [210, 204] on button "Computer & IT Support" at bounding box center [287, 196] width 163 height 18
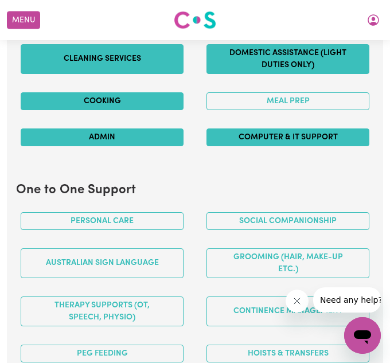
scroll to position [1178, 0]
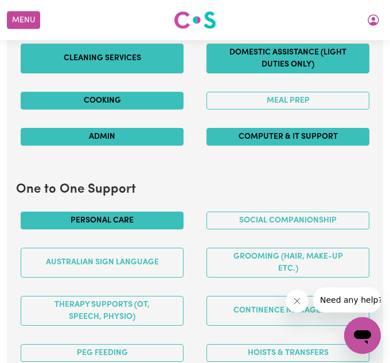
click at [167, 225] on button "Personal care" at bounding box center [102, 221] width 163 height 18
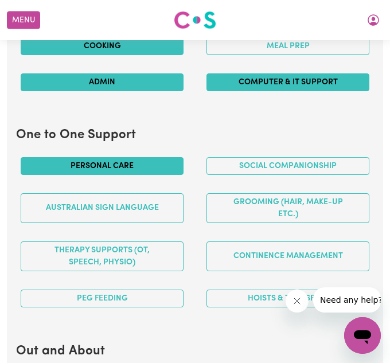
scroll to position [1241, 0]
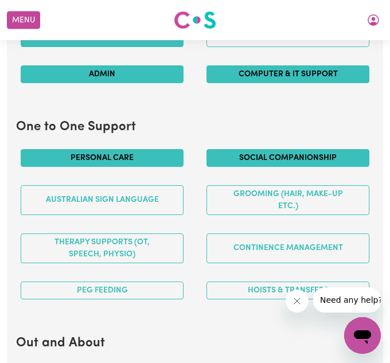
click at [222, 165] on button "Social companionship" at bounding box center [287, 158] width 163 height 18
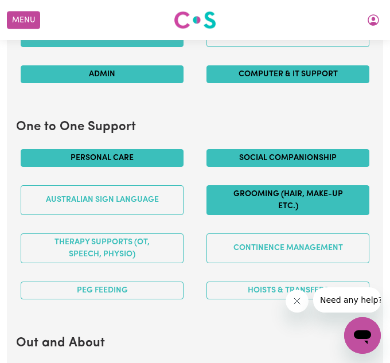
click at [214, 212] on button "Grooming (hair, make-up etc.)" at bounding box center [287, 200] width 163 height 30
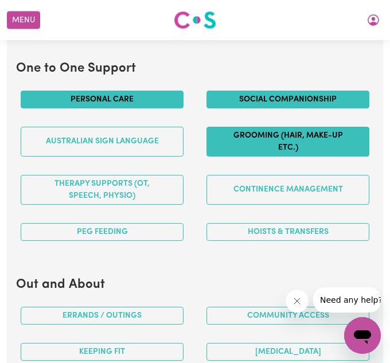
scroll to position [1300, 0]
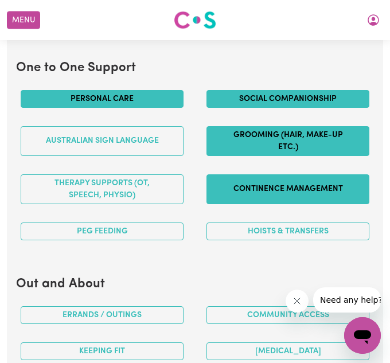
click at [315, 185] on button "Continence management" at bounding box center [287, 189] width 163 height 30
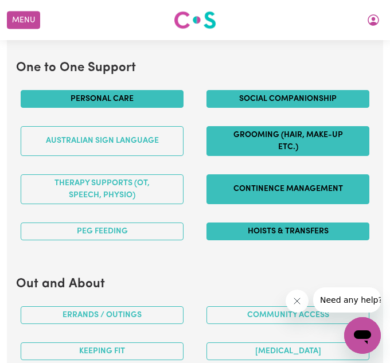
click at [253, 232] on button "Hoists & transfers" at bounding box center [287, 231] width 163 height 18
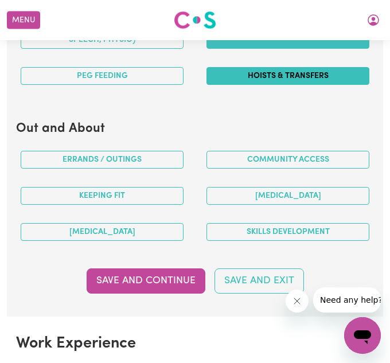
scroll to position [1466, 0]
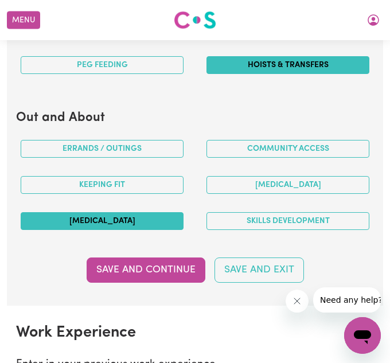
click at [167, 222] on button "[MEDICAL_DATA]" at bounding box center [102, 221] width 163 height 18
click at [166, 224] on button "[MEDICAL_DATA]" at bounding box center [102, 221] width 163 height 18
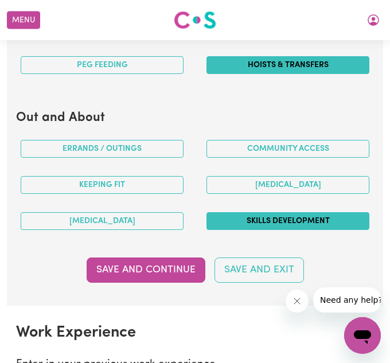
click at [226, 217] on button "Skills Development" at bounding box center [287, 221] width 163 height 18
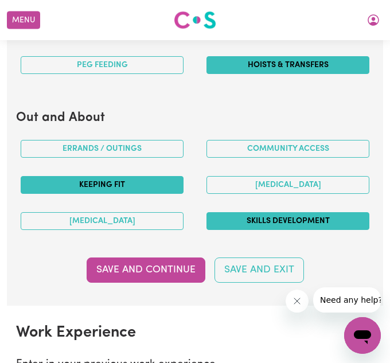
click at [145, 179] on button "Keeping fit" at bounding box center [102, 185] width 163 height 18
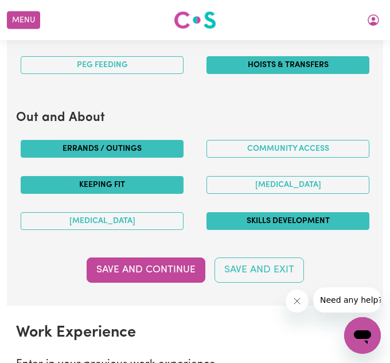
click at [163, 152] on button "Errands / Outings" at bounding box center [102, 149] width 163 height 18
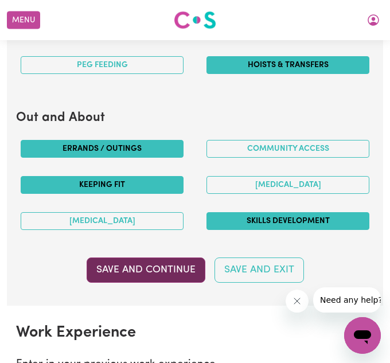
click at [174, 262] on button "Save and Continue" at bounding box center [146, 269] width 119 height 25
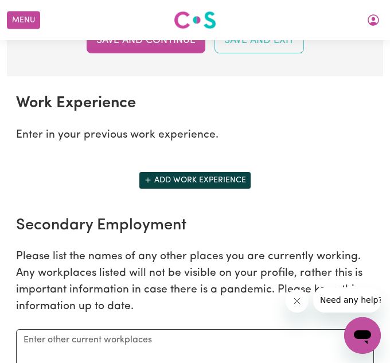
scroll to position [1694, 0]
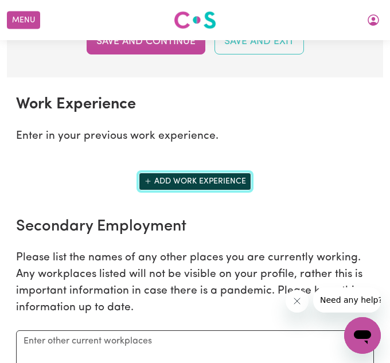
click at [229, 187] on button "Add work experience" at bounding box center [195, 182] width 112 height 18
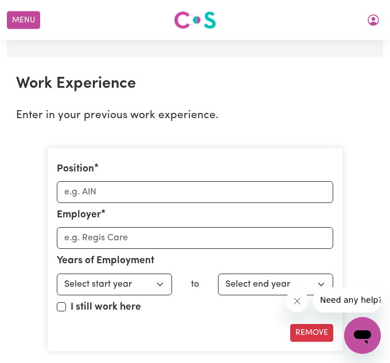
scroll to position [1714, 0]
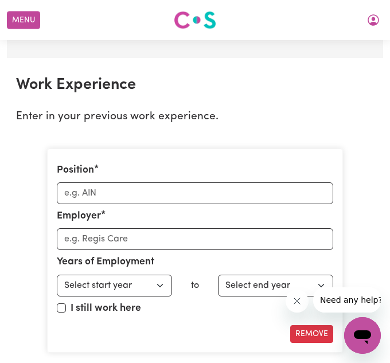
click at [279, 109] on p "Enter in your previous work experience." at bounding box center [195, 117] width 358 height 17
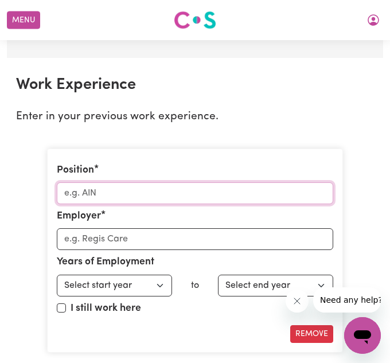
click at [195, 197] on input "Position" at bounding box center [195, 193] width 276 height 22
type input "Support Worker"
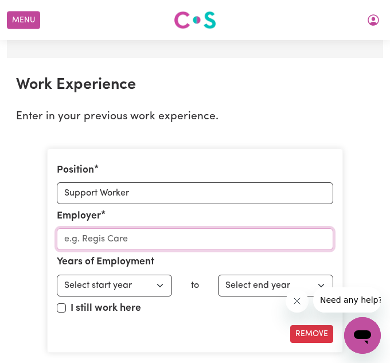
click at [116, 239] on input "Employer" at bounding box center [195, 239] width 276 height 22
type input "[PERSON_NAME] Disability"
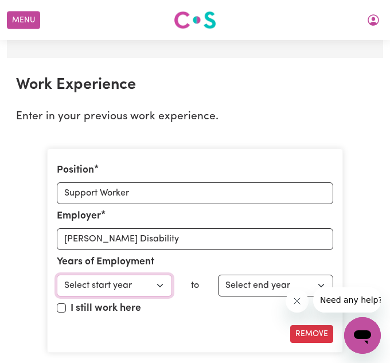
click at [111, 284] on select "Select start year [DATE] 1952 1953 1954 1955 1956 1957 1958 1959 1960 1961 1962…" at bounding box center [114, 286] width 115 height 22
select select "2025"
click at [57, 275] on select "Select start year [DATE] 1952 1953 1954 1955 1956 1957 1958 1959 1960 1961 1962…" at bounding box center [114, 286] width 115 height 22
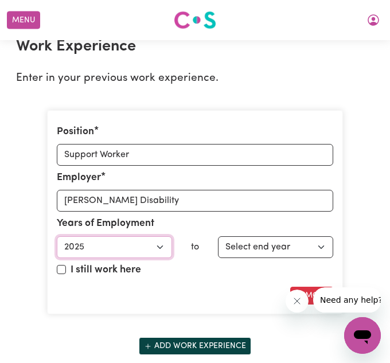
scroll to position [1760, 0]
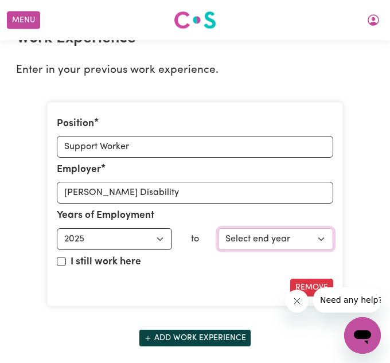
click at [260, 234] on select "Select end year [DATE] 1952 1953 1954 1955 1956 1957 1958 1959 1960 1961 1962 1…" at bounding box center [275, 239] width 115 height 22
select select "2025"
click at [218, 228] on select "Select end year [DATE] 1952 1953 1954 1955 1956 1957 1958 1959 1960 1961 1962 1…" at bounding box center [275, 239] width 115 height 22
click at [167, 276] on div "Position Support Worker Employer [PERSON_NAME] Disability Years of Employment E…" at bounding box center [195, 204] width 296 height 205
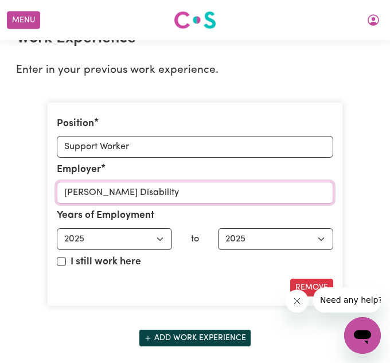
click at [148, 197] on input "[PERSON_NAME] Disability" at bounding box center [195, 193] width 276 height 22
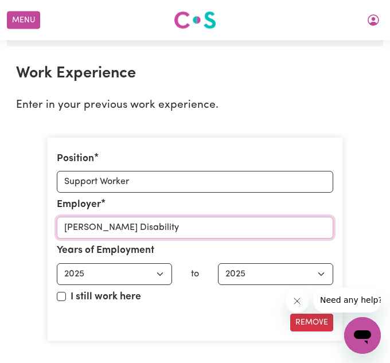
scroll to position [1734, 0]
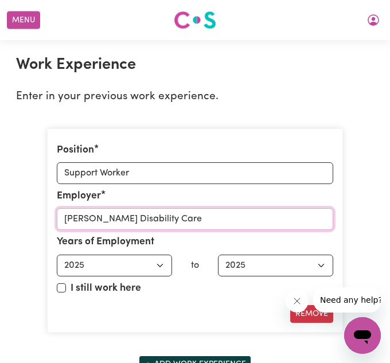
type input "[PERSON_NAME] Disability Care"
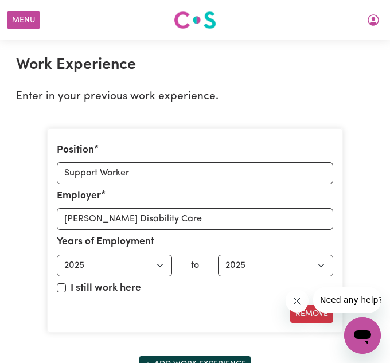
click at [71, 284] on label "I still work here" at bounding box center [106, 288] width 71 height 15
click at [66, 284] on input "I still work here" at bounding box center [61, 287] width 9 height 9
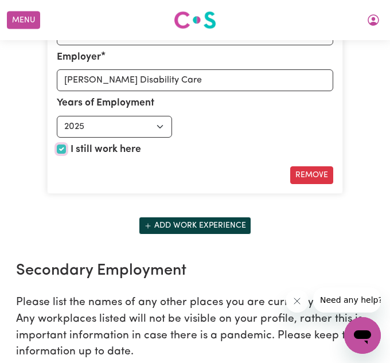
scroll to position [1872, 0]
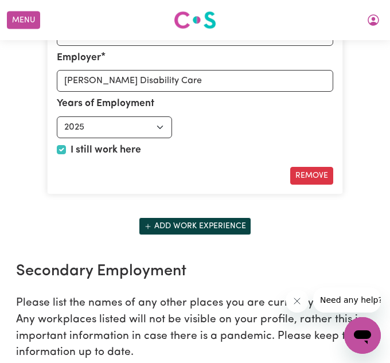
click at [108, 150] on label "I still work here" at bounding box center [106, 150] width 71 height 15
click at [66, 150] on input "I still work here" at bounding box center [61, 149] width 9 height 9
checkbox input "false"
select select "2025"
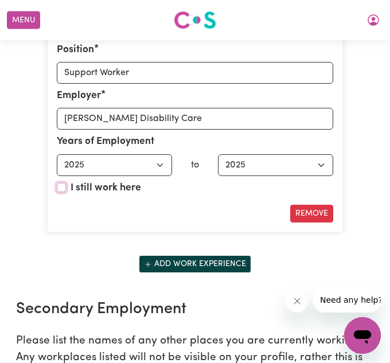
scroll to position [1833, 0]
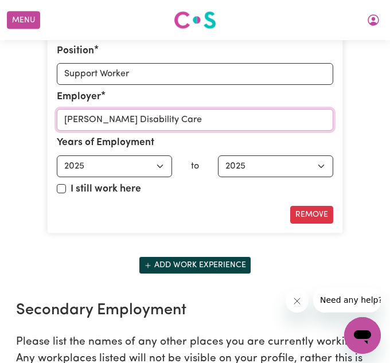
click at [140, 120] on input "[PERSON_NAME] Disability Care" at bounding box center [195, 120] width 276 height 22
drag, startPoint x: 160, startPoint y: 122, endPoint x: 61, endPoint y: 125, distance: 98.6
click at [61, 125] on input "[PERSON_NAME] Disability Care" at bounding box center [195, 120] width 276 height 22
type input "a"
type input "[PERSON_NAME] Disability Care"
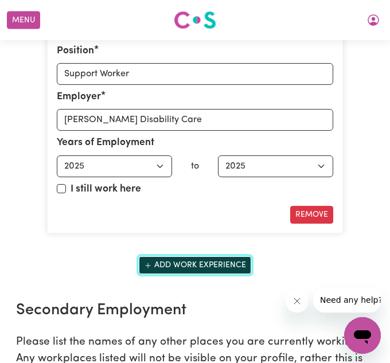
click at [216, 260] on button "Add work experience" at bounding box center [195, 265] width 112 height 18
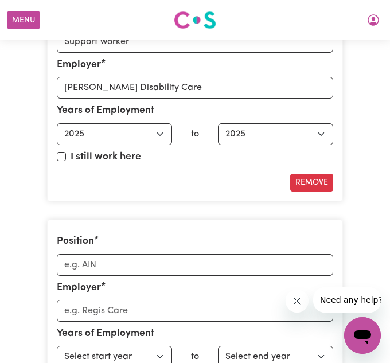
scroll to position [1868, 0]
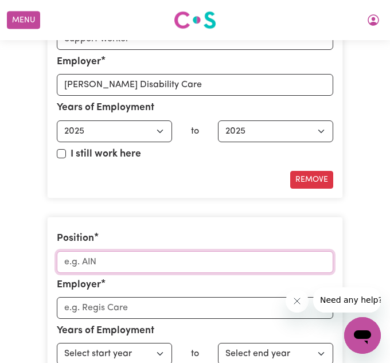
click at [203, 264] on input "Position" at bounding box center [195, 262] width 276 height 22
type input "Support Worker"
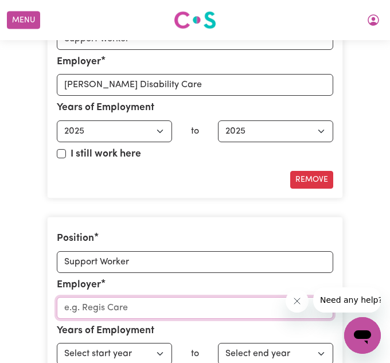
click at [194, 307] on input "Employer" at bounding box center [195, 308] width 276 height 22
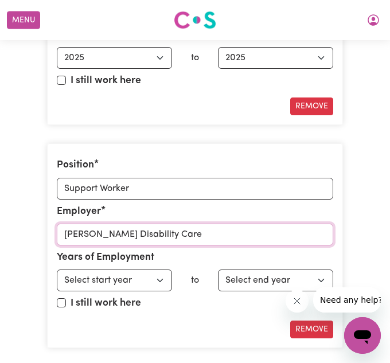
scroll to position [1942, 0]
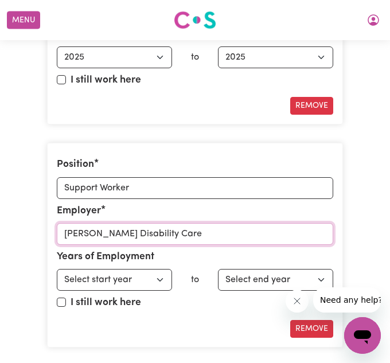
type input "[PERSON_NAME] Disability Care"
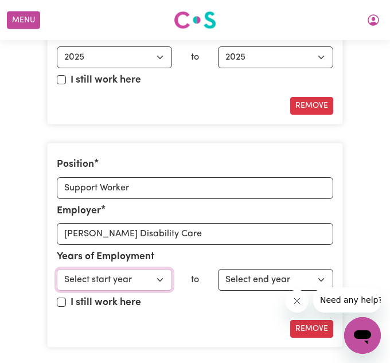
click at [161, 283] on select "Select start year [DATE] 1952 1953 1954 1955 1956 1957 1958 1959 1960 1961 1962…" at bounding box center [114, 280] width 115 height 22
select select "2025"
click at [57, 269] on select "Select start year [DATE] 1952 1953 1954 1955 1956 1957 1958 1959 1960 1961 1962…" at bounding box center [114, 280] width 115 height 22
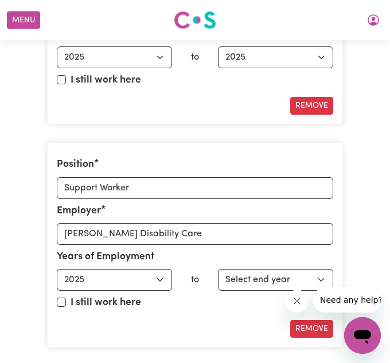
click at [68, 304] on div "I still work here" at bounding box center [195, 304] width 276 height 19
click at [61, 303] on input "I still work here" at bounding box center [61, 301] width 9 height 9
checkbox input "true"
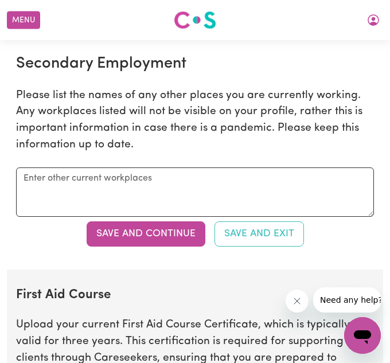
scroll to position [2305, 0]
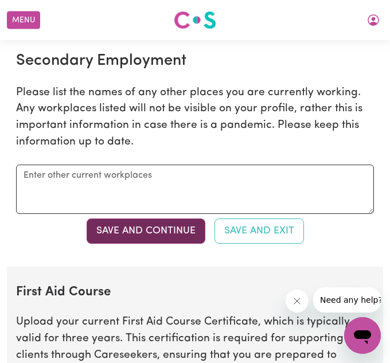
click at [178, 236] on button "Save and Continue" at bounding box center [146, 230] width 119 height 25
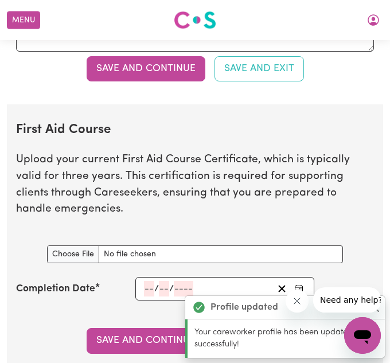
scroll to position [2469, 0]
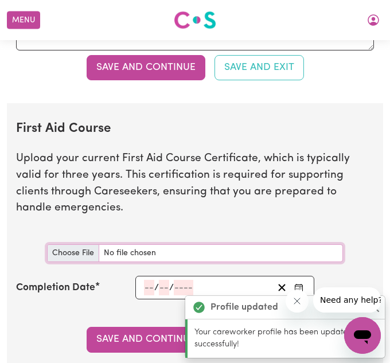
click at [92, 253] on input "First Aid Course document" at bounding box center [195, 253] width 296 height 18
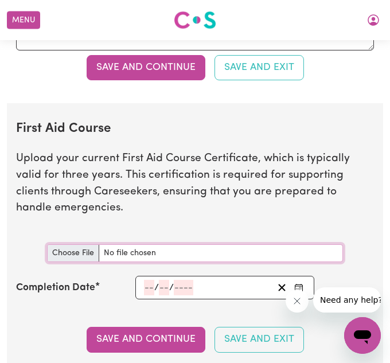
type input "C:\fakepath\Police Check_Kristina_Wakur.pdf"
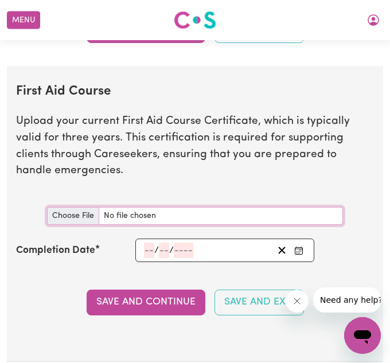
scroll to position [2505, 0]
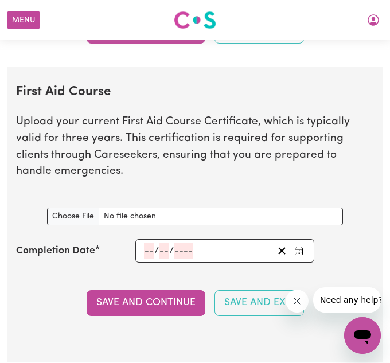
click at [150, 251] on input "number" at bounding box center [149, 250] width 10 height 15
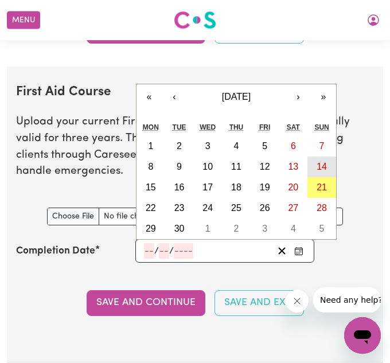
click at [316, 164] on abbr "14" at bounding box center [321, 167] width 10 height 10
type input "[DATE]"
type input "14"
type input "9"
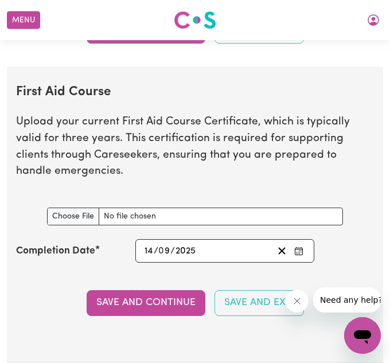
click at [162, 248] on input "9" at bounding box center [164, 250] width 11 height 15
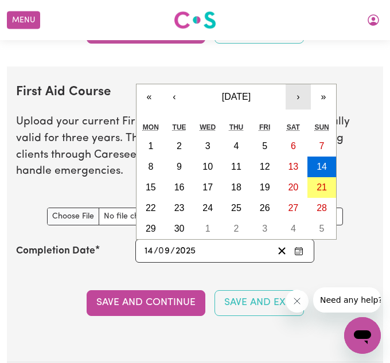
click at [296, 101] on button "›" at bounding box center [297, 96] width 25 height 25
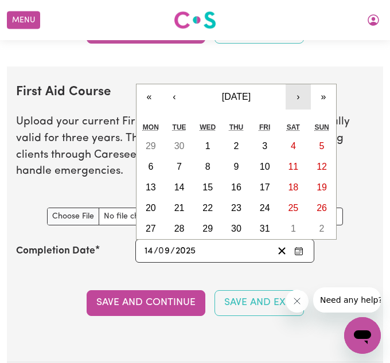
click at [296, 101] on button "›" at bounding box center [297, 96] width 25 height 25
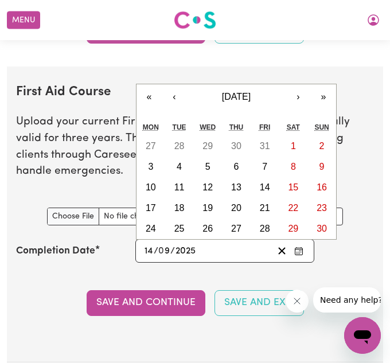
click at [196, 250] on div "[DATE] 14 / 0 9 / 2025" at bounding box center [208, 250] width 130 height 15
click at [189, 253] on input "2025" at bounding box center [186, 250] width 22 height 15
click at [176, 101] on button "‹" at bounding box center [174, 96] width 25 height 25
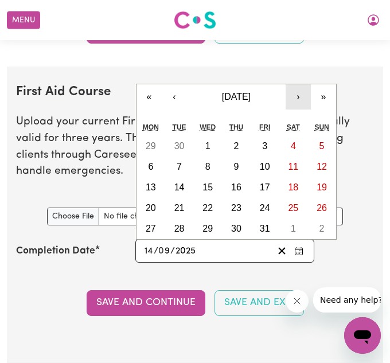
click at [289, 100] on button "›" at bounding box center [297, 96] width 25 height 25
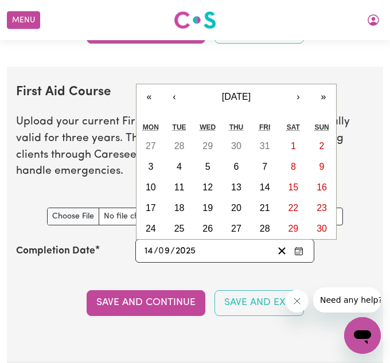
click at [203, 252] on div "[DATE] 14 / 0 9 / 2025" at bounding box center [208, 250] width 130 height 15
click at [201, 252] on div "[DATE] 14 / 0 9 / 2025" at bounding box center [208, 250] width 130 height 15
click at [193, 251] on input "2025" at bounding box center [186, 250] width 22 height 15
type input "202"
type input "[DATE]"
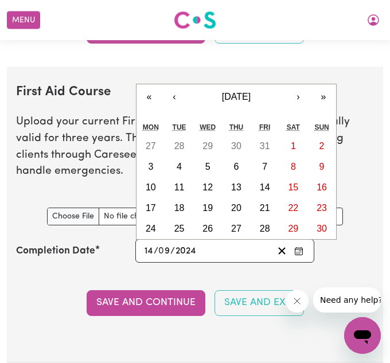
type input "2024"
click at [169, 252] on input "9" at bounding box center [164, 250] width 11 height 15
type input "[DATE]"
type input "1"
type input "[DATE]"
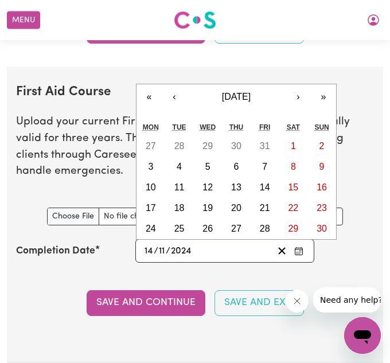
type input "11"
click at [228, 241] on div "[DATE] [DATE] « ‹ [DATE] › » Mon Tue Wed Thu Fri Sat Sun 27 28 29 30 31 1 2 3 4…" at bounding box center [224, 251] width 179 height 24
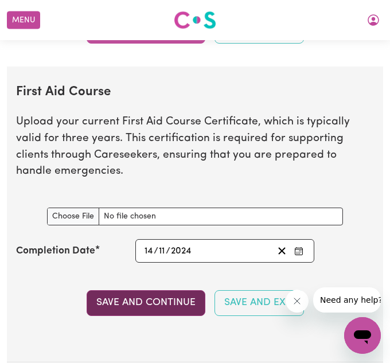
click at [166, 304] on button "Save and Continue" at bounding box center [146, 302] width 119 height 25
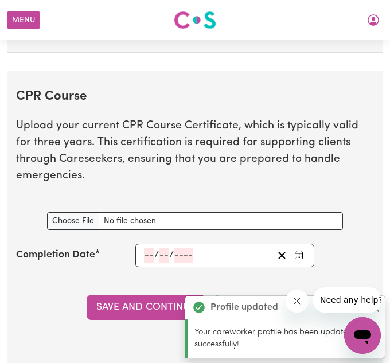
scroll to position [2886, 0]
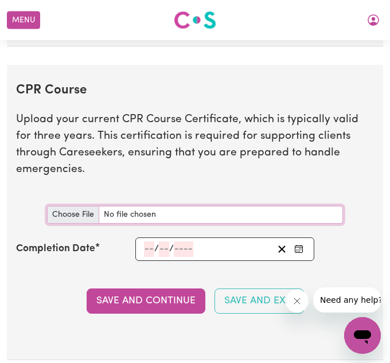
click at [106, 206] on input "CPR Course document" at bounding box center [195, 215] width 296 height 18
click at [75, 206] on input "CPR Course document" at bounding box center [195, 215] width 296 height 18
type input "C:\fakepath\First Aid and CPR.pdf"
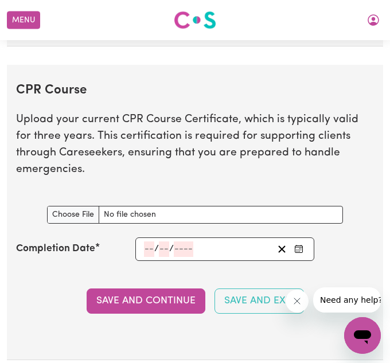
click at [147, 241] on input "number" at bounding box center [149, 248] width 10 height 15
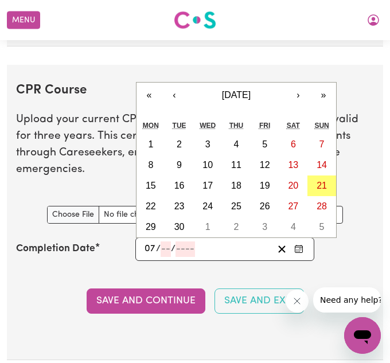
type input "07"
type input "202"
type input "[DATE]"
type input "7"
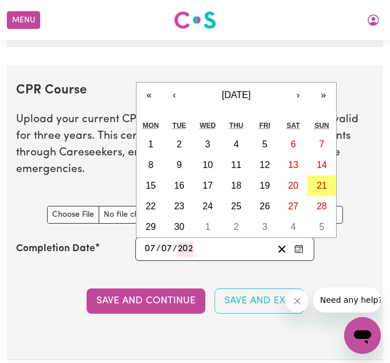
type input "7"
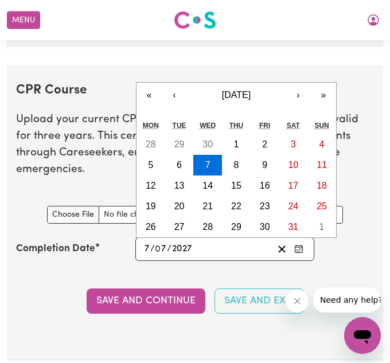
type input "2027"
click at [336, 254] on section "CPR Course Upload your current CPR Course Certificate, which is typically valid…" at bounding box center [195, 212] width 376 height 295
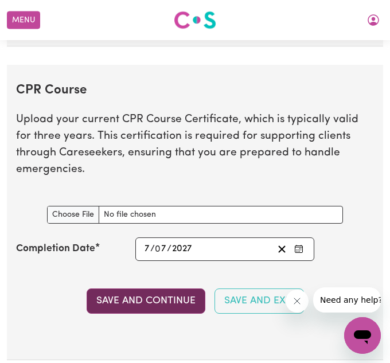
click at [155, 288] on button "Save and Continue" at bounding box center [146, 300] width 119 height 25
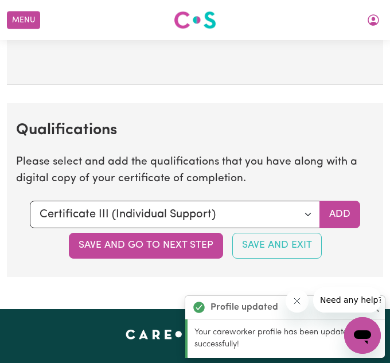
scroll to position [3248, 0]
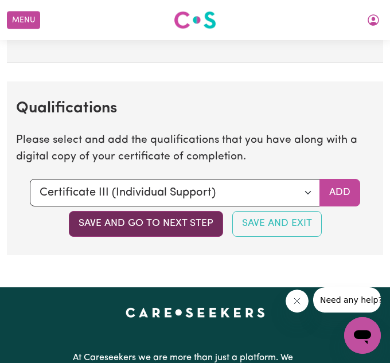
click at [191, 211] on button "Save and go to next step" at bounding box center [146, 223] width 154 height 25
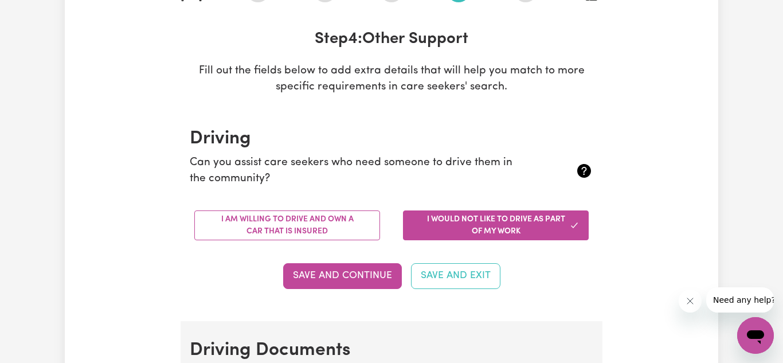
scroll to position [158, 0]
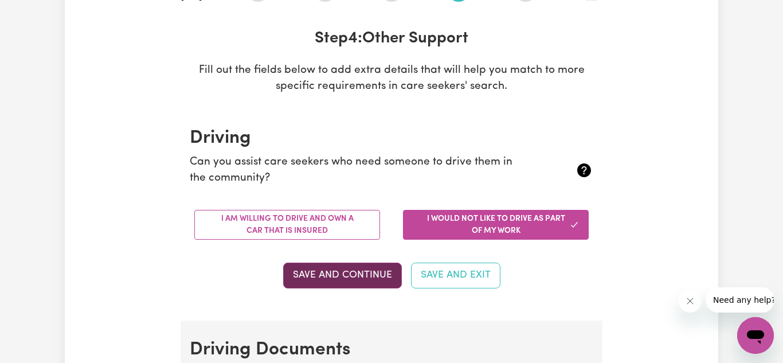
click at [375, 276] on button "Save and Continue" at bounding box center [342, 275] width 119 height 25
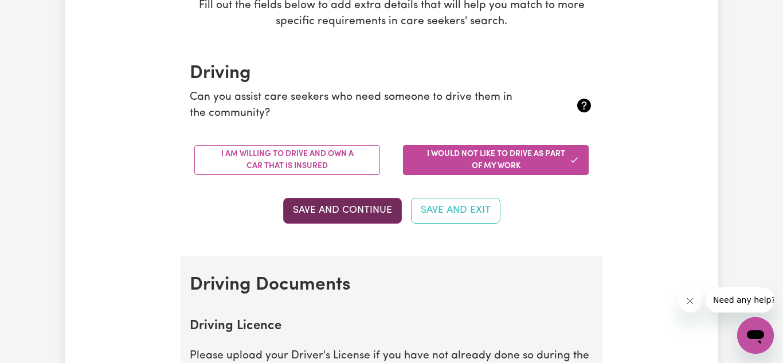
scroll to position [220, 0]
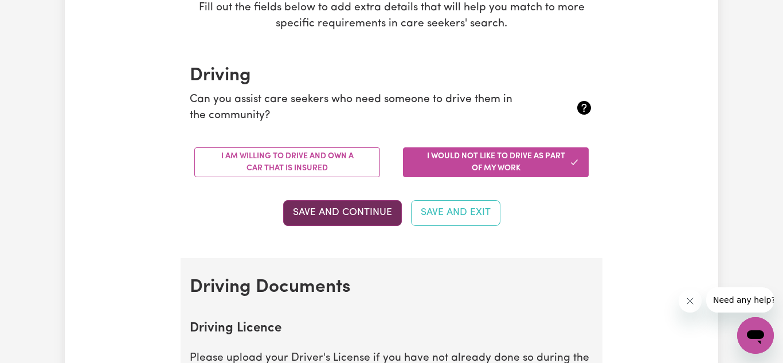
click at [343, 217] on button "Save and Continue" at bounding box center [342, 212] width 119 height 25
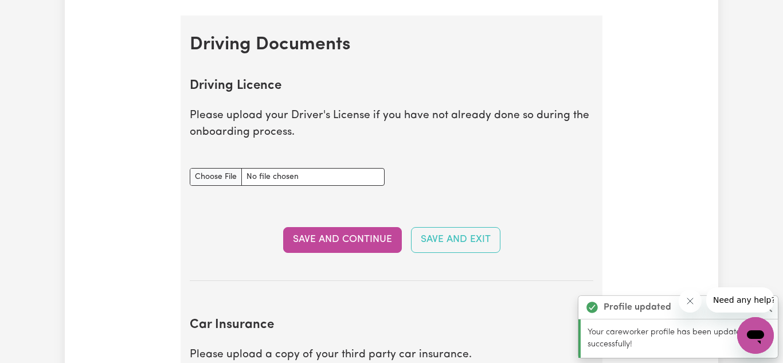
scroll to position [463, 0]
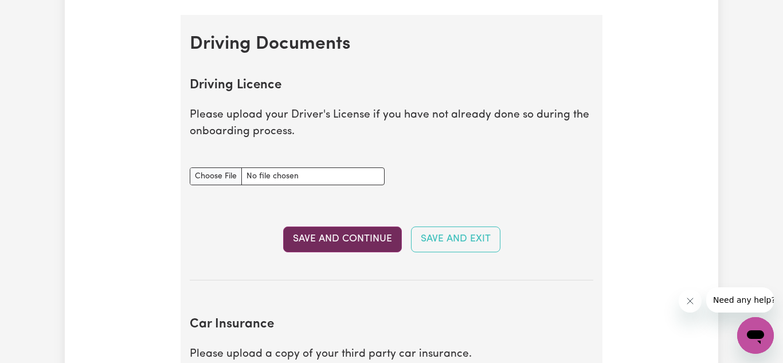
click at [371, 237] on button "Save and Continue" at bounding box center [342, 238] width 119 height 25
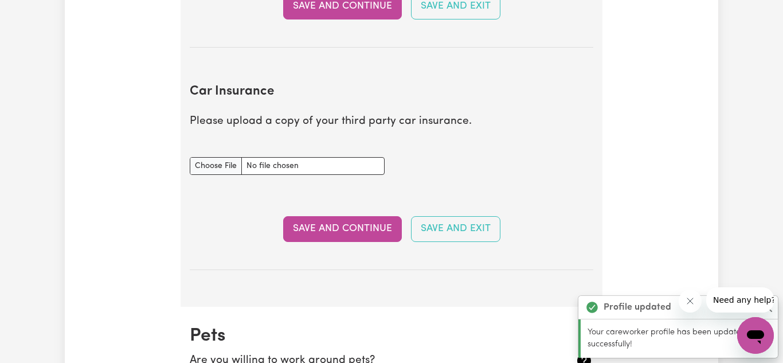
scroll to position [698, 0]
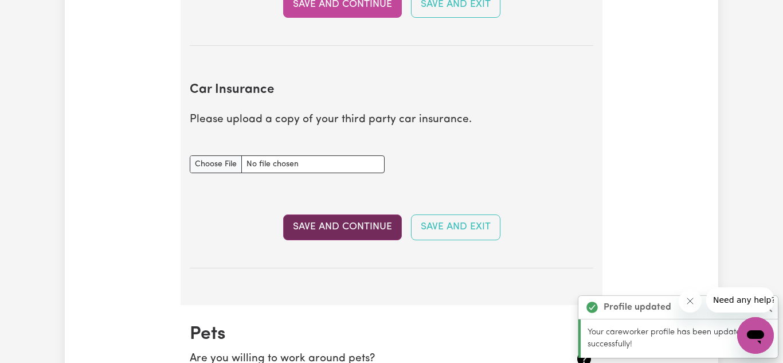
click at [342, 231] on button "Save and Continue" at bounding box center [342, 226] width 119 height 25
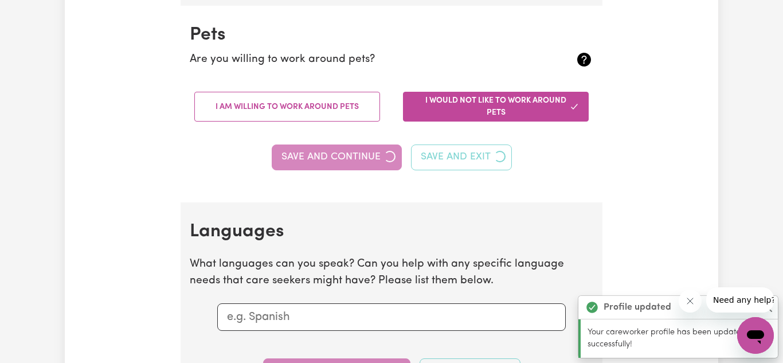
scroll to position [1003, 0]
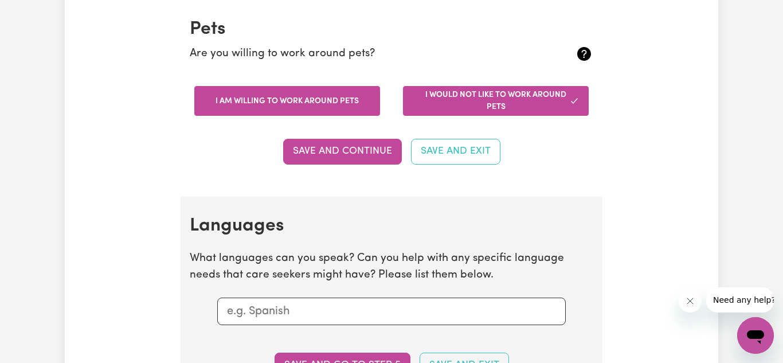
click at [342, 105] on button "I am willing to work around pets" at bounding box center [287, 101] width 186 height 30
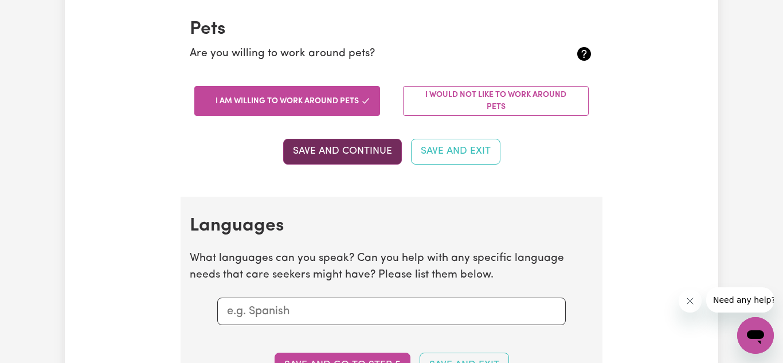
click at [357, 152] on button "Save and Continue" at bounding box center [342, 151] width 119 height 25
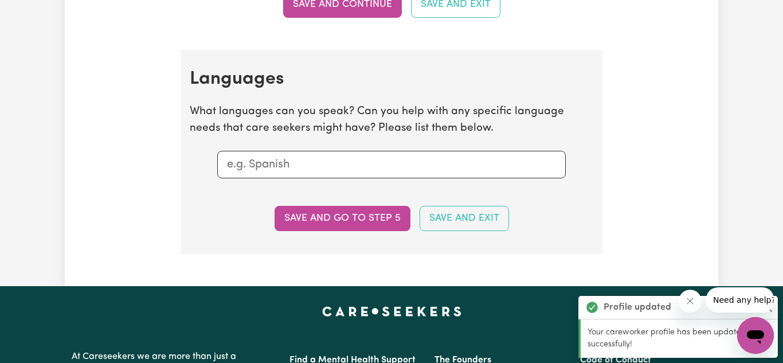
scroll to position [1154, 0]
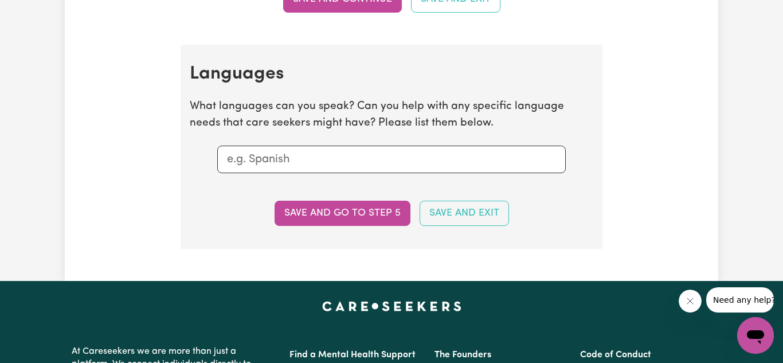
click at [334, 158] on input "text" at bounding box center [391, 159] width 329 height 17
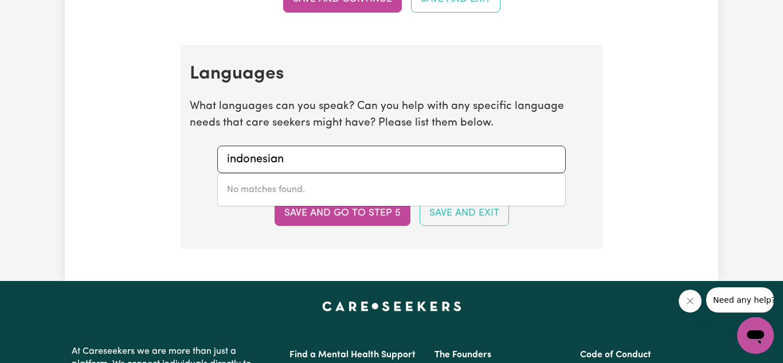
click at [326, 187] on div "No matches found." at bounding box center [391, 189] width 349 height 33
type input "i"
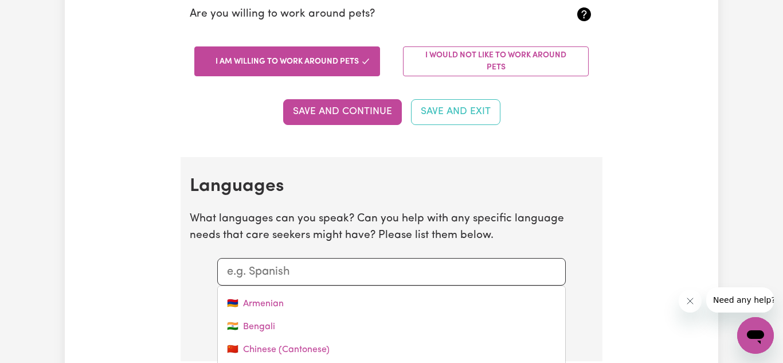
scroll to position [0, 0]
click at [339, 272] on input "text" at bounding box center [391, 271] width 329 height 17
click at [188, 301] on section "Languages What languages can you speak? Can you help with any specific language…" at bounding box center [392, 259] width 422 height 204
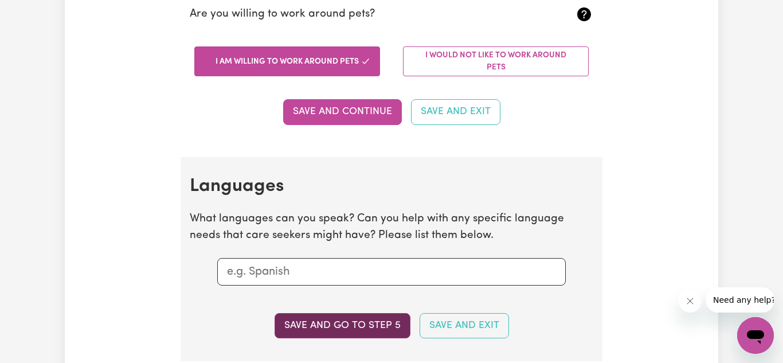
click at [322, 327] on button "Save and go to step 5" at bounding box center [343, 325] width 136 height 25
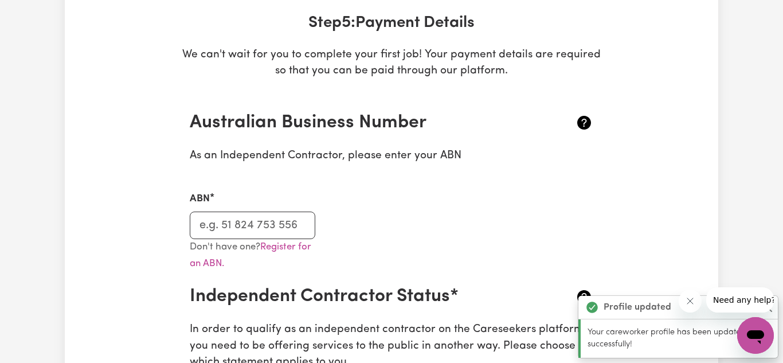
scroll to position [175, 0]
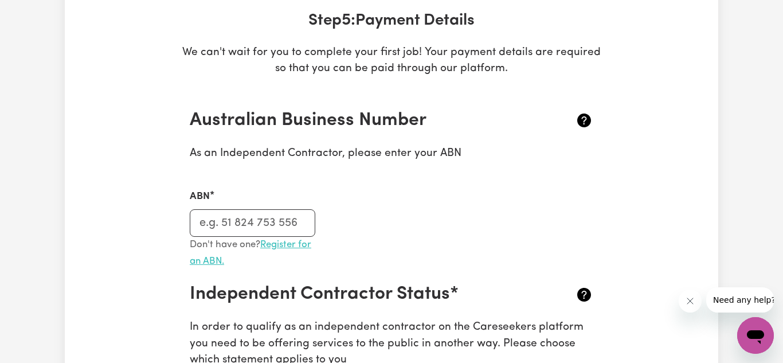
click at [297, 246] on link "Register for an ABN." at bounding box center [251, 253] width 122 height 26
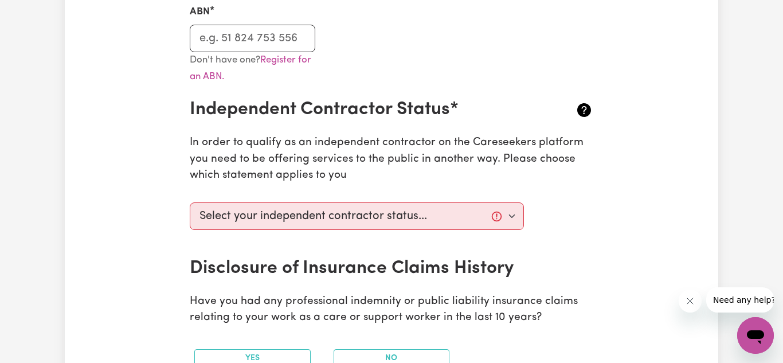
scroll to position [365, 0]
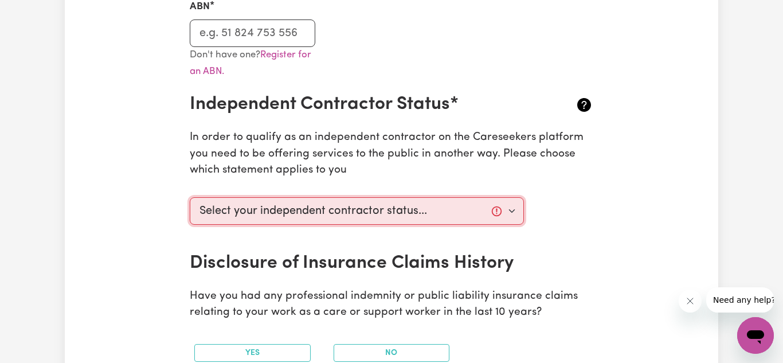
click at [435, 205] on select "Select your independent contractor status... I am providing services through an…" at bounding box center [357, 211] width 334 height 28
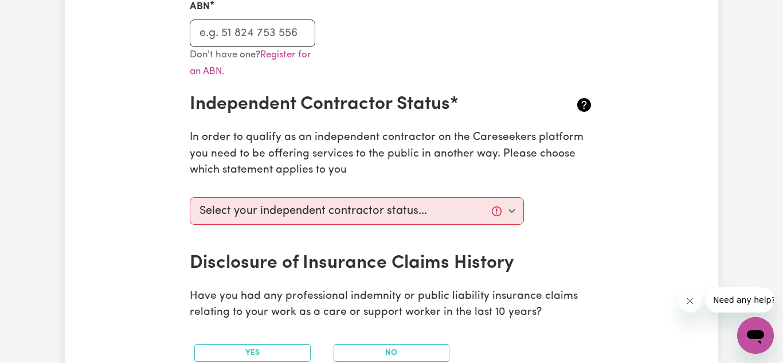
click at [435, 241] on div "Select your independent contractor status... I am providing services through an…" at bounding box center [391, 223] width 417 height 60
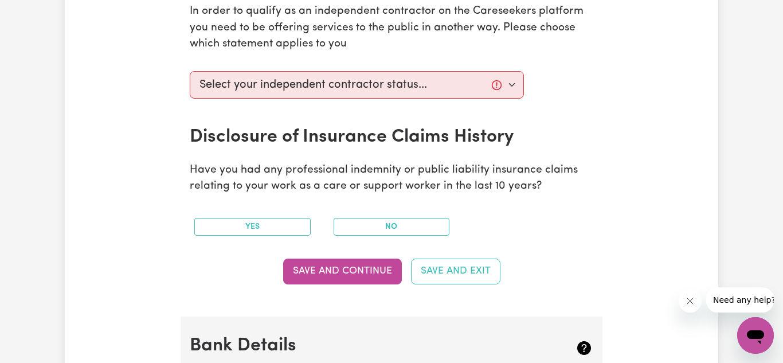
scroll to position [493, 0]
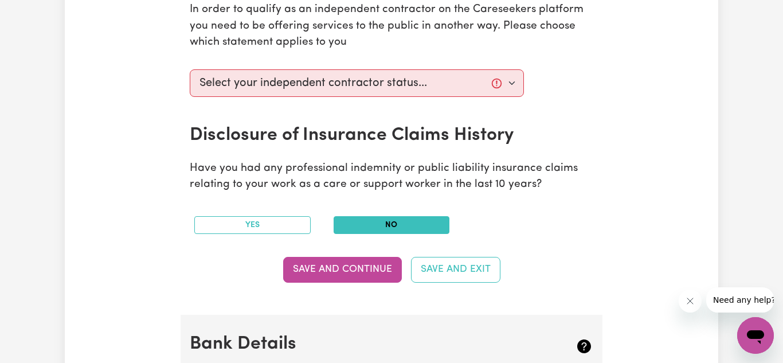
click at [435, 223] on button "No" at bounding box center [392, 225] width 116 height 18
click at [299, 225] on button "Yes" at bounding box center [252, 225] width 116 height 18
click at [361, 225] on button "No" at bounding box center [392, 225] width 116 height 18
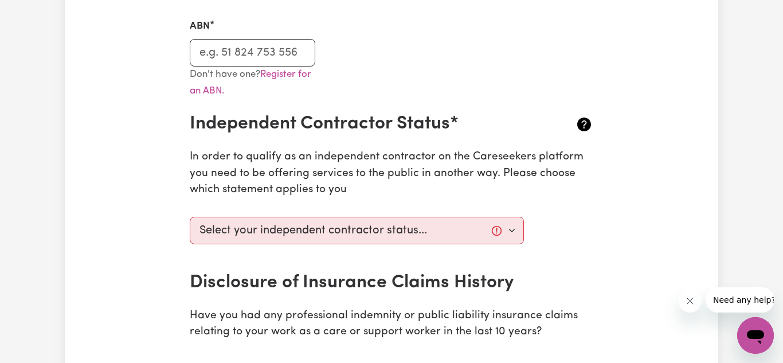
scroll to position [346, 0]
click at [435, 236] on select "Select your independent contractor status... I am providing services through an…" at bounding box center [357, 230] width 334 height 28
select select "I am working in another industry"
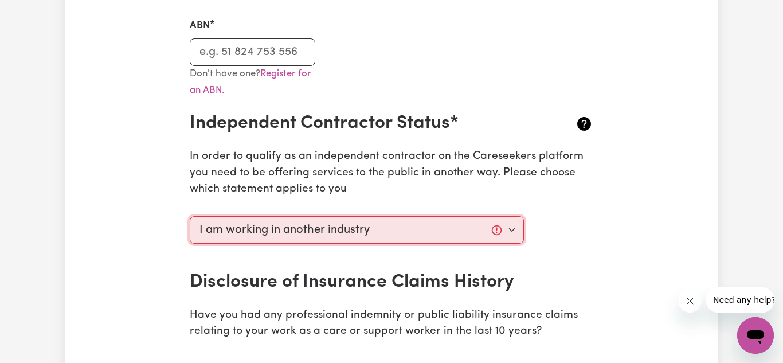
click at [190, 216] on select "Select your independent contractor status... I am providing services through an…" at bounding box center [357, 230] width 334 height 28
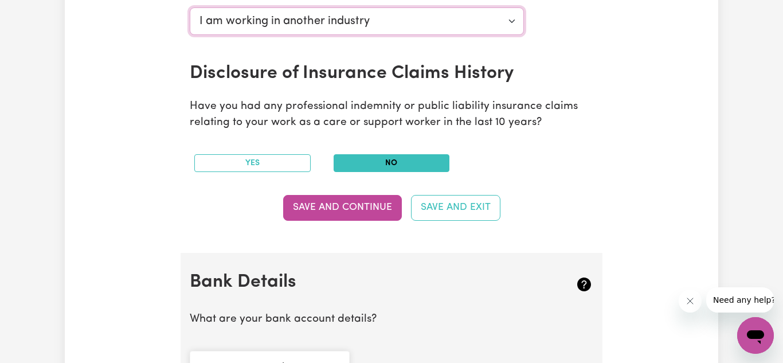
scroll to position [557, 0]
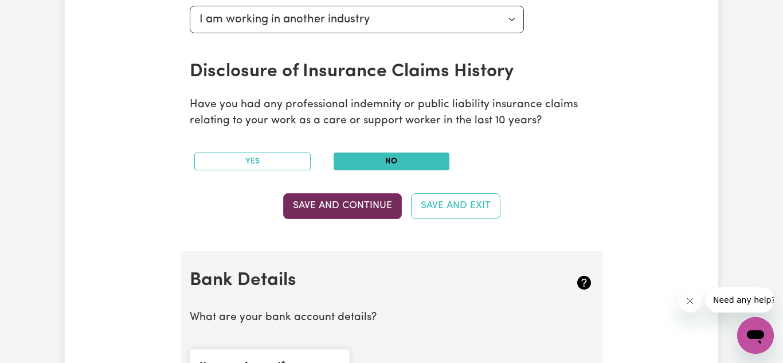
click at [377, 215] on button "Save and Continue" at bounding box center [342, 205] width 119 height 25
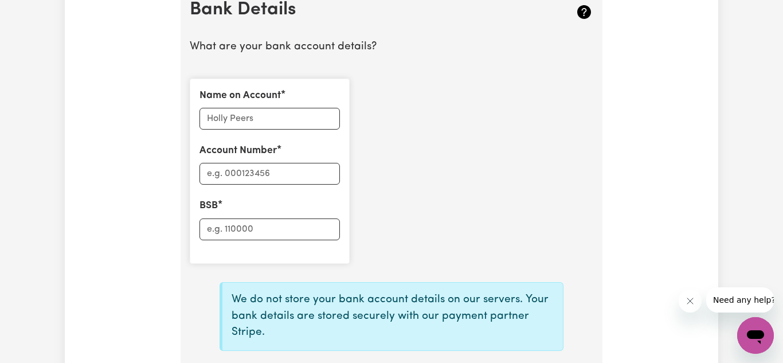
scroll to position [891, 0]
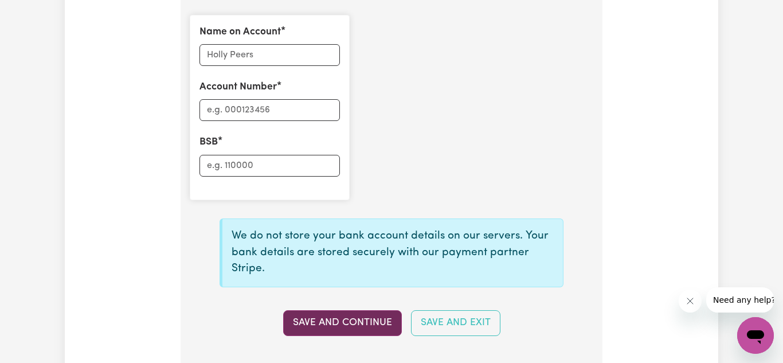
click at [373, 319] on button "Save and Continue" at bounding box center [342, 322] width 119 height 25
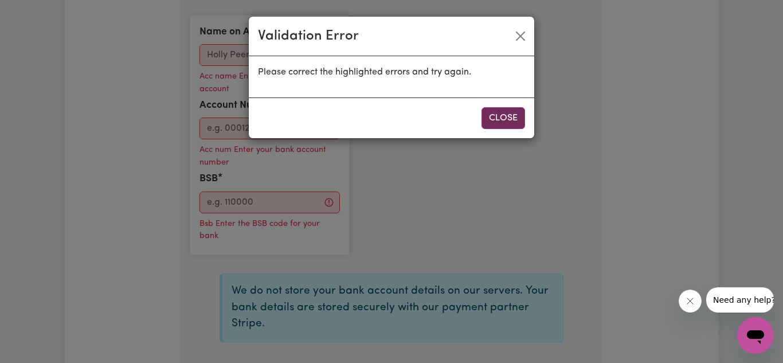
click at [435, 122] on button "Close" at bounding box center [503, 118] width 44 height 22
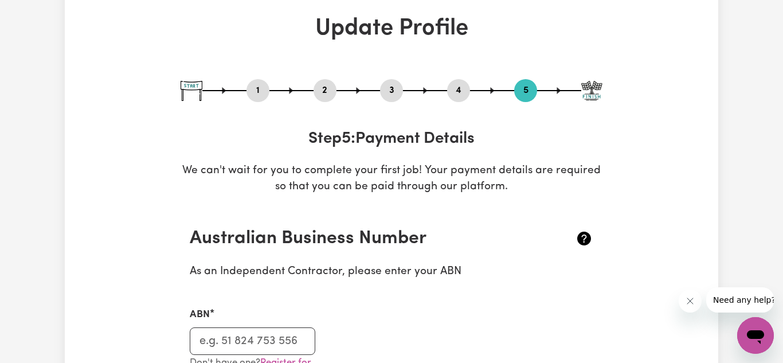
scroll to position [0, 0]
